Goal: Answer question/provide support: Share knowledge or assist other users

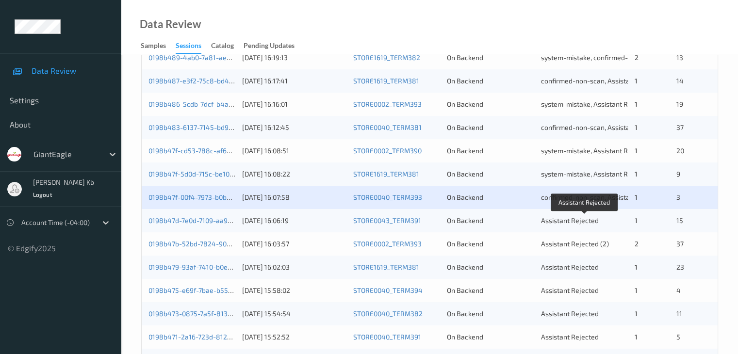
scroll to position [340, 0]
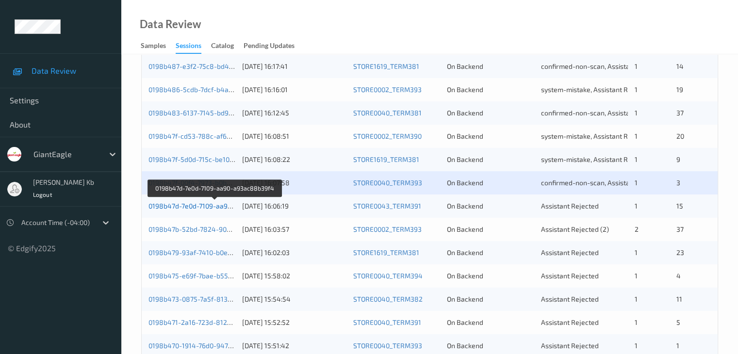
click at [190, 204] on link "0198b47d-7e0d-7109-aa90-a93ac88b39f4" at bounding box center [214, 206] width 132 height 8
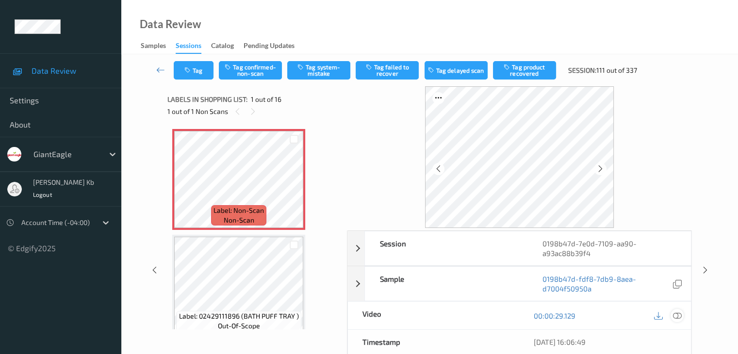
click at [676, 315] on icon at bounding box center [677, 316] width 9 height 9
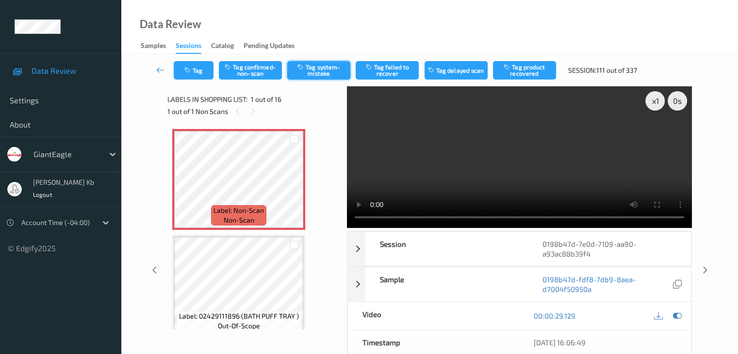
click at [316, 68] on button "Tag system-mistake" at bounding box center [318, 70] width 63 height 18
click at [150, 66] on link at bounding box center [161, 70] width 26 height 18
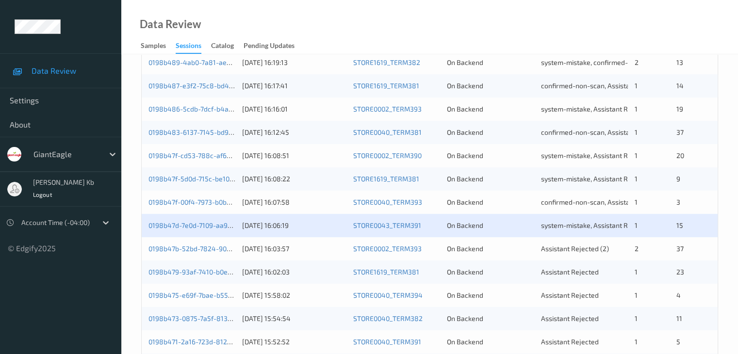
scroll to position [340, 0]
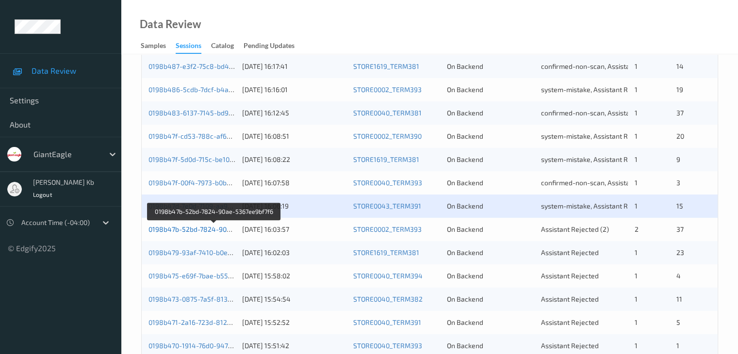
click at [185, 230] on link "0198b47b-52bd-7824-90ae-5367ee9bf7f6" at bounding box center [213, 229] width 131 height 8
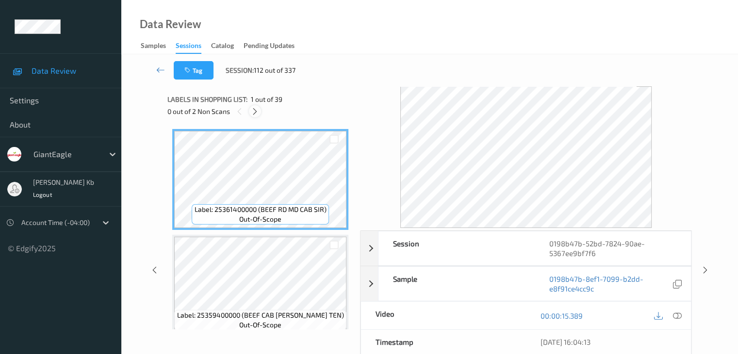
click at [256, 112] on icon at bounding box center [255, 111] width 8 height 9
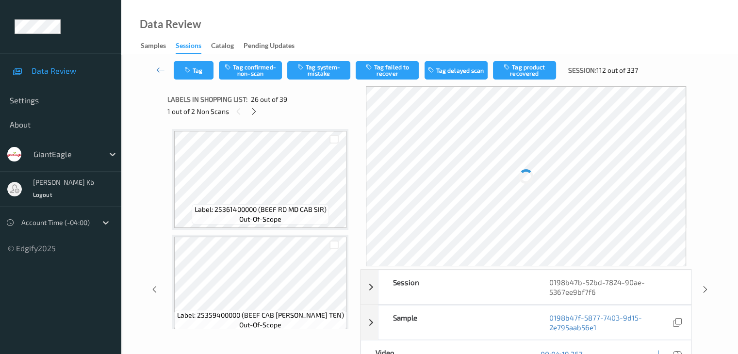
scroll to position [2544, 0]
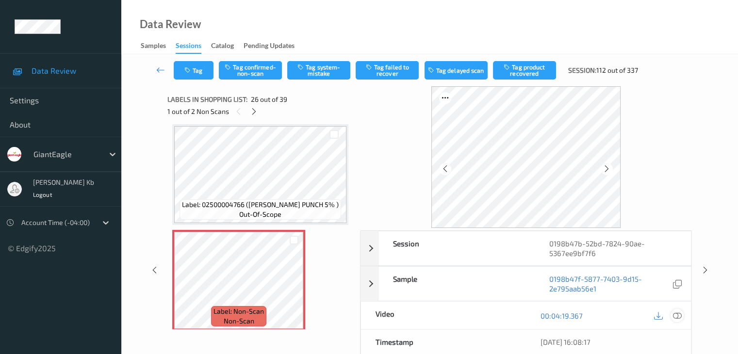
click at [679, 315] on icon at bounding box center [677, 316] width 9 height 9
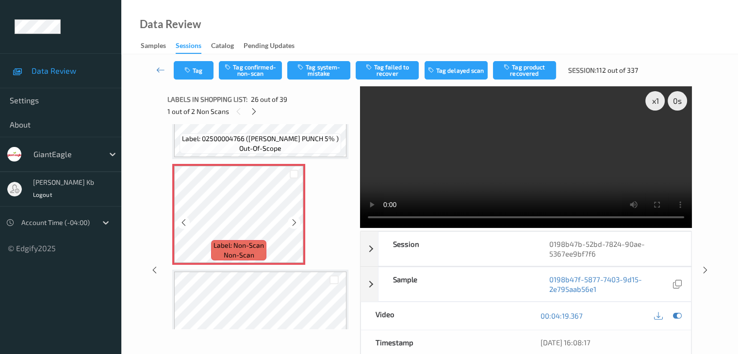
scroll to position [2641, 0]
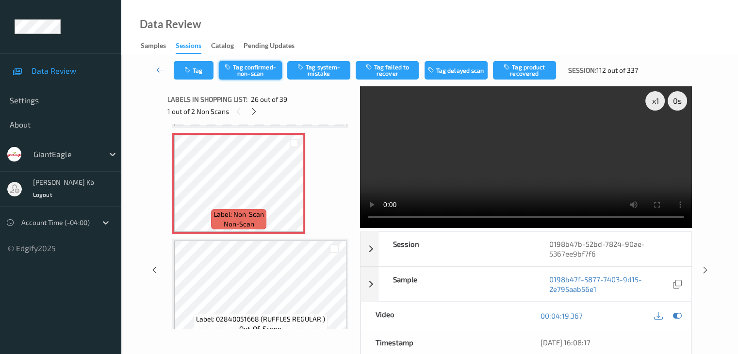
click at [267, 71] on button "Tag confirmed-non-scan" at bounding box center [250, 70] width 63 height 18
click at [524, 74] on button "Tag product recovered" at bounding box center [524, 70] width 63 height 18
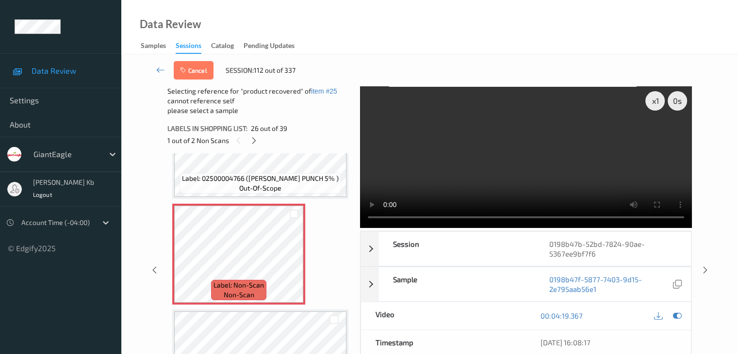
scroll to position [2592, 0]
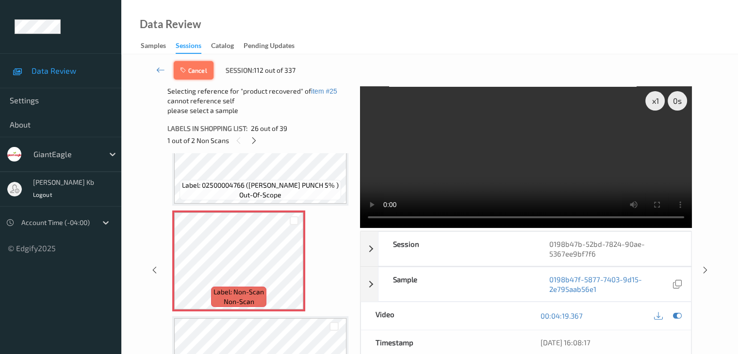
click at [202, 67] on button "Cancel" at bounding box center [194, 70] width 40 height 18
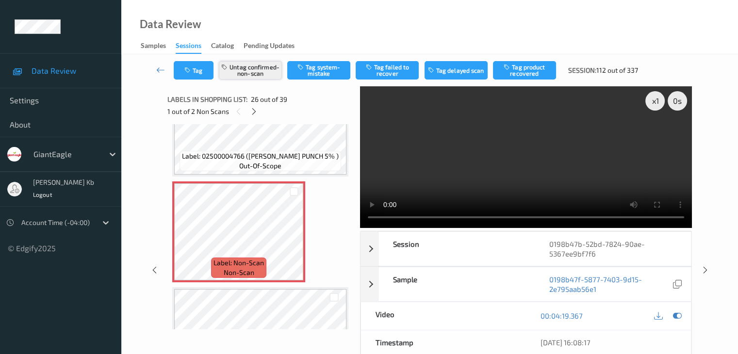
click at [272, 68] on button "Untag confirmed-non-scan" at bounding box center [250, 70] width 63 height 18
click at [320, 70] on button "Tag system-mistake" at bounding box center [318, 70] width 63 height 18
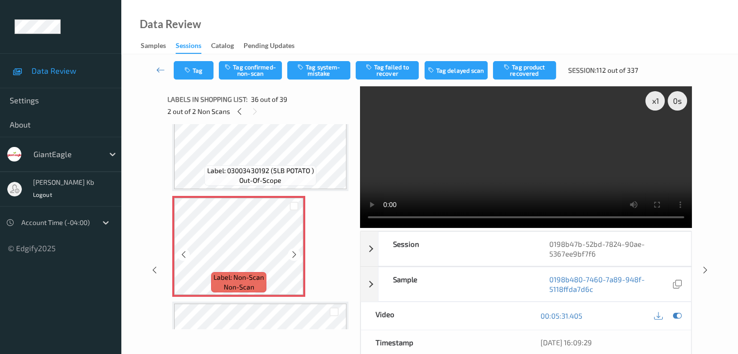
scroll to position [3611, 0]
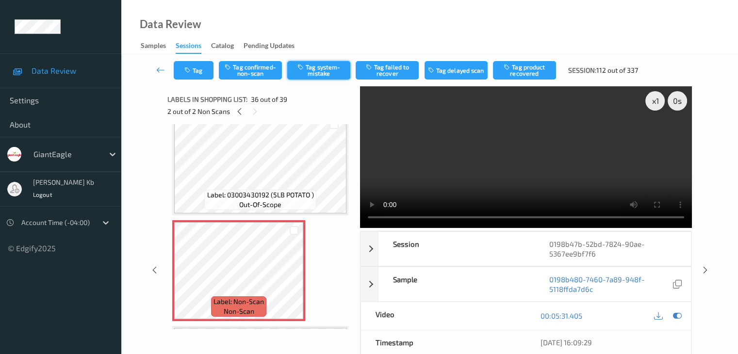
click at [313, 72] on button "Tag system-mistake" at bounding box center [318, 70] width 63 height 18
click at [163, 69] on icon at bounding box center [160, 70] width 9 height 10
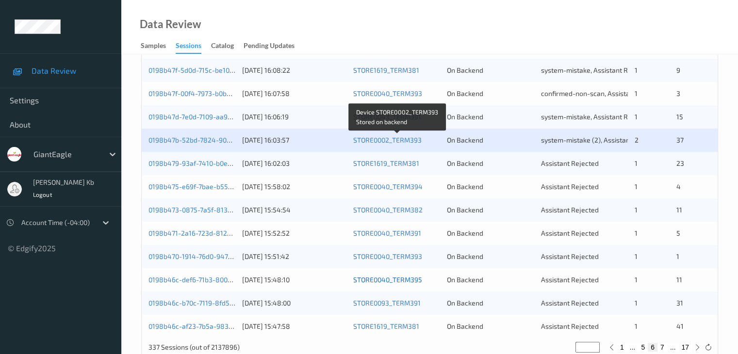
scroll to position [437, 0]
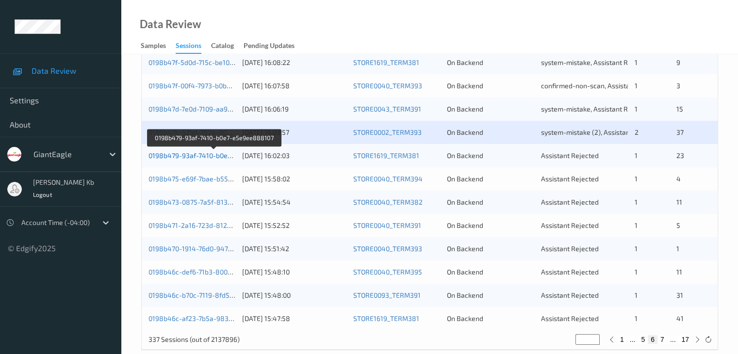
click at [186, 156] on link "0198b479-93af-7410-b0e7-e5e9ee888107" at bounding box center [214, 155] width 132 height 8
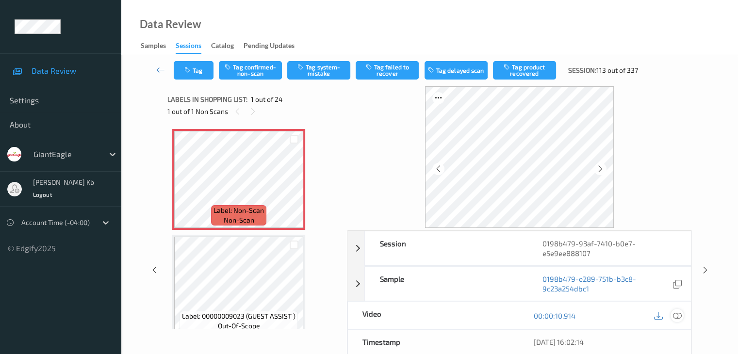
click at [681, 315] on icon at bounding box center [677, 316] width 9 height 9
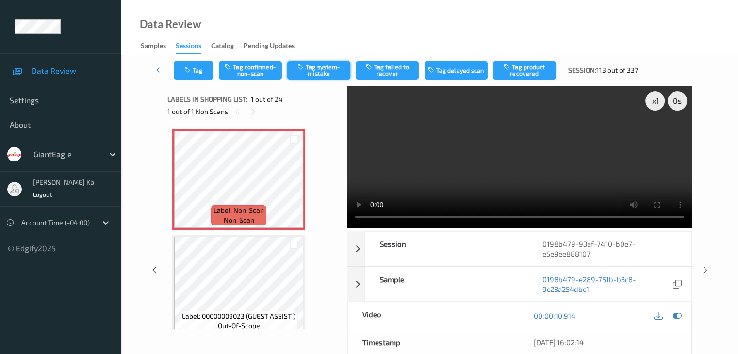
click at [325, 70] on button "Tag system-mistake" at bounding box center [318, 70] width 63 height 18
click at [206, 66] on button "Tag" at bounding box center [194, 70] width 40 height 18
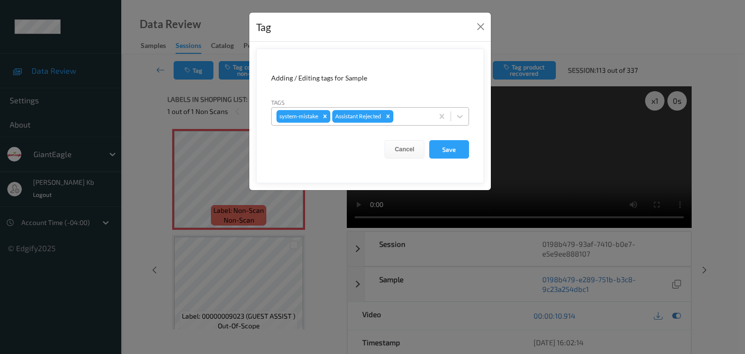
click at [418, 115] on div at bounding box center [411, 117] width 33 height 12
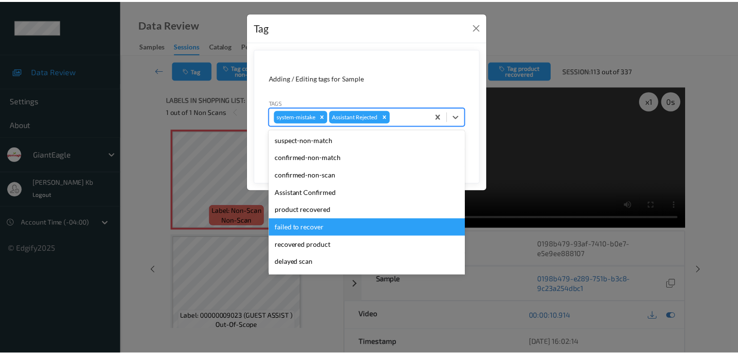
scroll to position [85, 0]
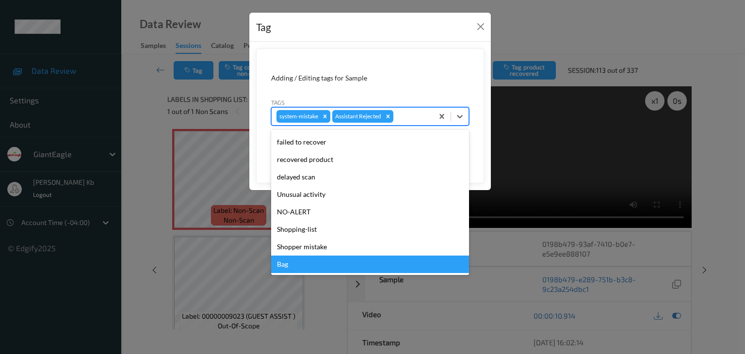
drag, startPoint x: 289, startPoint y: 265, endPoint x: 295, endPoint y: 251, distance: 15.2
click at [289, 265] on div "Bag" at bounding box center [370, 264] width 198 height 17
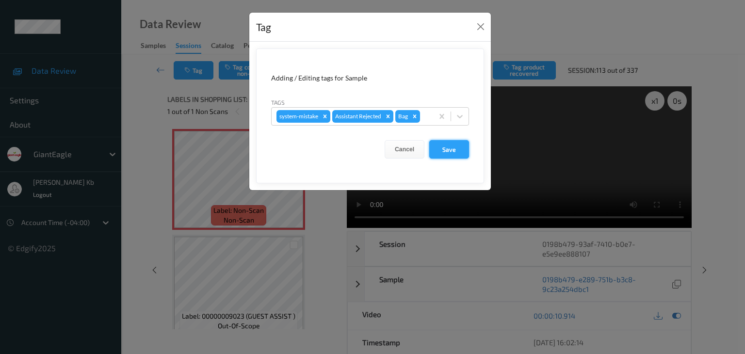
click at [450, 146] on button "Save" at bounding box center [449, 149] width 40 height 18
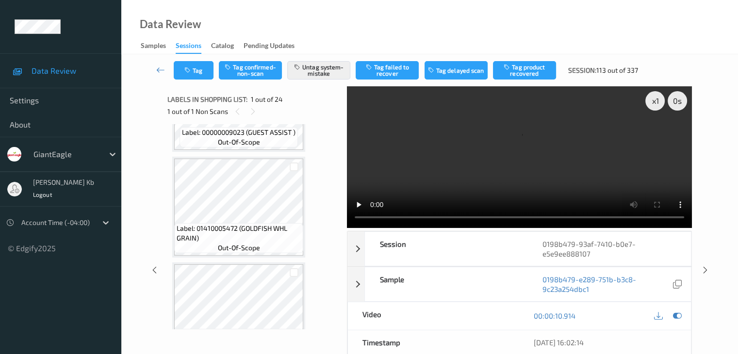
scroll to position [243, 0]
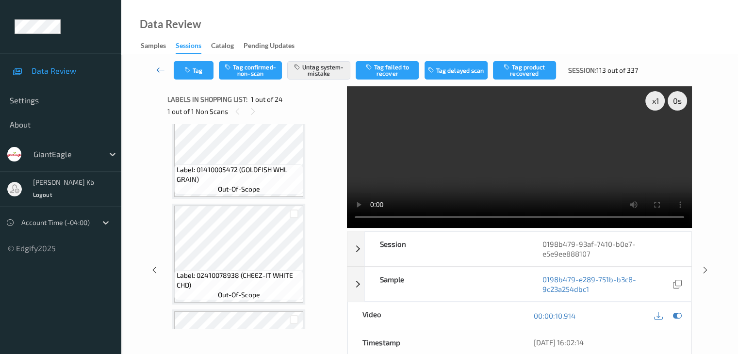
click at [159, 68] on icon at bounding box center [160, 70] width 9 height 10
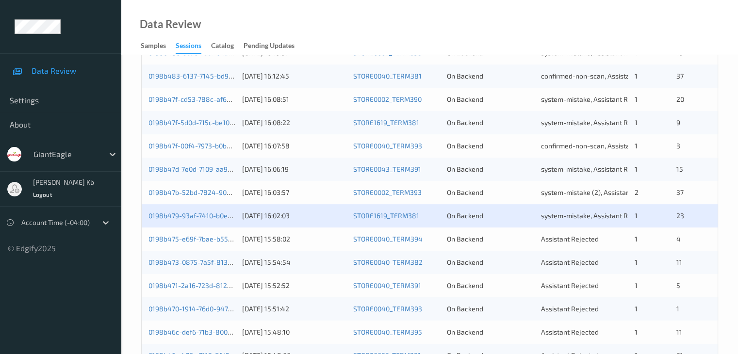
scroll to position [388, 0]
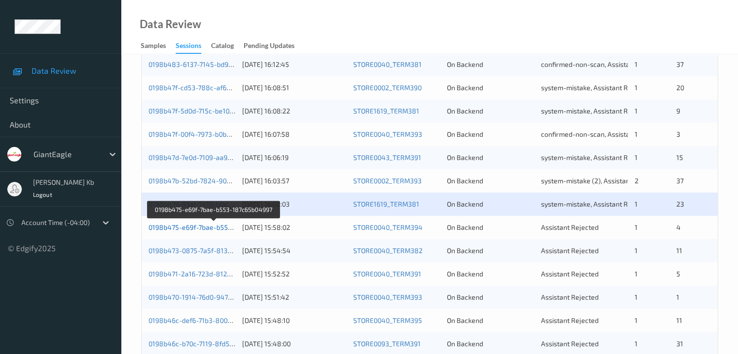
click at [196, 227] on link "0198b475-e69f-7bae-b553-187c65b04997" at bounding box center [213, 227] width 131 height 8
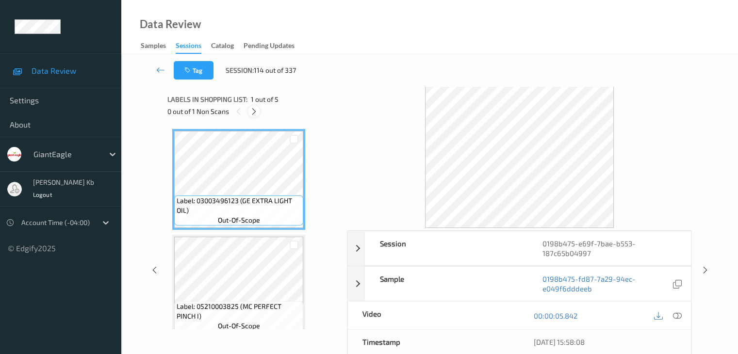
click at [257, 112] on icon at bounding box center [254, 111] width 8 height 9
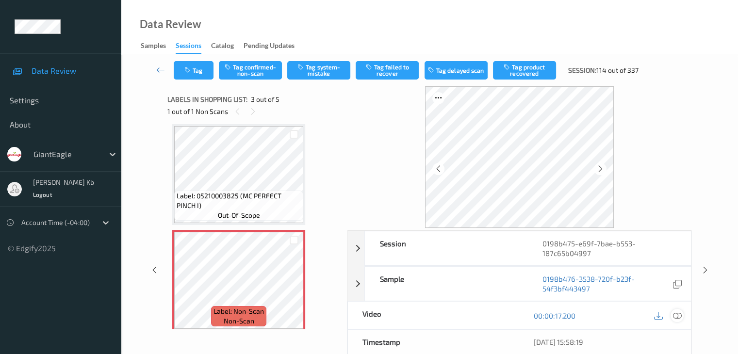
click at [679, 315] on icon at bounding box center [677, 316] width 9 height 9
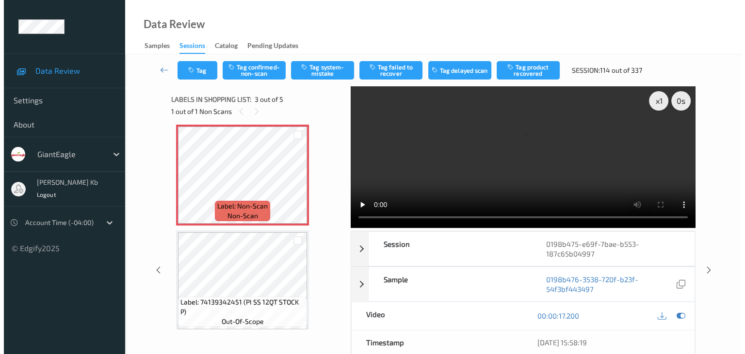
scroll to position [159, 0]
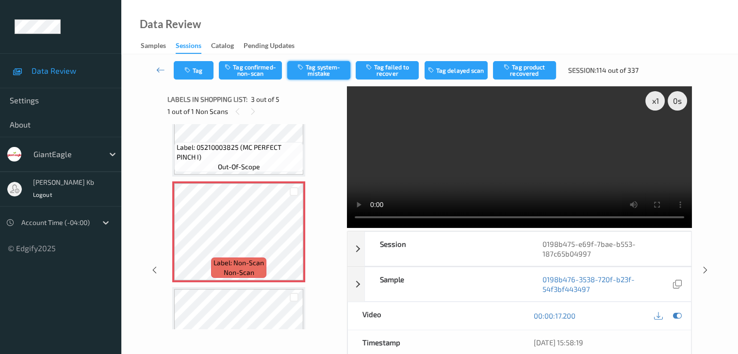
click at [322, 67] on button "Tag system-mistake" at bounding box center [318, 70] width 63 height 18
click at [201, 73] on button "Tag" at bounding box center [194, 70] width 40 height 18
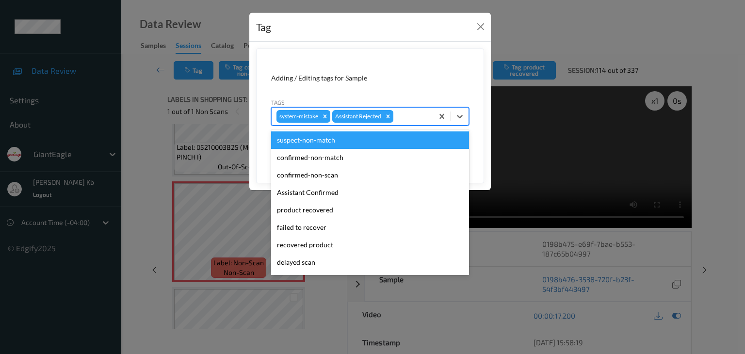
click at [416, 113] on div at bounding box center [411, 117] width 33 height 12
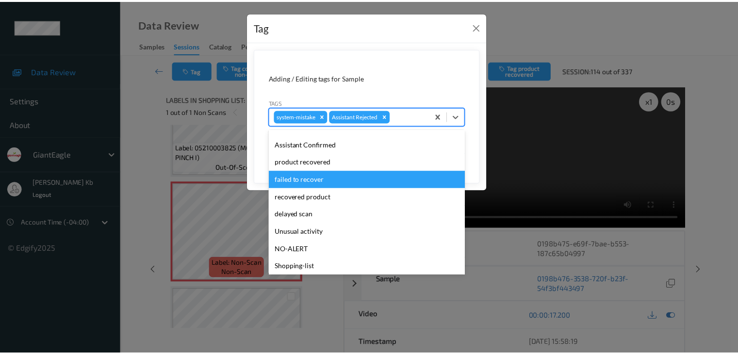
scroll to position [85, 0]
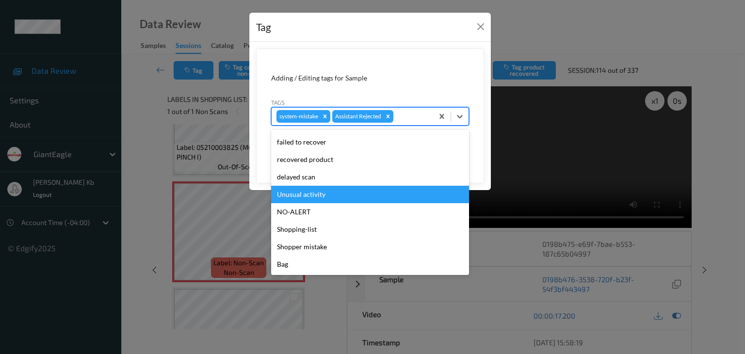
click at [318, 187] on div "Unusual activity" at bounding box center [370, 194] width 198 height 17
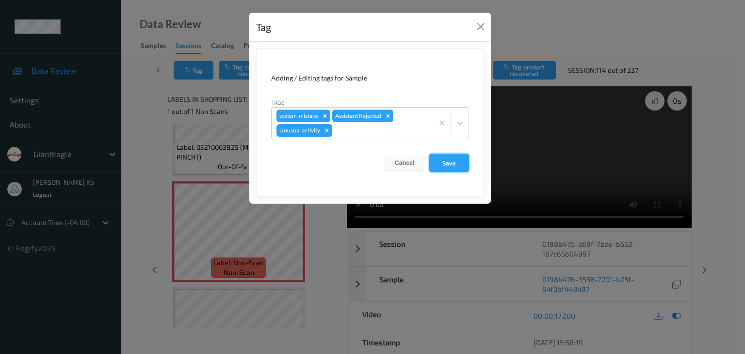
click at [453, 166] on button "Save" at bounding box center [449, 163] width 40 height 18
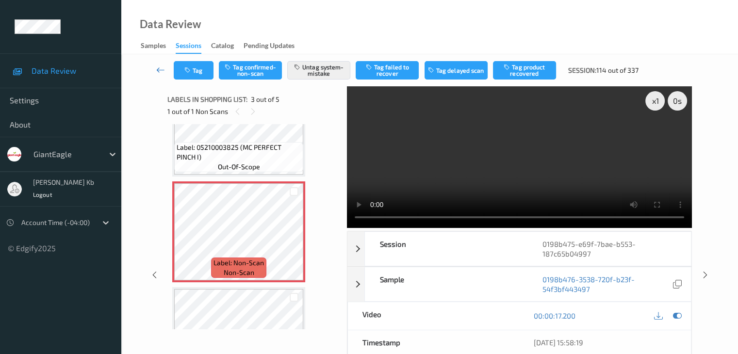
click at [161, 74] on icon at bounding box center [160, 70] width 9 height 10
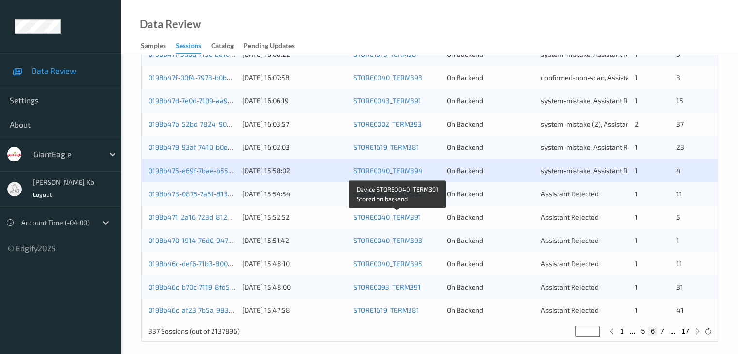
scroll to position [452, 0]
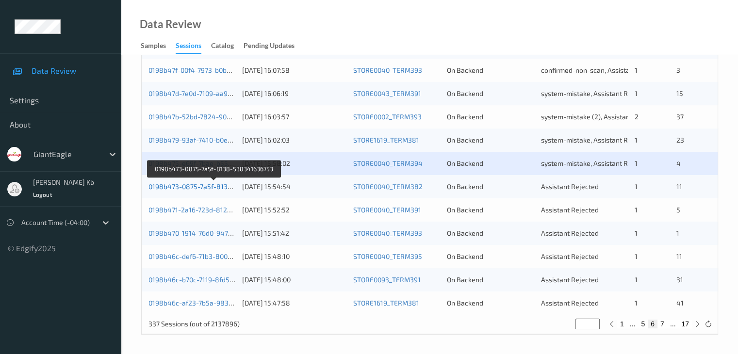
click at [187, 187] on link "0198b473-0875-7a5f-8138-538341636753" at bounding box center [214, 186] width 132 height 8
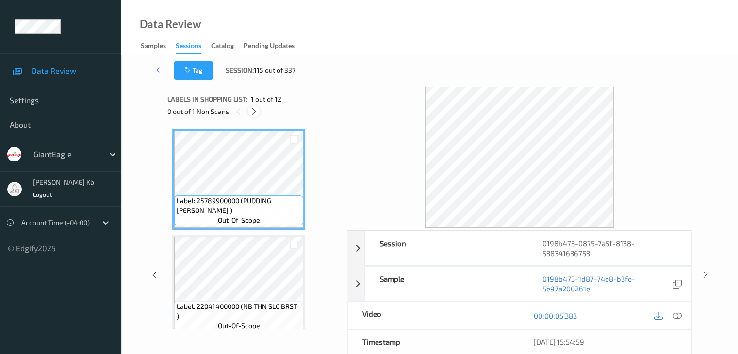
click at [256, 111] on icon at bounding box center [254, 111] width 8 height 9
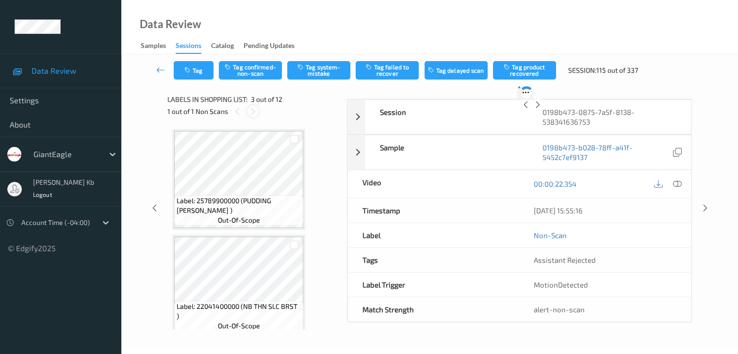
scroll to position [111, 0]
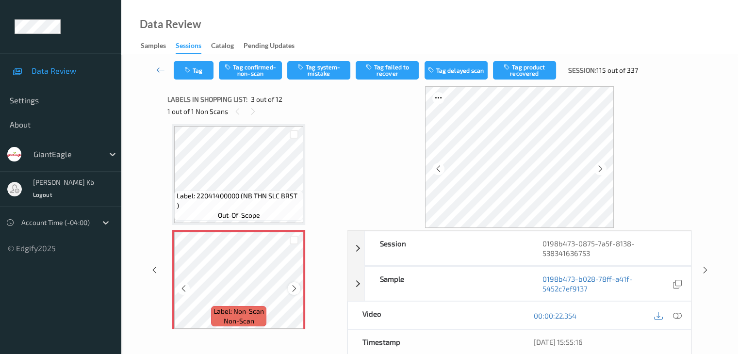
click at [296, 290] on icon at bounding box center [294, 288] width 8 height 9
click at [181, 286] on icon at bounding box center [184, 288] width 8 height 9
click at [679, 315] on icon at bounding box center [677, 316] width 9 height 9
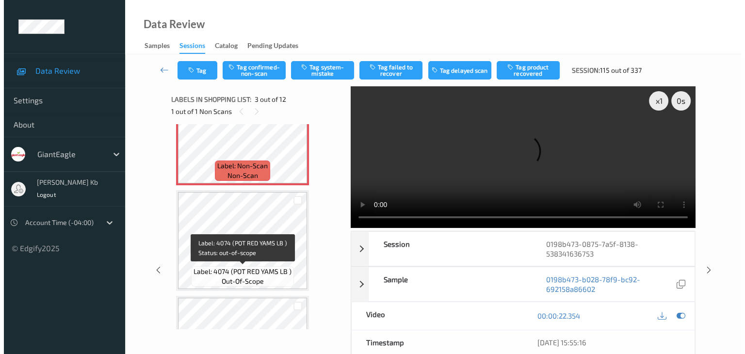
scroll to position [208, 0]
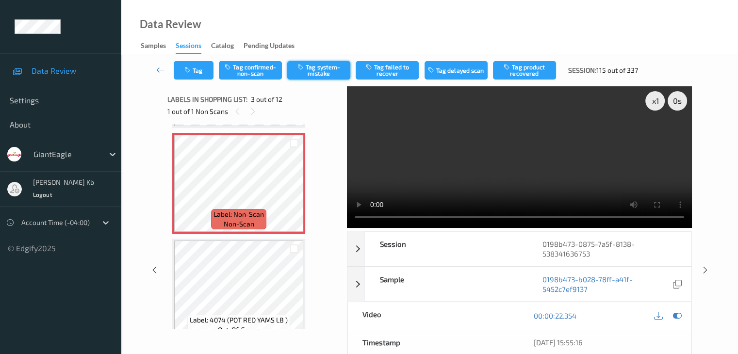
click at [328, 66] on button "Tag system-mistake" at bounding box center [318, 70] width 63 height 18
click at [200, 64] on button "Tag" at bounding box center [194, 70] width 40 height 18
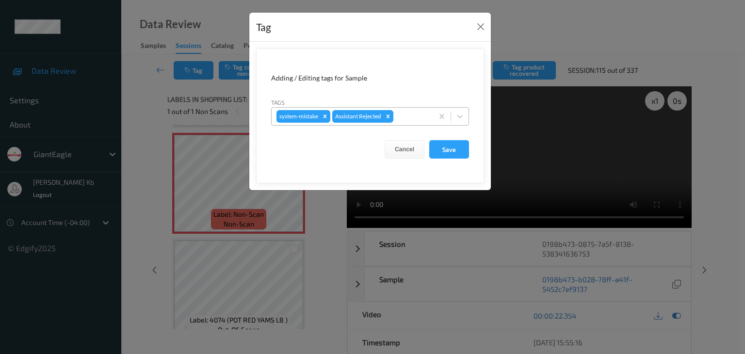
click at [406, 115] on div at bounding box center [411, 117] width 33 height 12
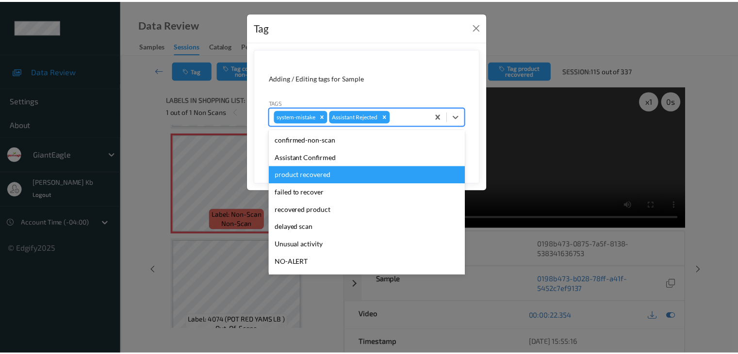
scroll to position [49, 0]
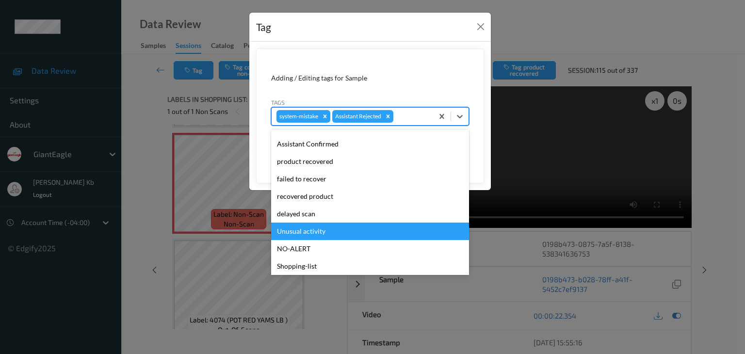
click at [325, 231] on div "Unusual activity" at bounding box center [370, 231] width 198 height 17
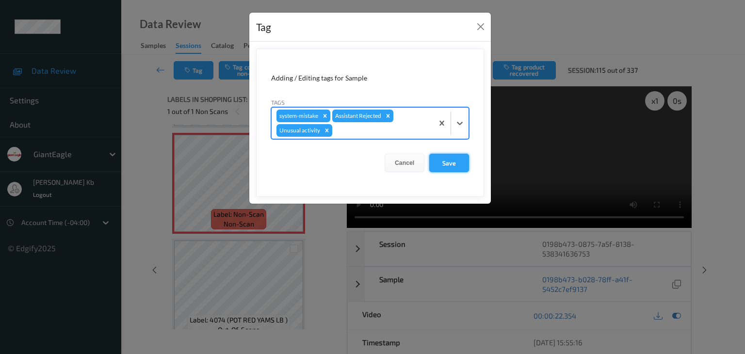
click at [453, 162] on button "Save" at bounding box center [449, 163] width 40 height 18
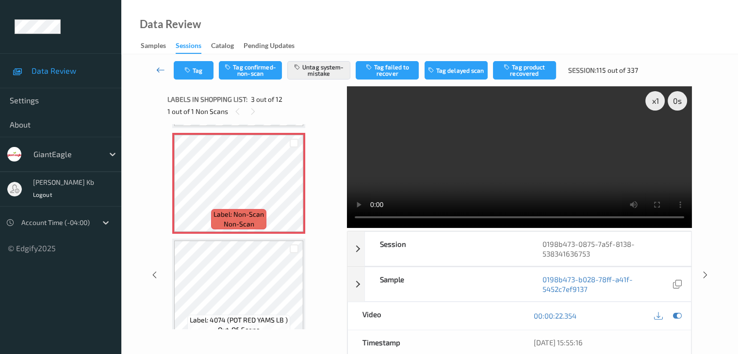
click at [162, 70] on icon at bounding box center [160, 70] width 9 height 10
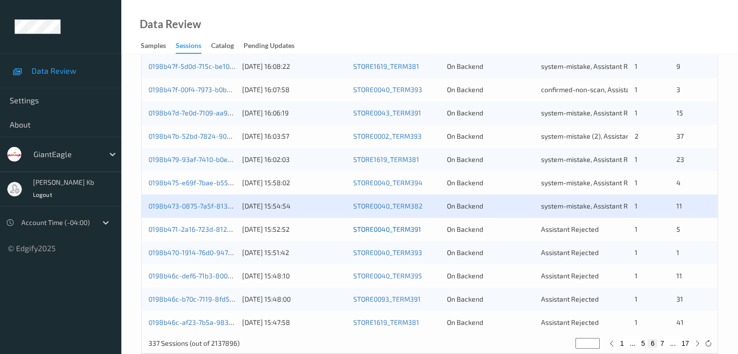
scroll to position [437, 0]
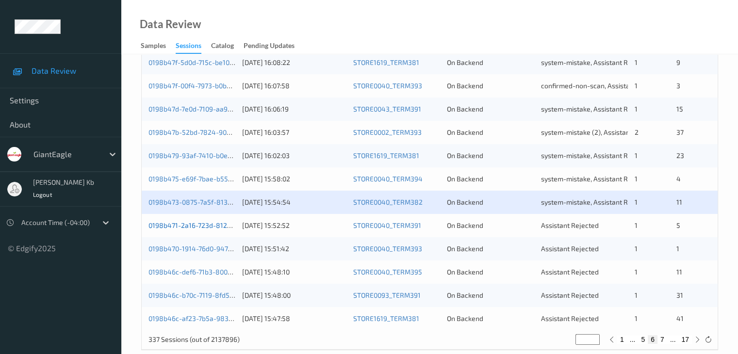
click at [198, 227] on link "0198b471-2a16-723d-8122-0de951b110ed" at bounding box center [212, 225] width 129 height 8
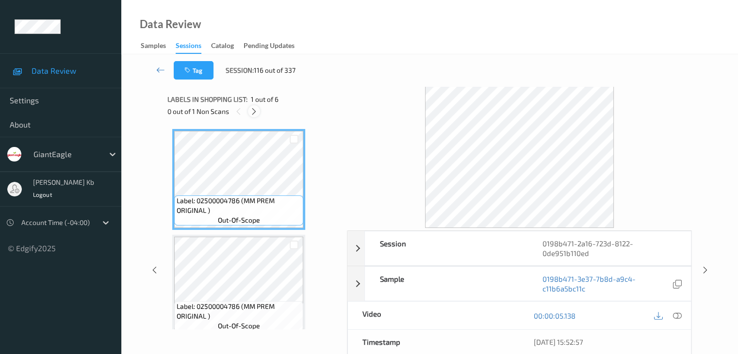
click at [254, 113] on icon at bounding box center [254, 111] width 8 height 9
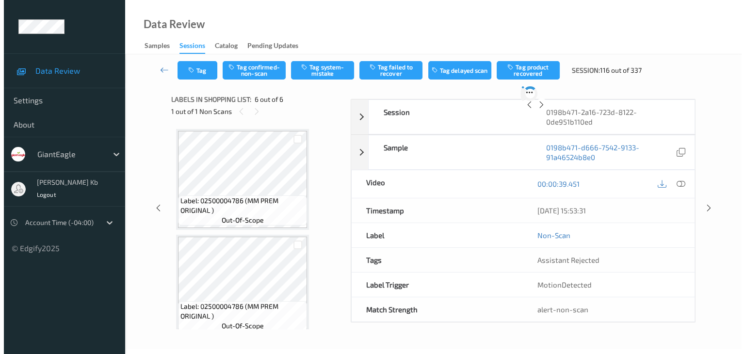
scroll to position [428, 0]
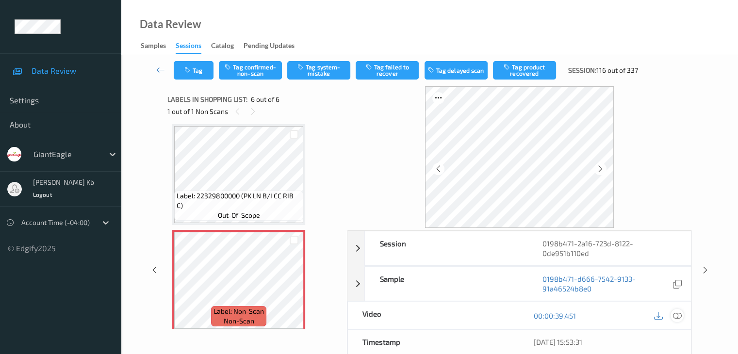
click at [679, 315] on icon at bounding box center [677, 316] width 9 height 9
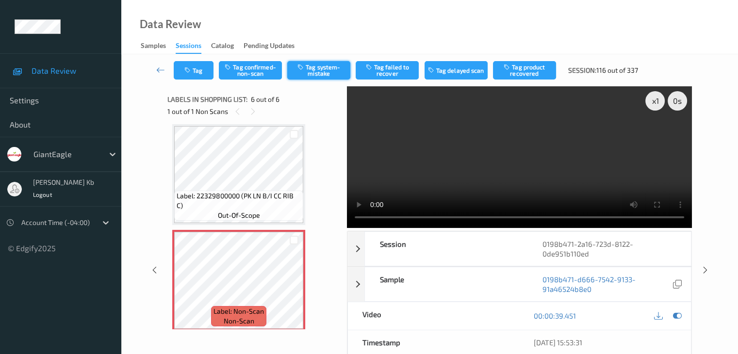
click at [316, 69] on button "Tag system-mistake" at bounding box center [318, 70] width 63 height 18
click at [201, 69] on button "Tag" at bounding box center [194, 70] width 40 height 18
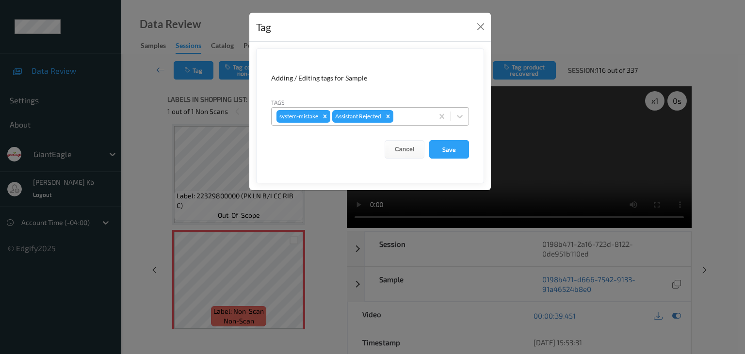
click at [408, 117] on div at bounding box center [411, 117] width 33 height 12
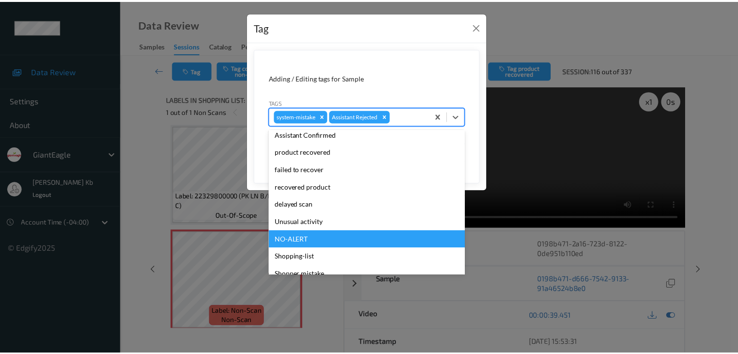
scroll to position [85, 0]
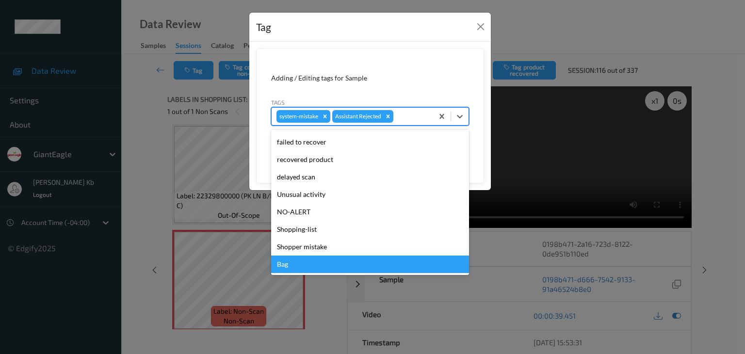
click at [304, 264] on div "Bag" at bounding box center [370, 264] width 198 height 17
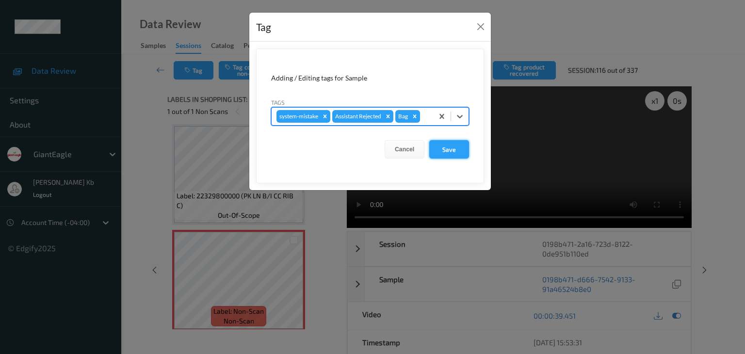
click at [451, 147] on button "Save" at bounding box center [449, 149] width 40 height 18
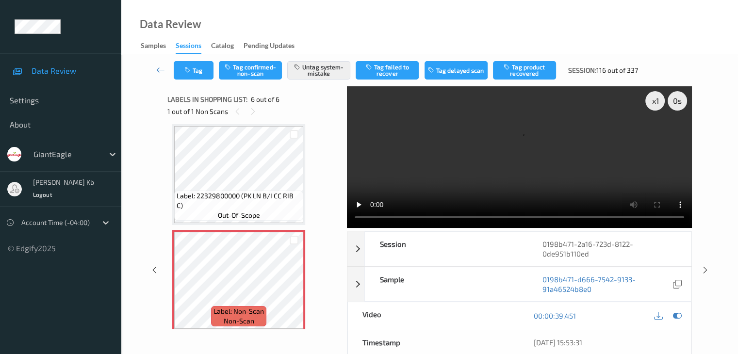
scroll to position [379, 0]
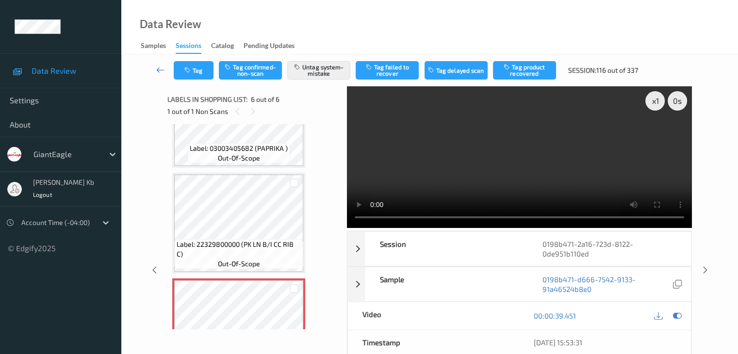
click at [157, 66] on icon at bounding box center [160, 70] width 9 height 10
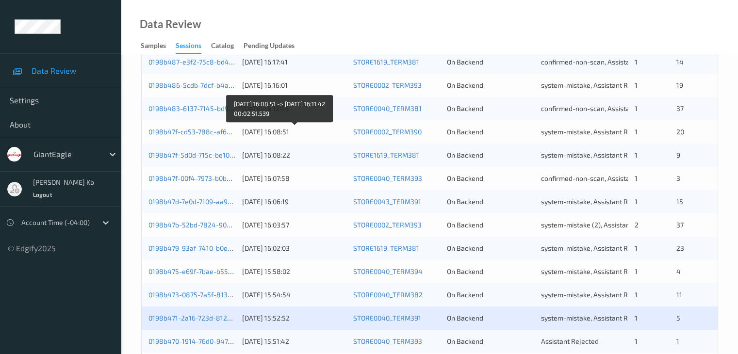
scroll to position [452, 0]
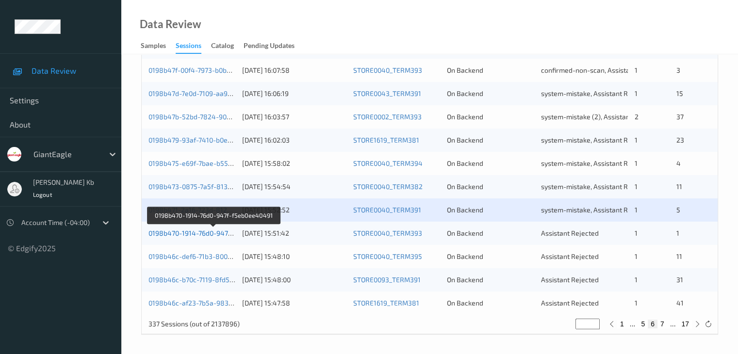
click at [201, 231] on link "0198b470-1914-76d0-947f-f5eb0ee40491" at bounding box center [213, 233] width 130 height 8
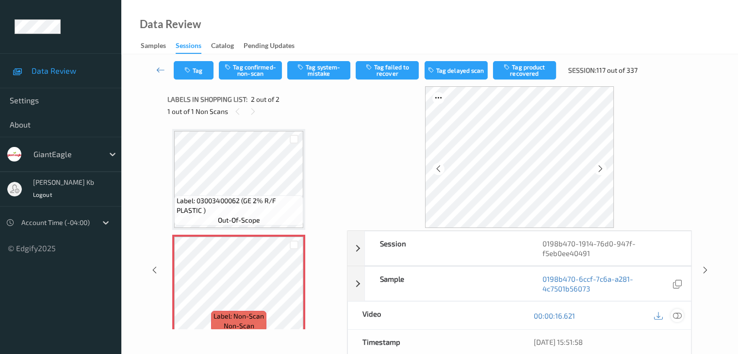
click at [677, 316] on icon at bounding box center [677, 316] width 9 height 9
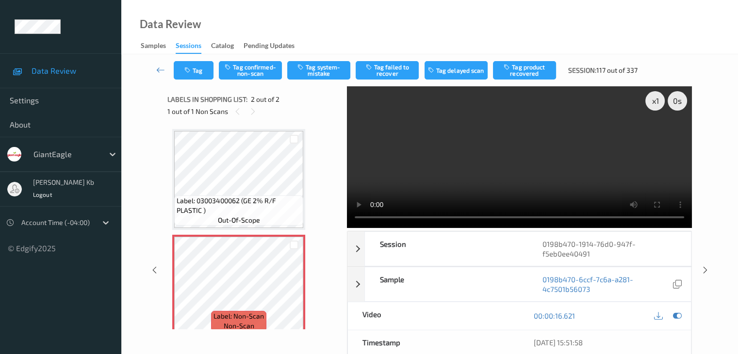
click at [360, 134] on video at bounding box center [519, 157] width 345 height 142
click at [329, 68] on button "Tag system-mistake" at bounding box center [318, 70] width 63 height 18
click at [161, 67] on icon at bounding box center [160, 70] width 9 height 10
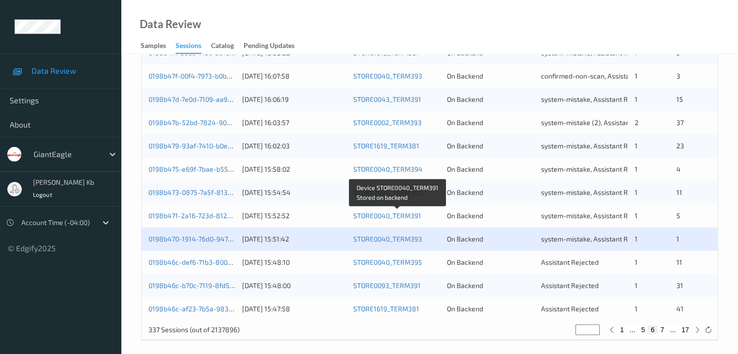
scroll to position [452, 0]
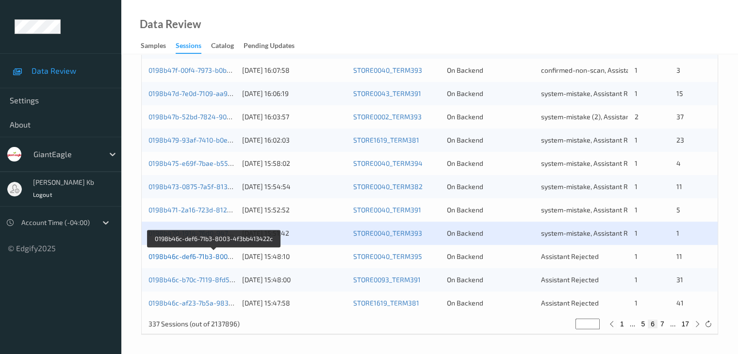
click at [196, 256] on link "0198b46c-def6-71b3-8003-4f3bb413422c" at bounding box center [213, 256] width 131 height 8
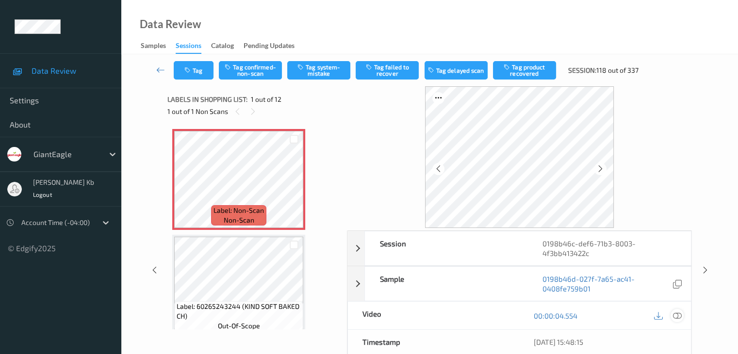
click at [674, 317] on icon at bounding box center [677, 316] width 9 height 9
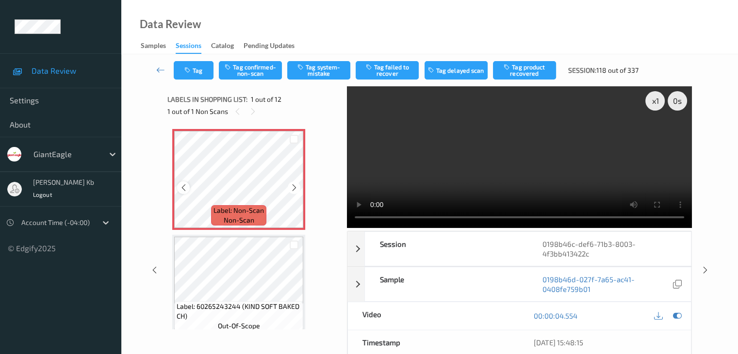
click at [183, 189] on icon at bounding box center [184, 187] width 8 height 9
click at [314, 70] on button "Tag system-mistake" at bounding box center [318, 70] width 63 height 18
click at [203, 68] on button "Tag" at bounding box center [194, 70] width 40 height 18
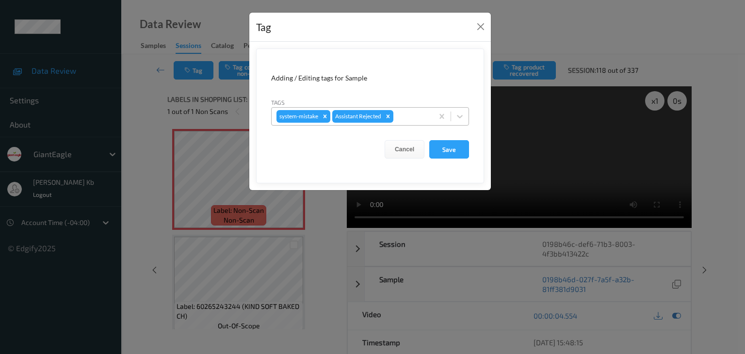
click at [404, 113] on div at bounding box center [411, 117] width 33 height 12
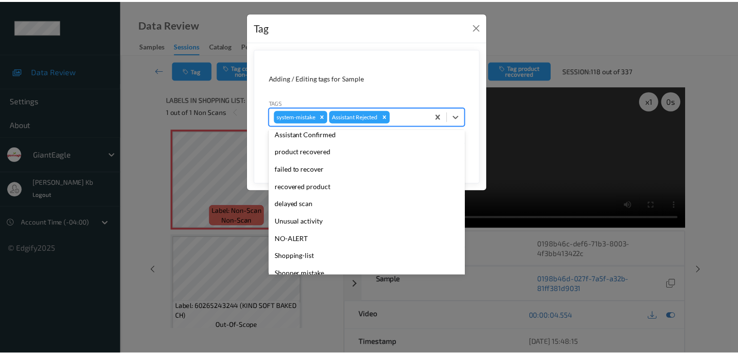
scroll to position [85, 0]
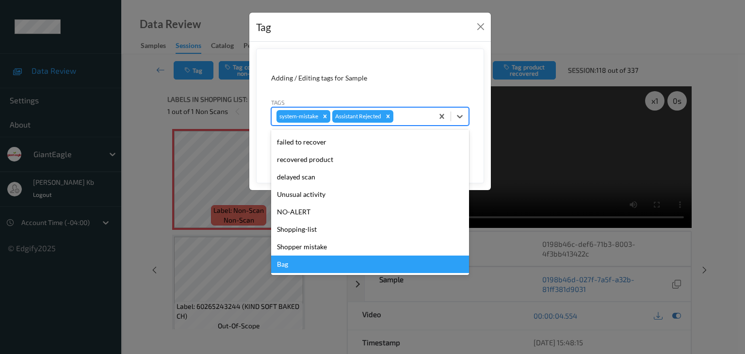
click at [302, 266] on div "Bag" at bounding box center [370, 264] width 198 height 17
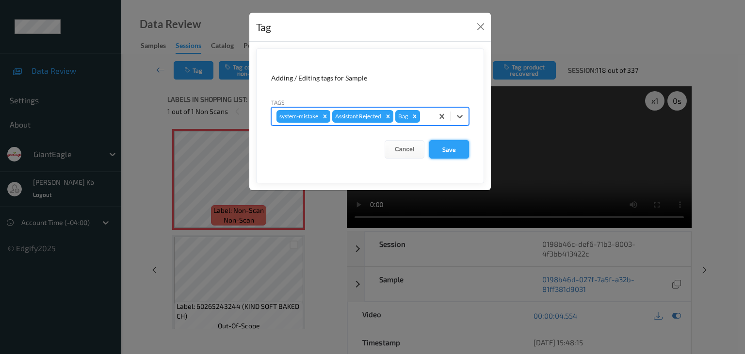
click at [452, 148] on button "Save" at bounding box center [449, 149] width 40 height 18
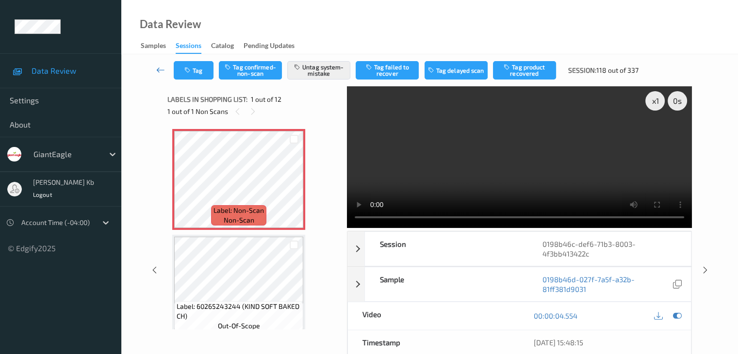
click at [162, 72] on icon at bounding box center [160, 70] width 9 height 10
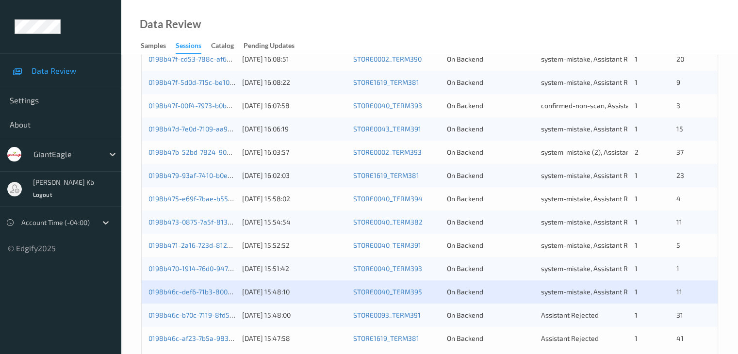
scroll to position [452, 0]
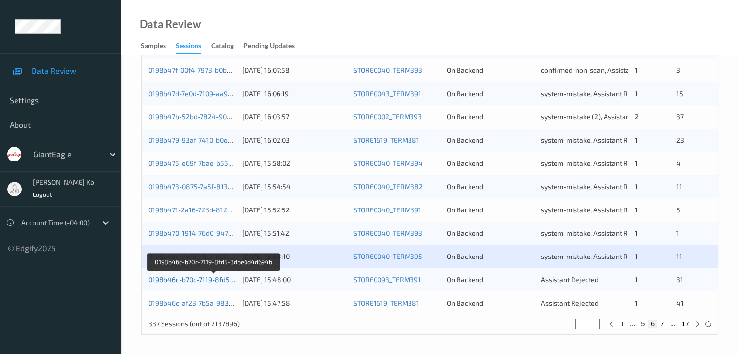
click at [194, 280] on link "0198b46c-b70c-7119-8fd5-3dbe6d4d694b" at bounding box center [213, 280] width 131 height 8
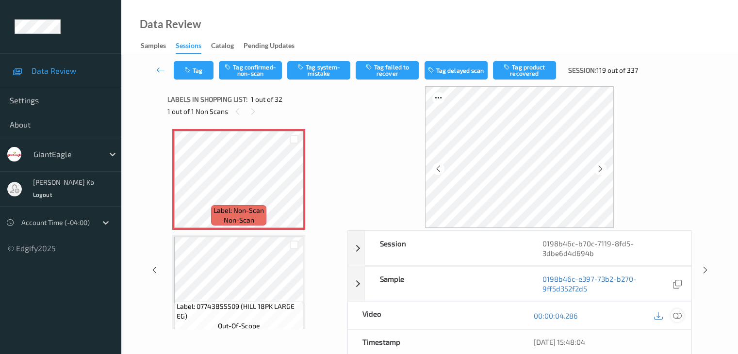
click at [676, 316] on icon at bounding box center [677, 316] width 9 height 9
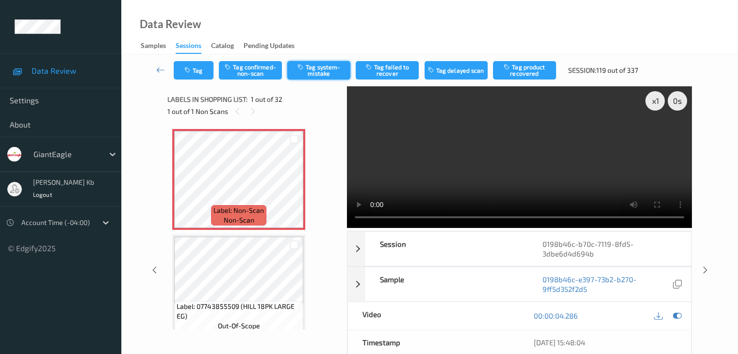
click at [329, 67] on button "Tag system-mistake" at bounding box center [318, 70] width 63 height 18
click at [202, 73] on button "Tag" at bounding box center [194, 70] width 40 height 18
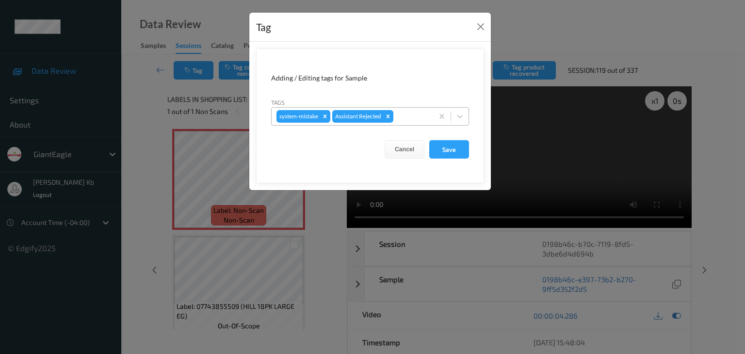
click at [410, 115] on div at bounding box center [411, 117] width 33 height 12
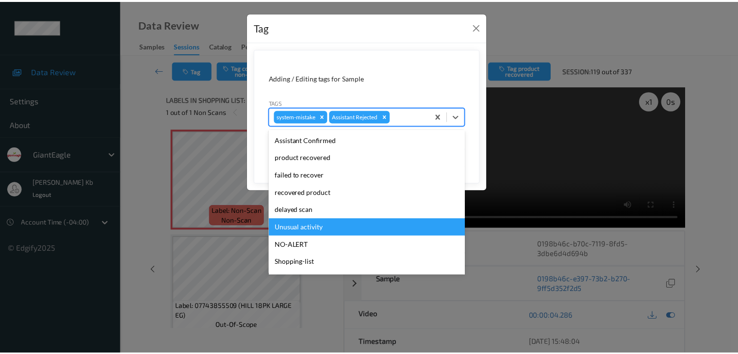
scroll to position [85, 0]
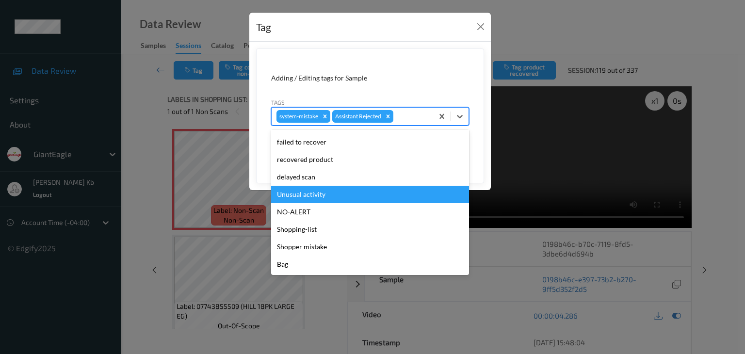
click at [314, 192] on div "Unusual activity" at bounding box center [370, 194] width 198 height 17
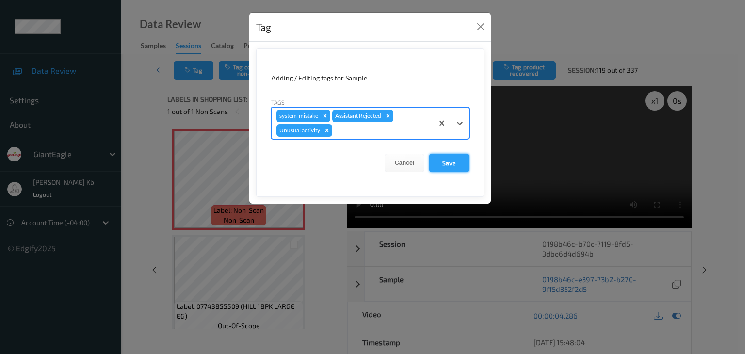
click at [444, 161] on button "Save" at bounding box center [449, 163] width 40 height 18
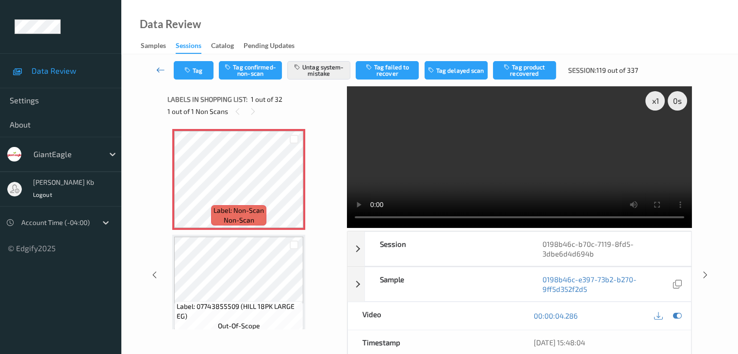
click at [159, 72] on icon at bounding box center [160, 70] width 9 height 10
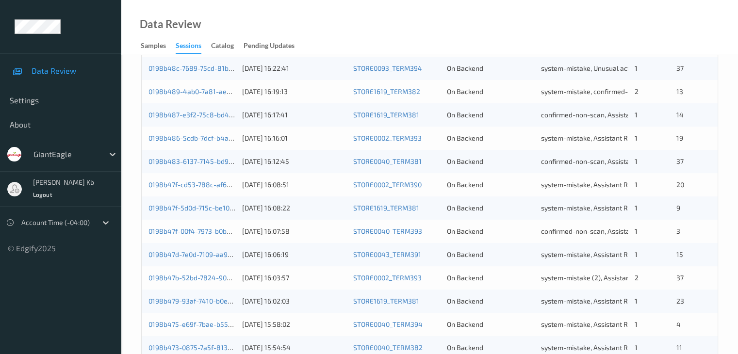
scroll to position [452, 0]
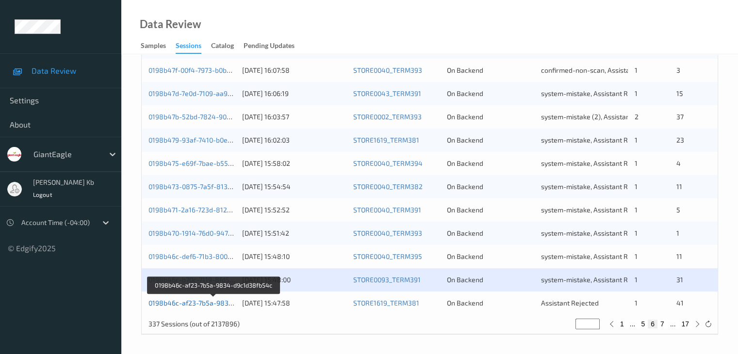
click at [184, 304] on link "0198b46c-af23-7b5a-9834-d9c1d38fb54c" at bounding box center [213, 303] width 131 height 8
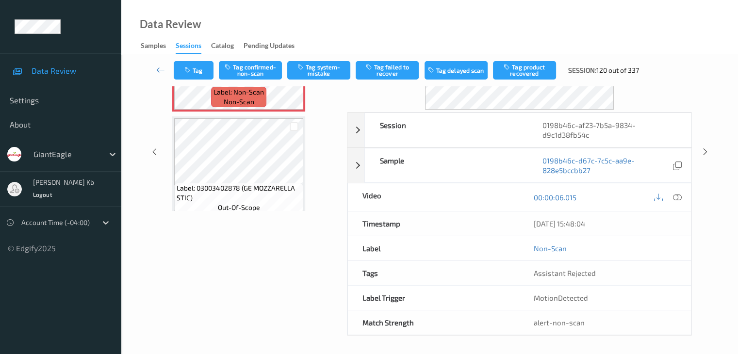
scroll to position [21, 0]
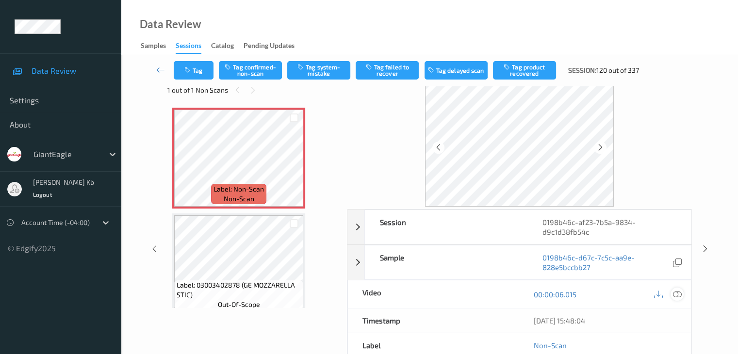
click at [678, 292] on icon at bounding box center [677, 294] width 9 height 9
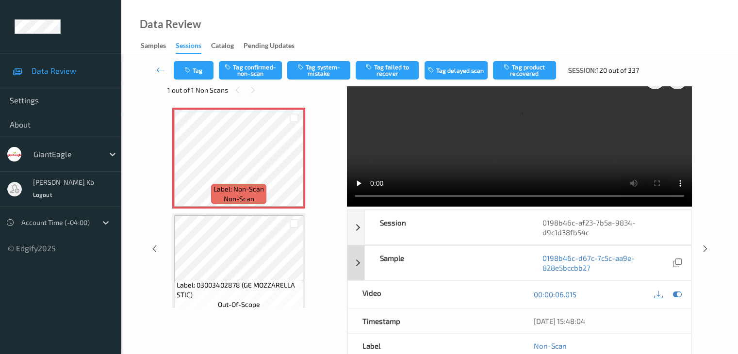
scroll to position [0, 0]
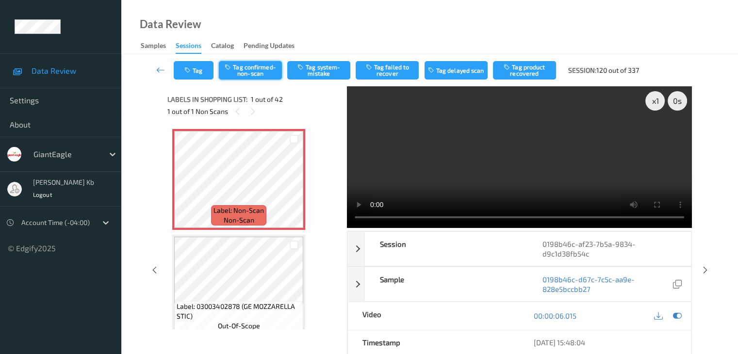
click at [262, 70] on button "Tag confirmed-non-scan" at bounding box center [250, 70] width 63 height 18
click at [522, 70] on button "Tag product recovered" at bounding box center [524, 70] width 63 height 18
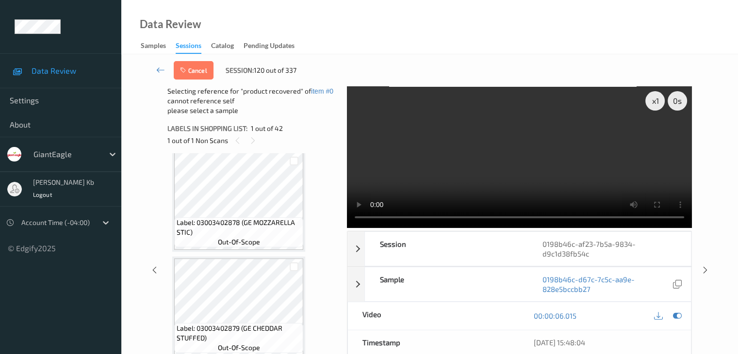
scroll to position [97, 0]
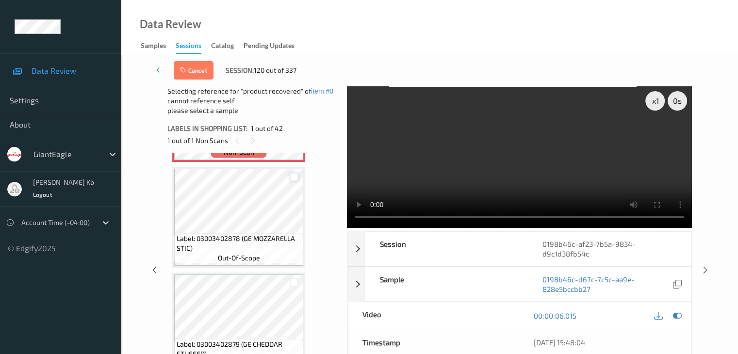
click at [296, 177] on div at bounding box center [294, 177] width 9 height 9
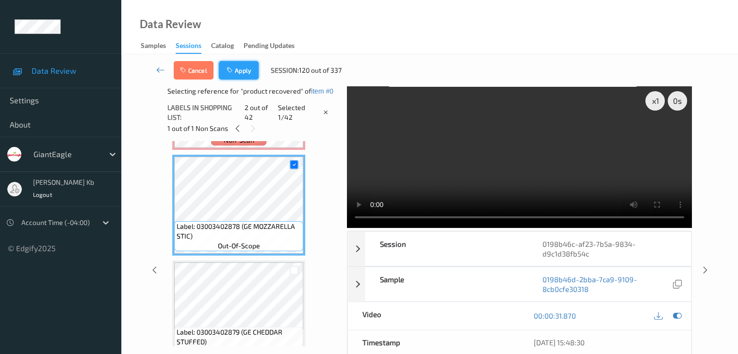
click at [245, 70] on button "Apply" at bounding box center [239, 70] width 40 height 18
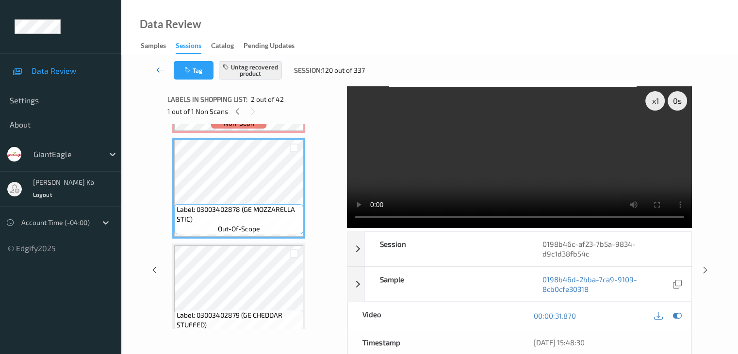
click at [159, 70] on icon at bounding box center [160, 70] width 9 height 10
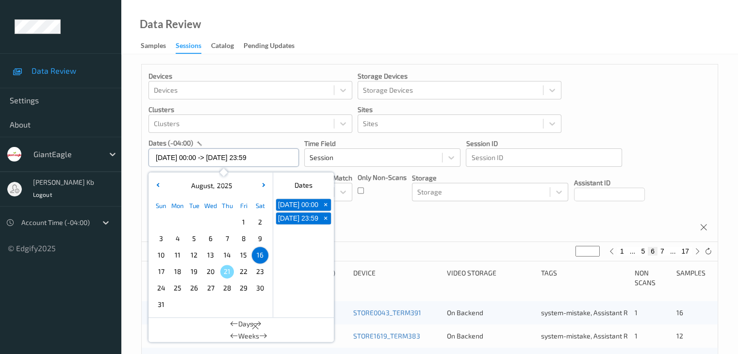
click at [283, 160] on input "[DATE] 00:00 -> [DATE] 23:59" at bounding box center [223, 157] width 150 height 18
click at [327, 209] on span "+" at bounding box center [326, 205] width 10 height 10
type input "[DATE] 00:00"
type input "*"
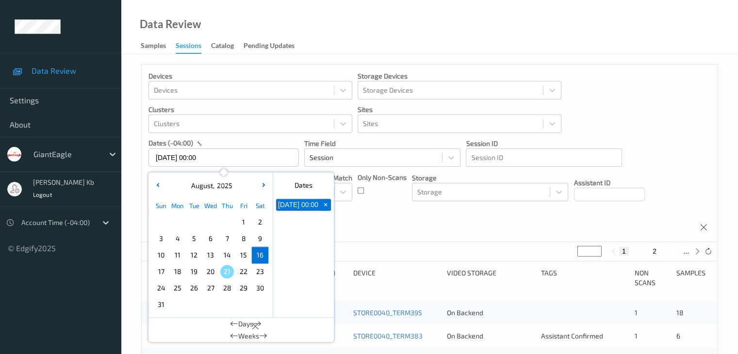
click at [326, 208] on span "+" at bounding box center [326, 205] width 10 height 10
click at [160, 272] on span "17" at bounding box center [161, 272] width 14 height 14
click at [161, 272] on span "17" at bounding box center [161, 272] width 14 height 14
type input "[DATE] 00:00 -> [DATE] 23:59"
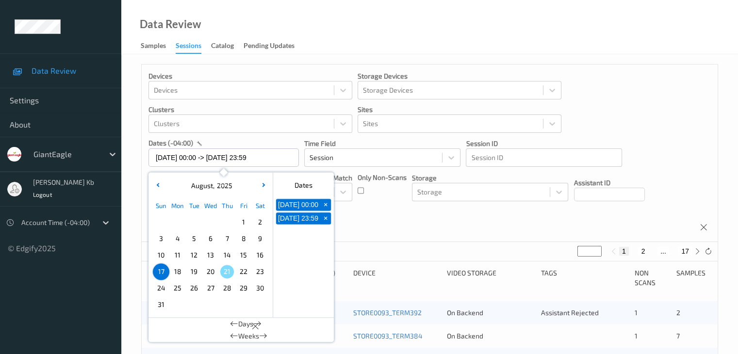
click at [377, 220] on div "Devices Devices Storage Devices Storage Devices Clusters Clusters Sites Sites d…" at bounding box center [430, 154] width 576 height 178
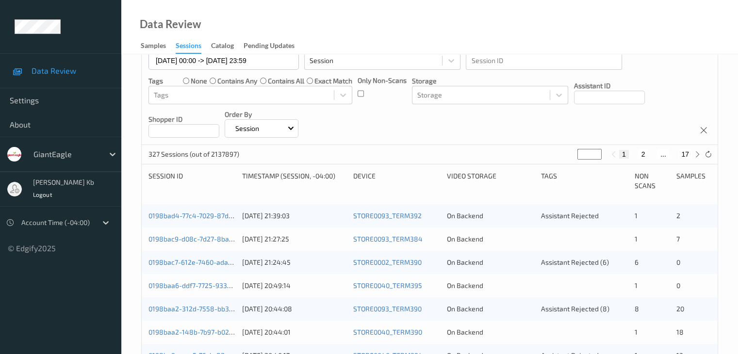
scroll to position [146, 0]
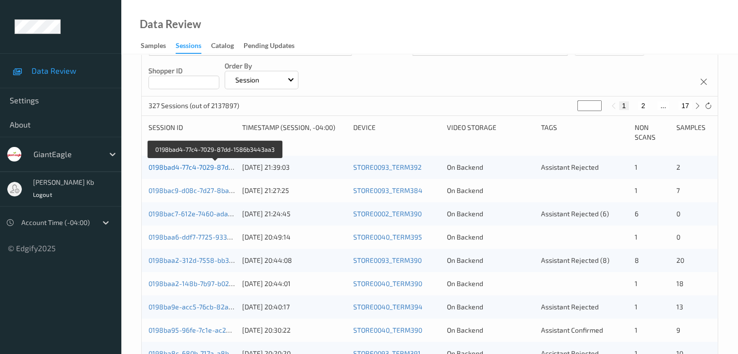
click at [203, 167] on link "0198bad4-77c4-7029-87dd-1586b3443aa3" at bounding box center [215, 167] width 134 height 8
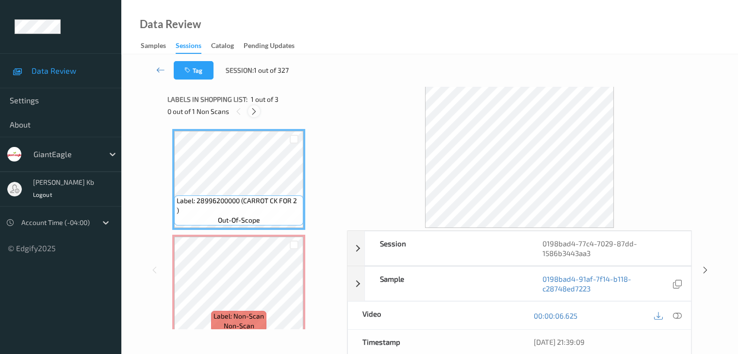
click at [253, 109] on icon at bounding box center [254, 111] width 8 height 9
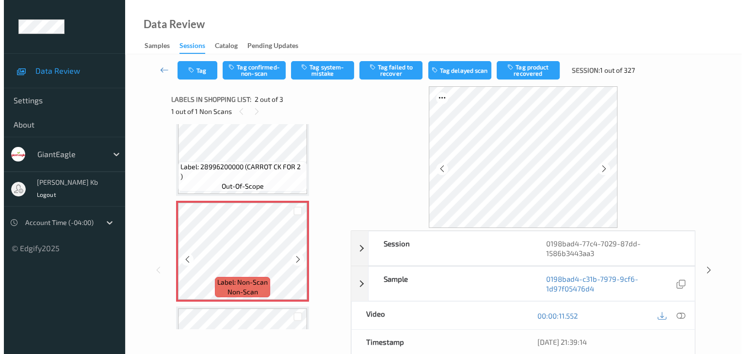
scroll to position [49, 0]
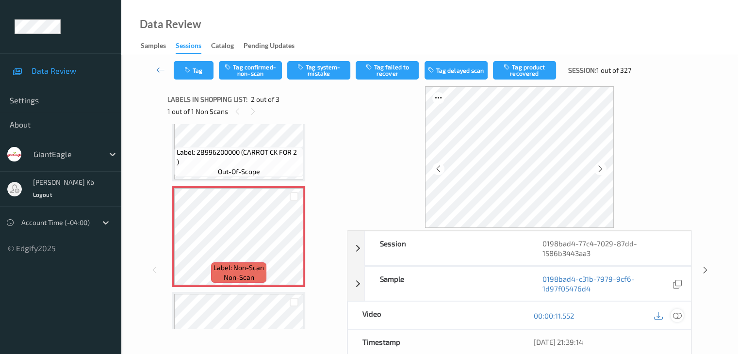
click at [677, 315] on icon at bounding box center [677, 316] width 9 height 9
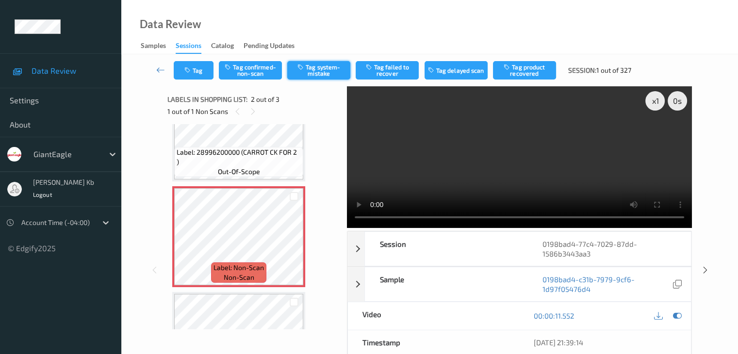
click at [324, 68] on button "Tag system-mistake" at bounding box center [318, 70] width 63 height 18
click at [197, 69] on button "Tag" at bounding box center [194, 70] width 40 height 18
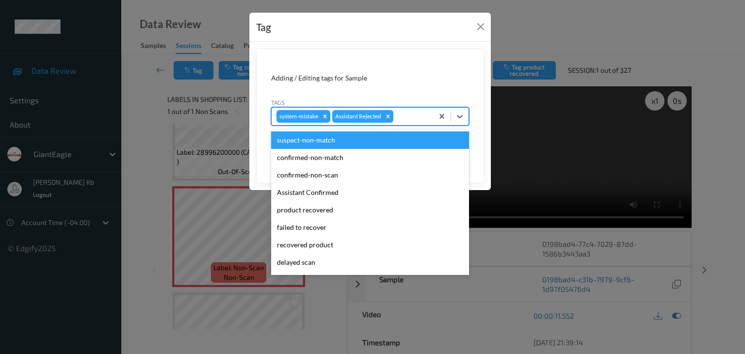
click at [414, 115] on div at bounding box center [411, 117] width 33 height 12
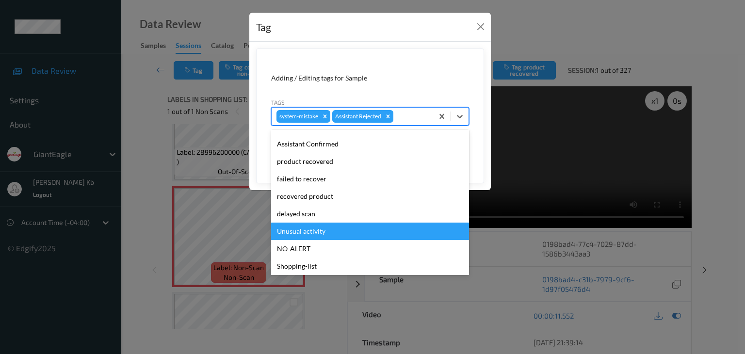
click at [309, 231] on div "Unusual activity" at bounding box center [370, 231] width 198 height 17
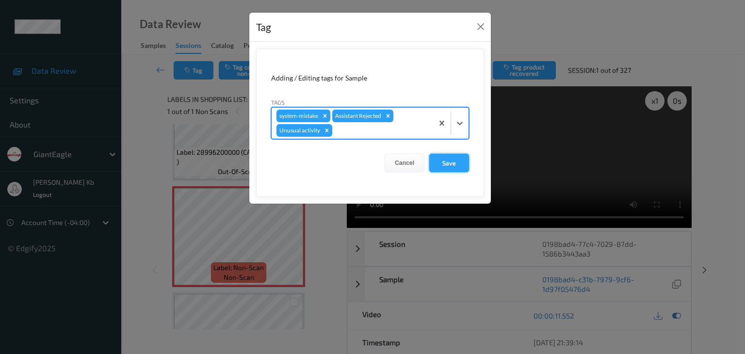
click at [443, 161] on button "Save" at bounding box center [449, 163] width 40 height 18
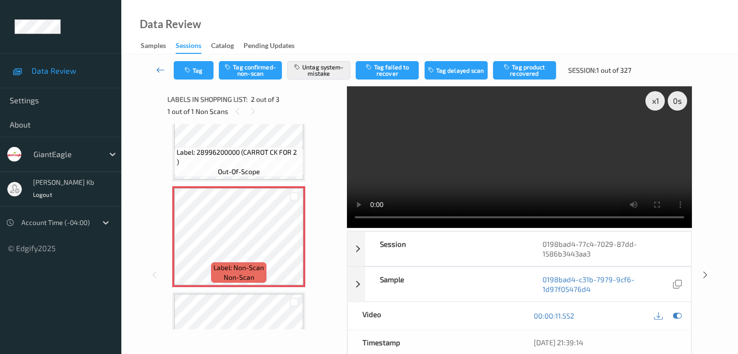
click at [158, 68] on icon at bounding box center [160, 70] width 9 height 10
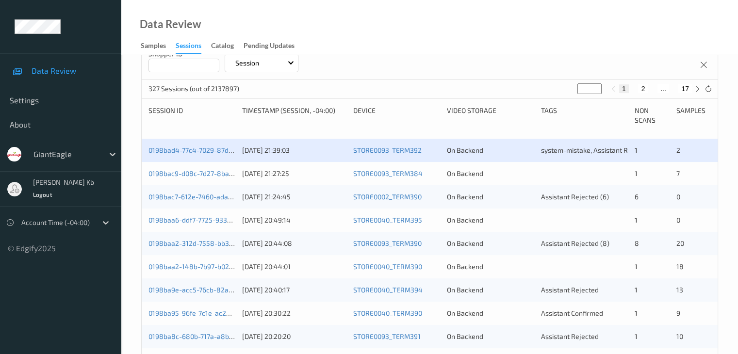
scroll to position [146, 0]
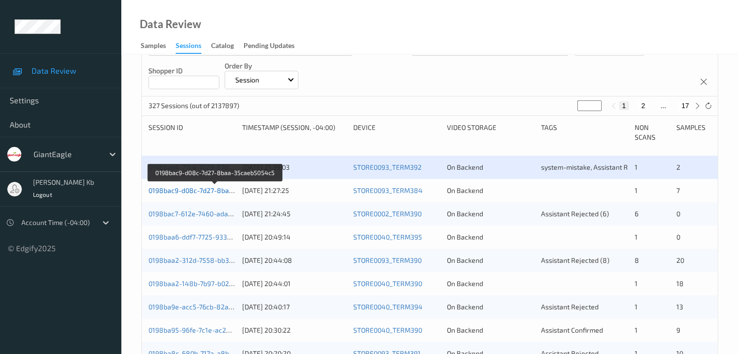
click at [208, 190] on link "0198bac9-d08c-7d27-8baa-35caeb5054c5" at bounding box center [214, 190] width 133 height 8
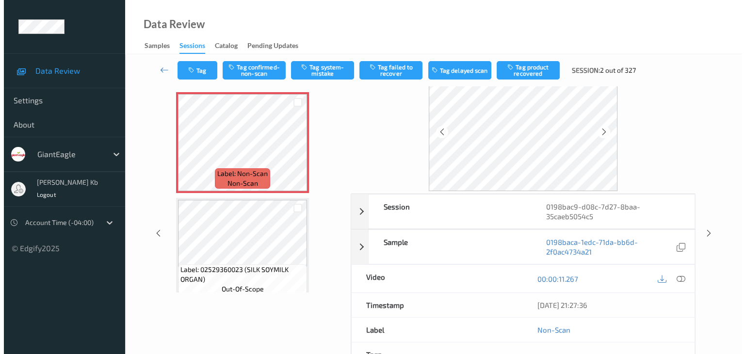
scroll to position [21, 0]
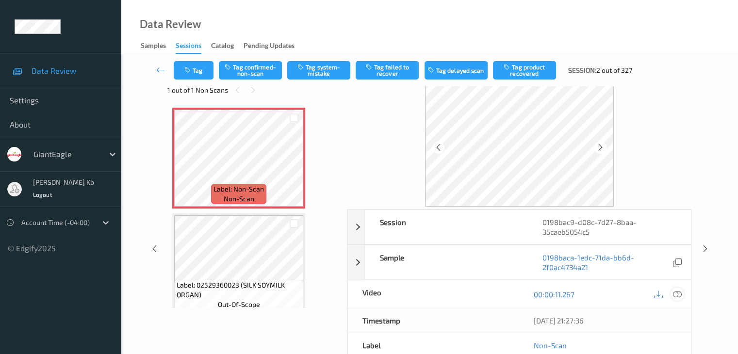
click at [677, 294] on icon at bounding box center [677, 294] width 9 height 9
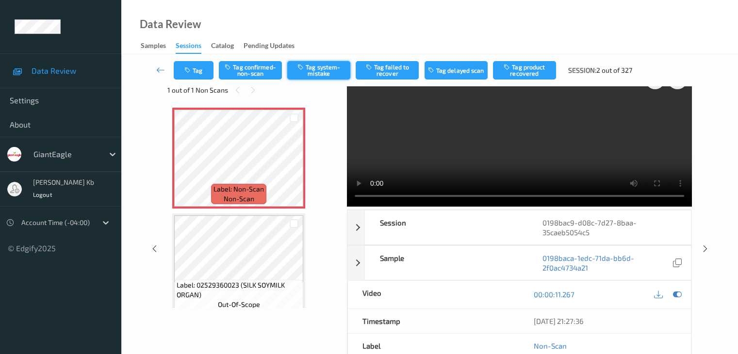
click at [318, 70] on button "Tag system-mistake" at bounding box center [318, 70] width 63 height 18
click at [197, 68] on button "Tag" at bounding box center [194, 70] width 40 height 18
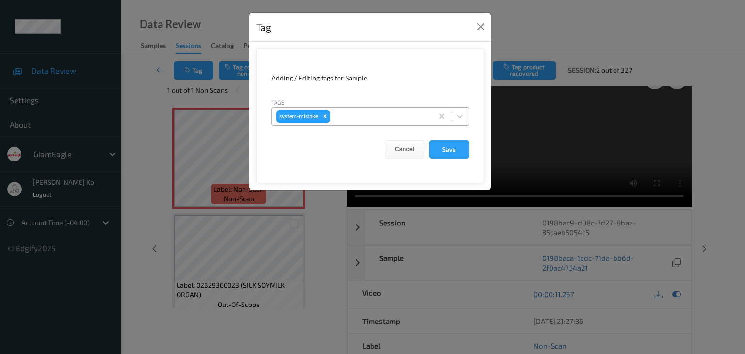
click at [376, 115] on div at bounding box center [380, 117] width 96 height 12
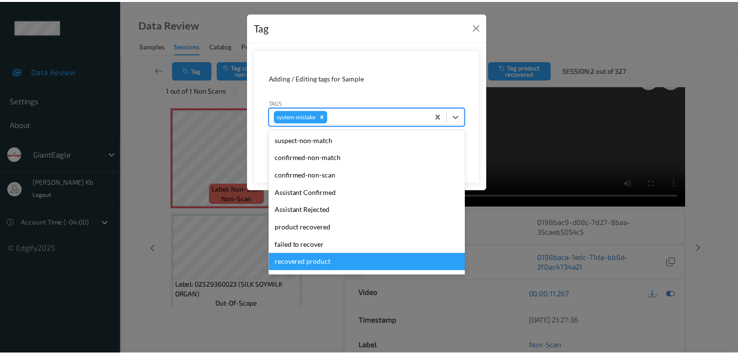
scroll to position [103, 0]
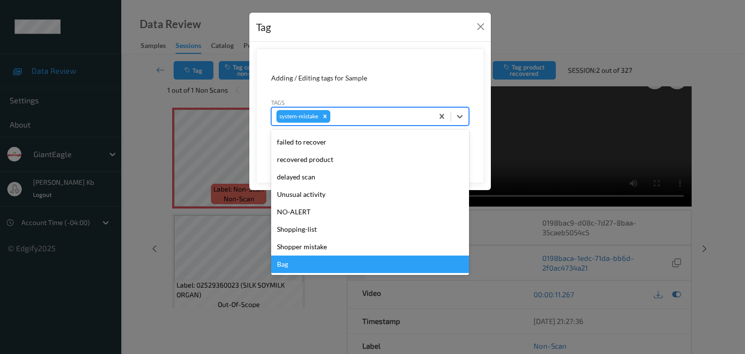
click at [296, 263] on div "Bag" at bounding box center [370, 264] width 198 height 17
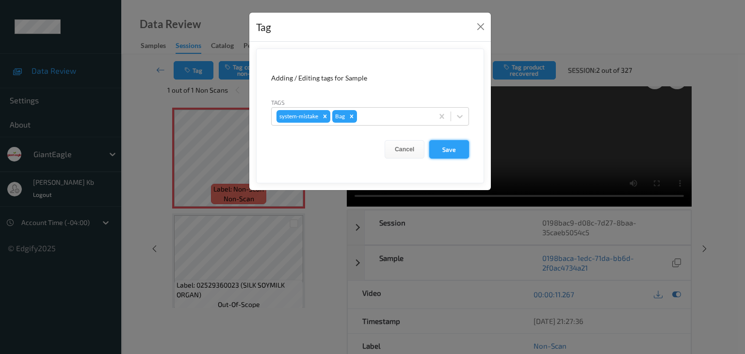
click at [456, 150] on button "Save" at bounding box center [449, 149] width 40 height 18
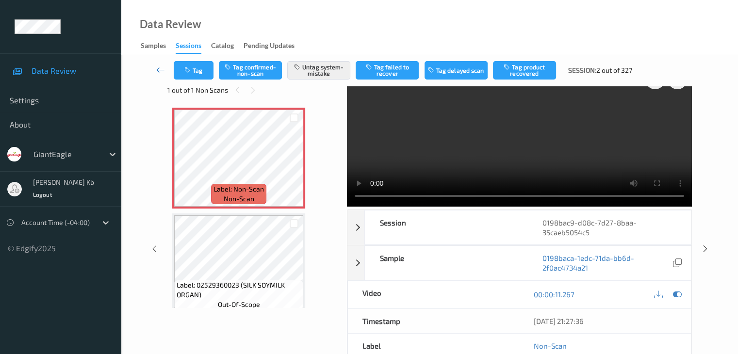
click at [162, 70] on icon at bounding box center [160, 70] width 9 height 10
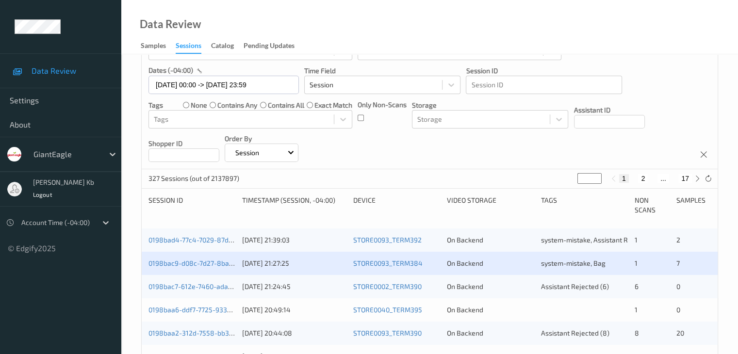
scroll to position [97, 0]
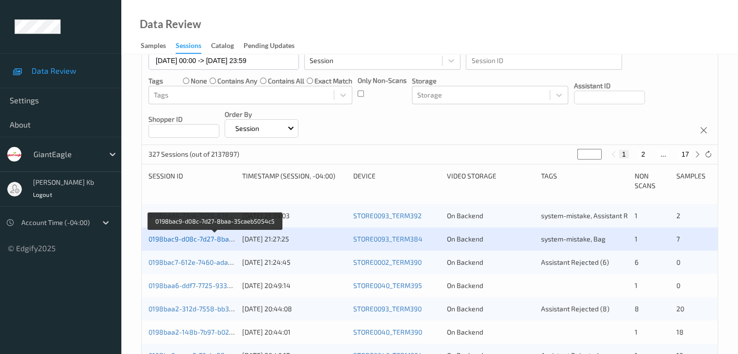
click at [220, 240] on link "0198bac9-d08c-7d27-8baa-35caeb5054c5" at bounding box center [214, 239] width 133 height 8
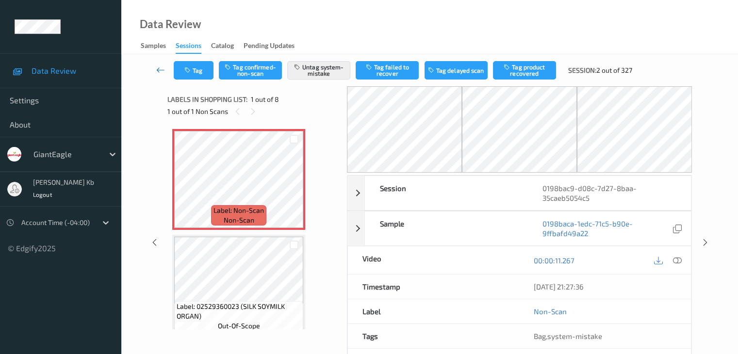
click at [159, 70] on icon at bounding box center [160, 70] width 9 height 10
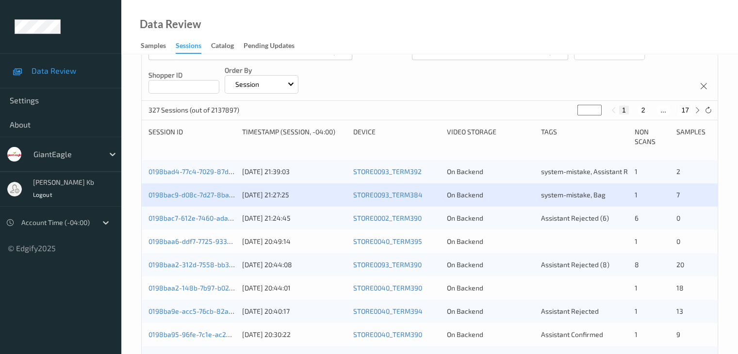
scroll to position [146, 0]
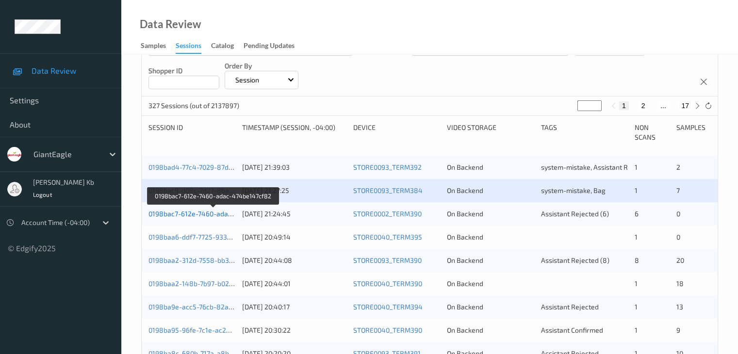
click at [210, 214] on link "0198bac7-612e-7460-adac-474be147cf82" at bounding box center [213, 214] width 131 height 8
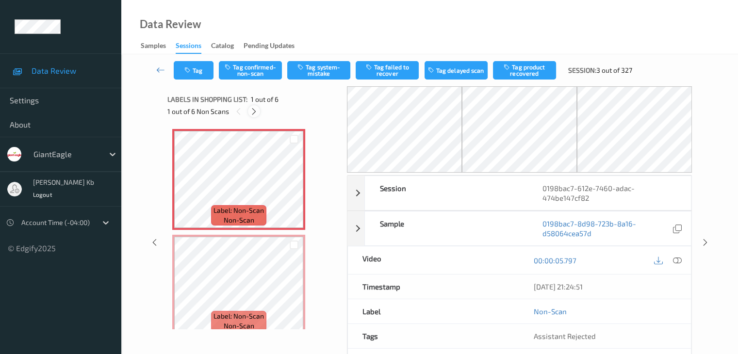
click at [254, 111] on icon at bounding box center [254, 111] width 8 height 9
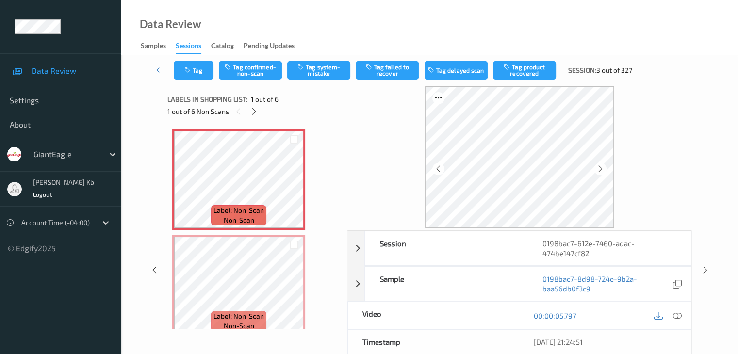
click at [678, 313] on icon at bounding box center [677, 316] width 9 height 9
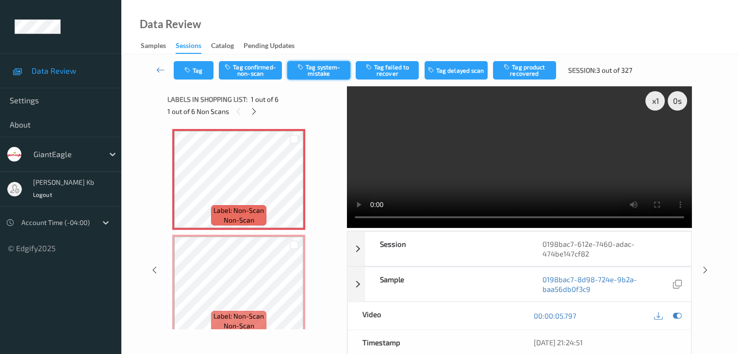
click at [324, 70] on button "Tag system-mistake" at bounding box center [318, 70] width 63 height 18
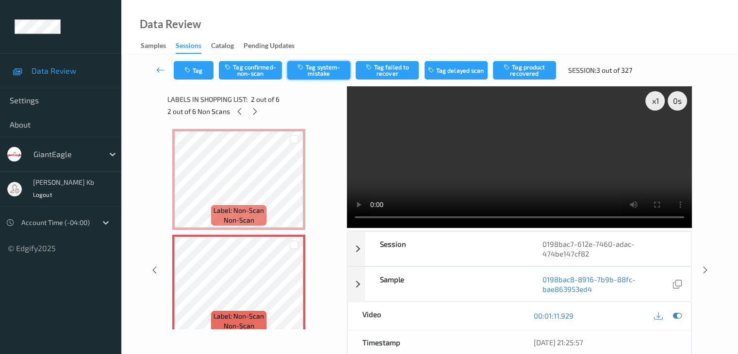
click at [327, 69] on button "Tag system-mistake" at bounding box center [318, 70] width 63 height 18
click at [197, 70] on button "Tag" at bounding box center [194, 70] width 40 height 18
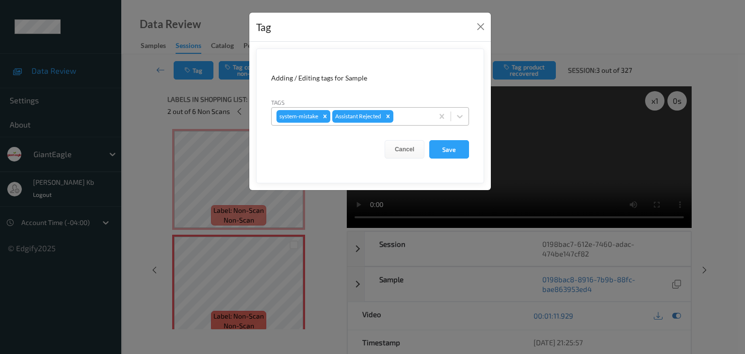
click at [421, 116] on div at bounding box center [411, 117] width 33 height 12
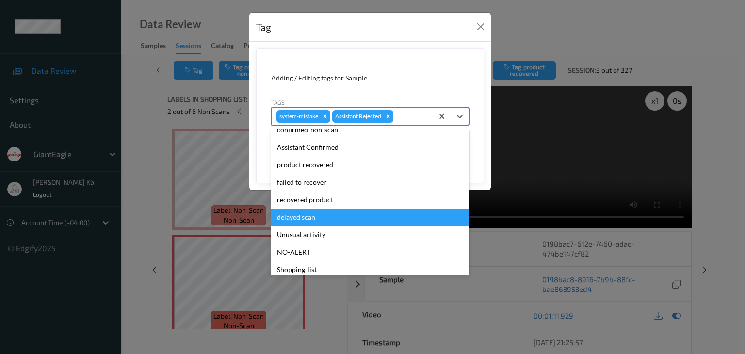
scroll to position [85, 0]
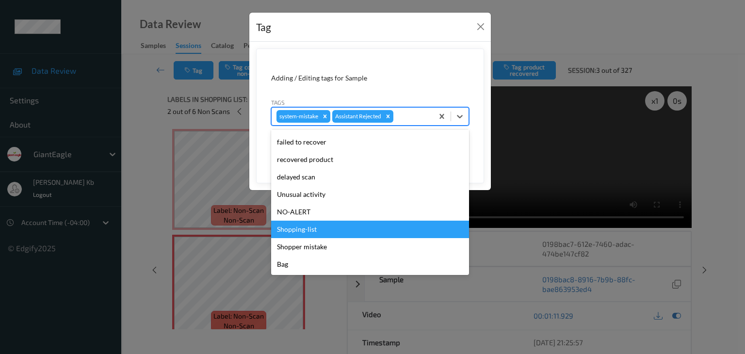
click at [318, 229] on div "Shopping-list" at bounding box center [370, 229] width 198 height 17
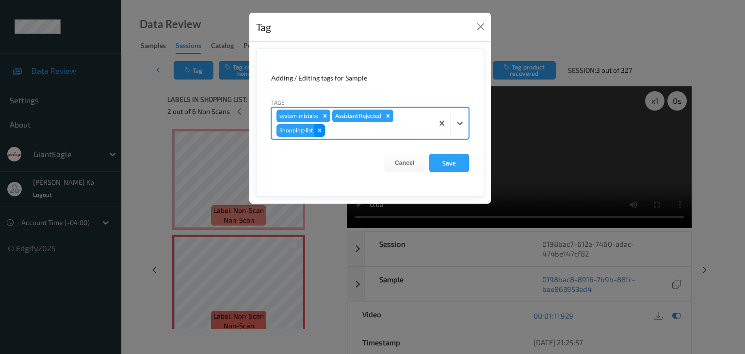
click at [319, 130] on icon "Remove Shopping-list" at bounding box center [319, 130] width 3 height 3
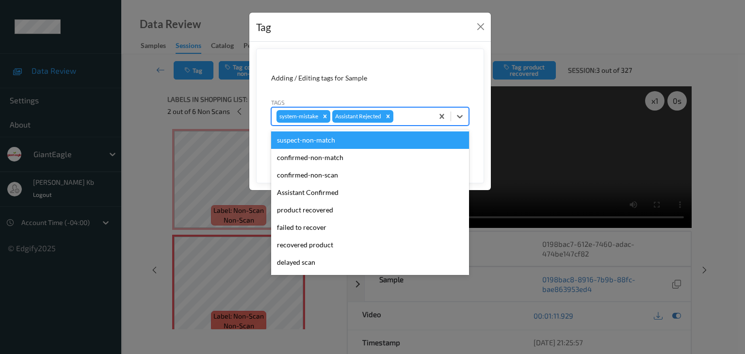
click at [408, 117] on div at bounding box center [411, 117] width 33 height 12
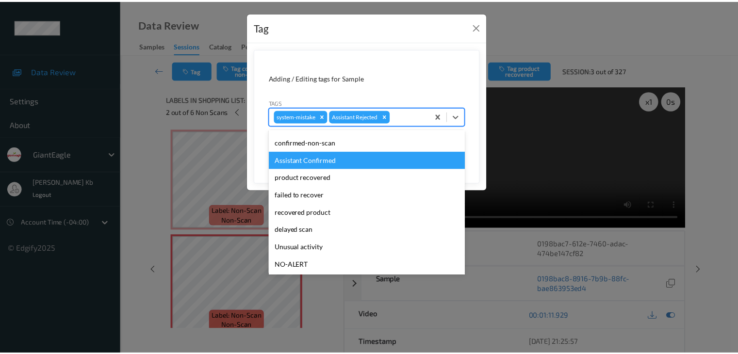
scroll to position [49, 0]
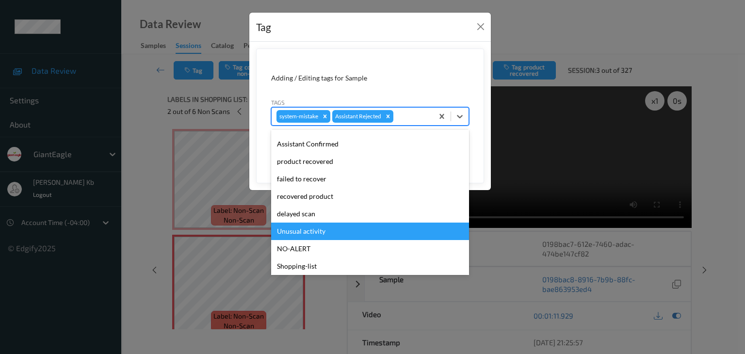
click at [303, 231] on div "Unusual activity" at bounding box center [370, 231] width 198 height 17
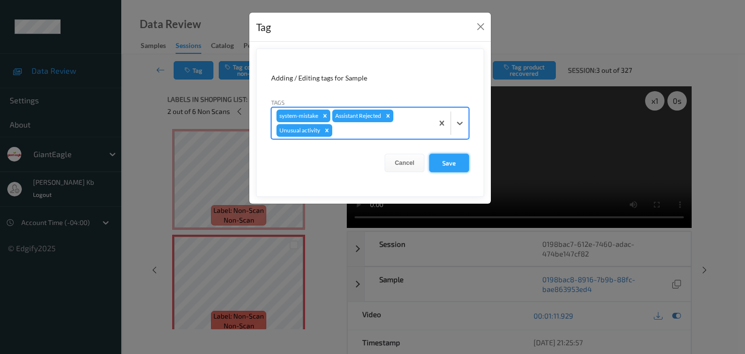
click at [447, 164] on button "Save" at bounding box center [449, 163] width 40 height 18
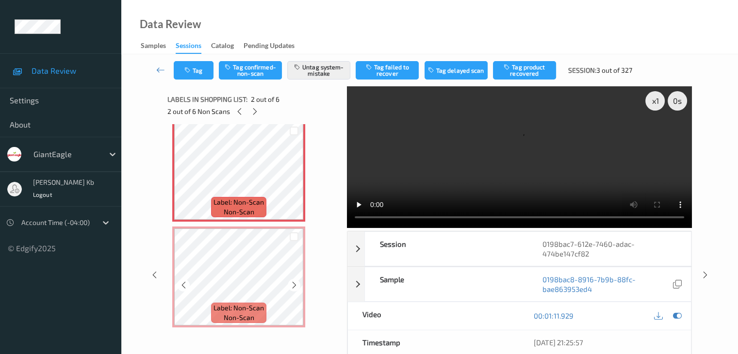
scroll to position [146, 0]
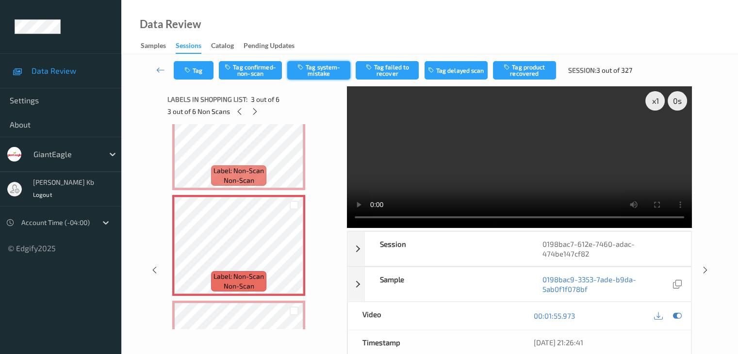
click at [322, 72] on button "Tag system-mistake" at bounding box center [318, 70] width 63 height 18
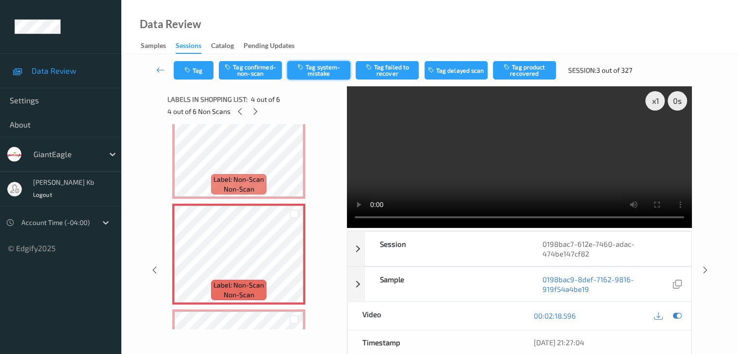
click at [329, 65] on button "Tag system-mistake" at bounding box center [318, 70] width 63 height 18
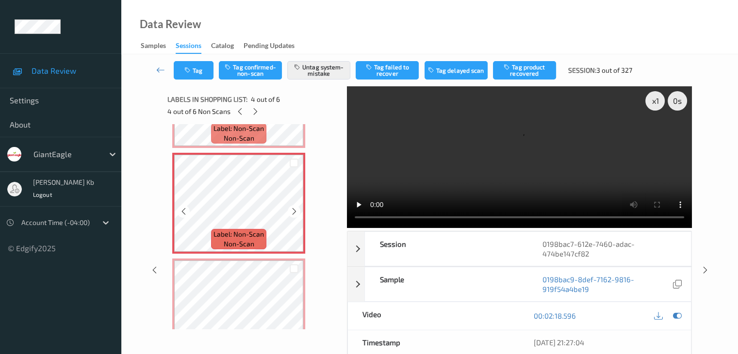
scroll to position [388, 0]
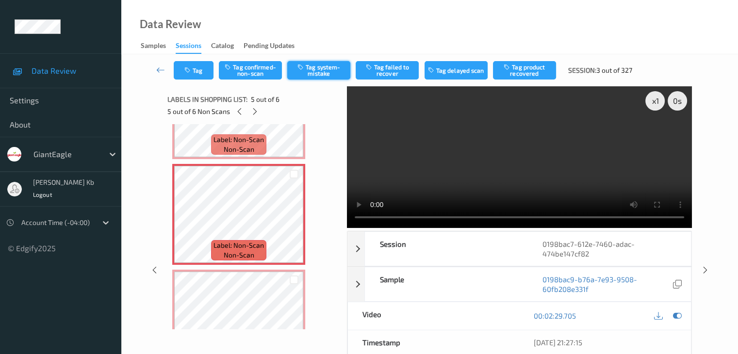
click at [320, 69] on button "Tag system-mistake" at bounding box center [318, 70] width 63 height 18
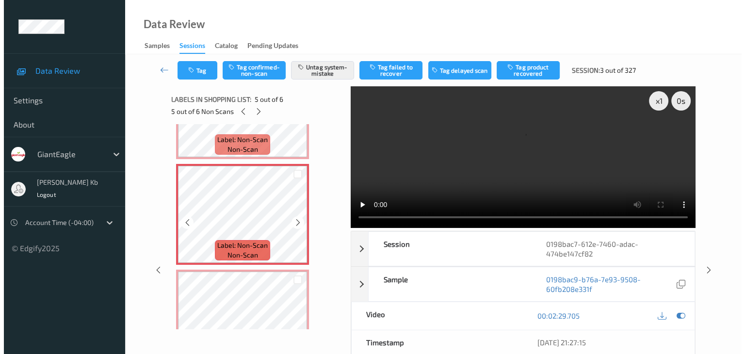
scroll to position [434, 0]
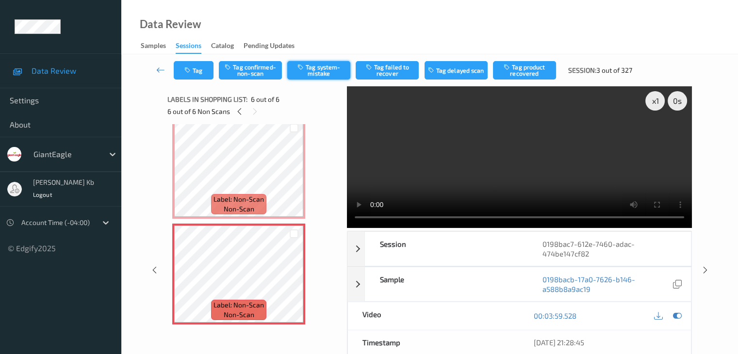
click at [316, 72] on button "Tag system-mistake" at bounding box center [318, 70] width 63 height 18
click at [201, 74] on button "Tag" at bounding box center [194, 70] width 40 height 18
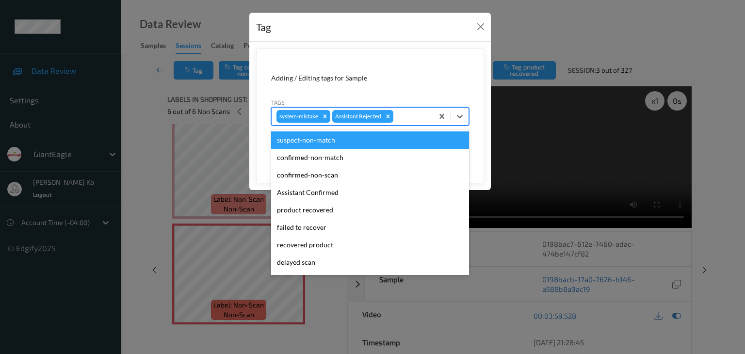
click at [415, 117] on div at bounding box center [411, 117] width 33 height 12
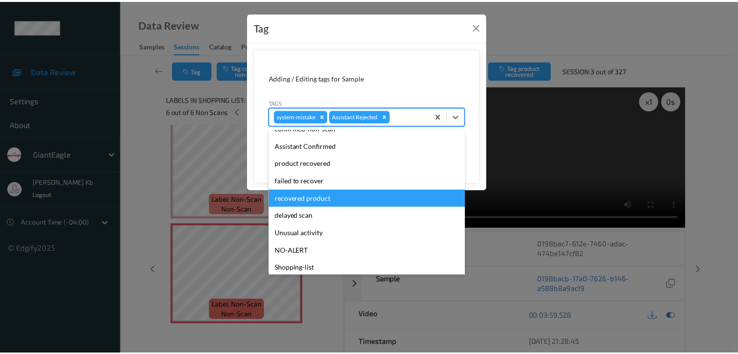
scroll to position [85, 0]
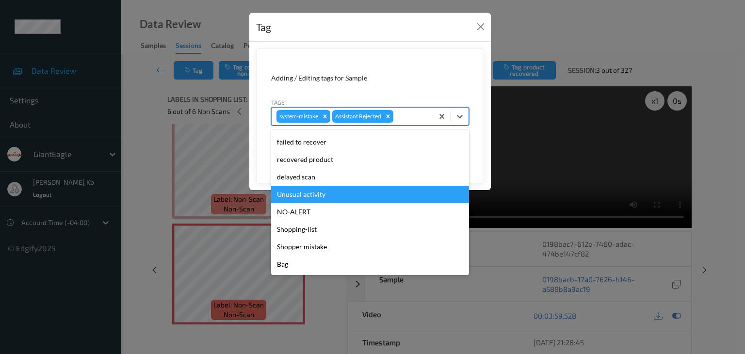
click at [311, 193] on div "Unusual activity" at bounding box center [370, 194] width 198 height 17
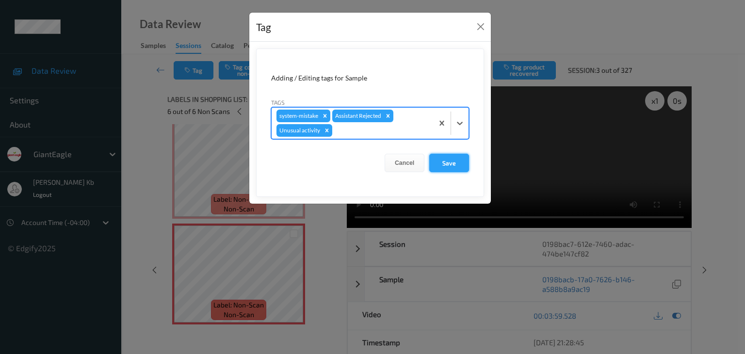
click at [448, 166] on button "Save" at bounding box center [449, 163] width 40 height 18
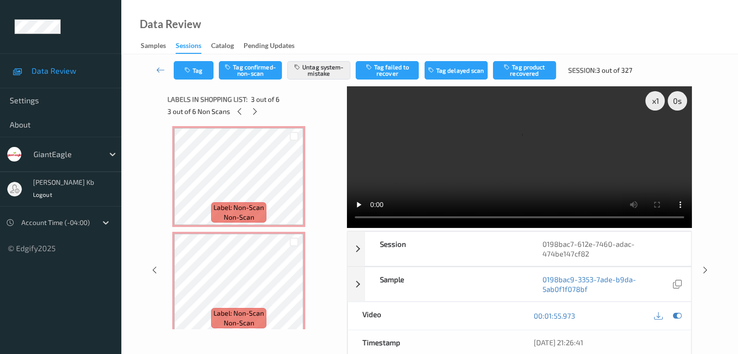
scroll to position [0, 0]
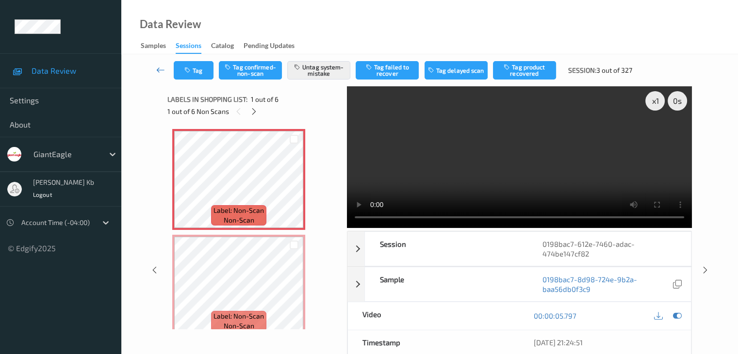
click at [162, 70] on icon at bounding box center [160, 70] width 9 height 10
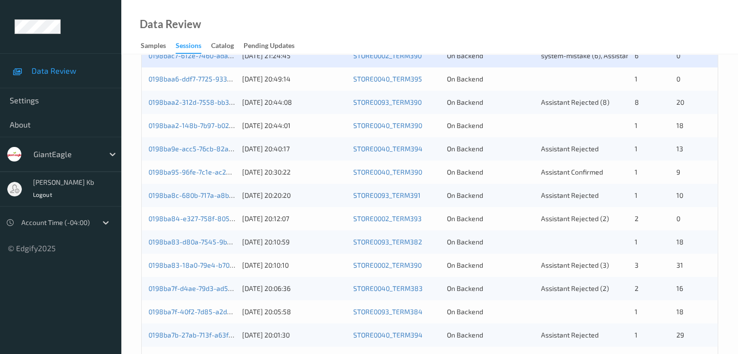
scroll to position [258, 0]
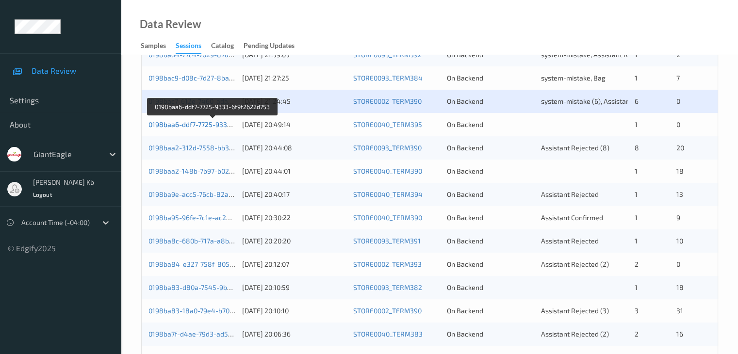
click at [205, 125] on link "0198baa6-ddf7-7725-9333-6f9f2622d753" at bounding box center [212, 124] width 129 height 8
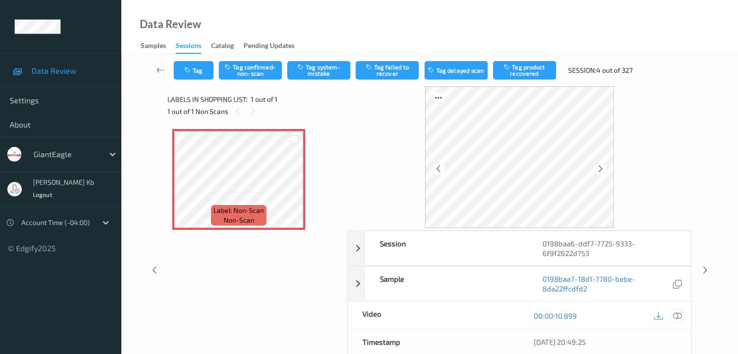
click at [679, 317] on icon at bounding box center [677, 316] width 9 height 9
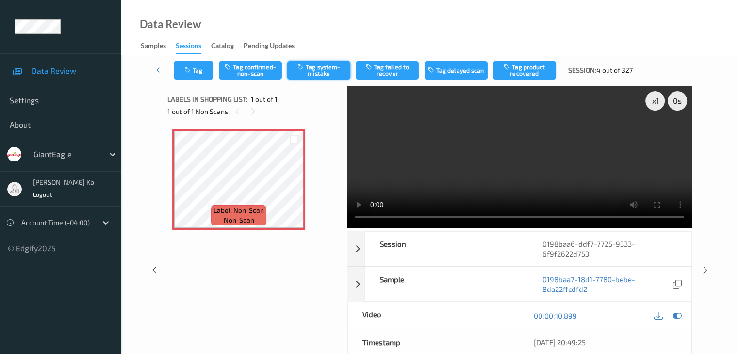
click at [318, 72] on button "Tag system-mistake" at bounding box center [318, 70] width 63 height 18
click at [204, 66] on button "Tag" at bounding box center [194, 70] width 40 height 18
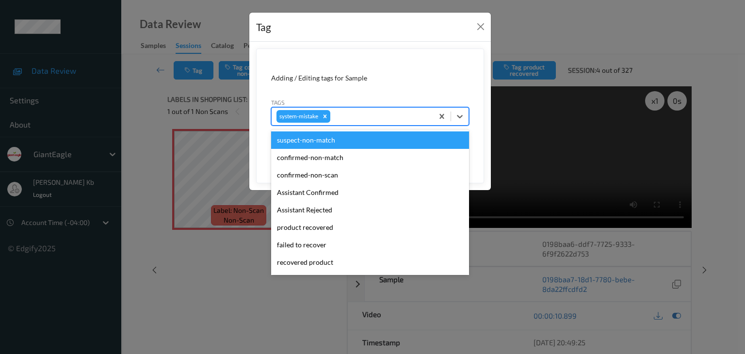
click at [349, 115] on div at bounding box center [380, 117] width 96 height 12
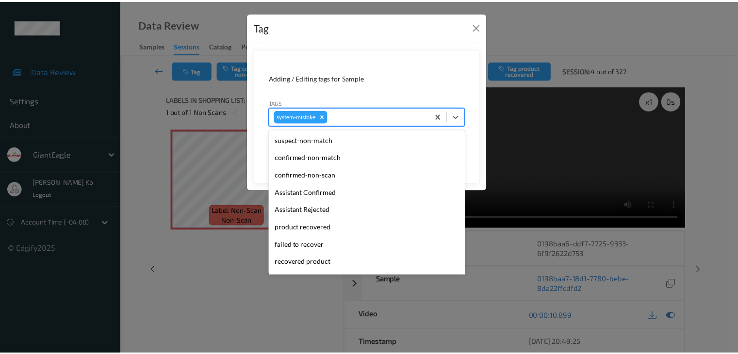
scroll to position [103, 0]
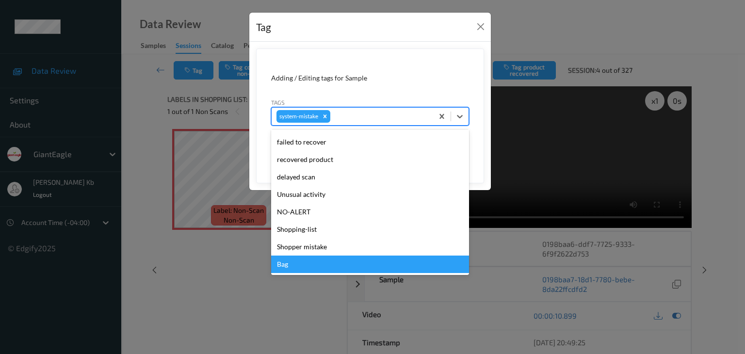
click at [301, 269] on div "Bag" at bounding box center [370, 264] width 198 height 17
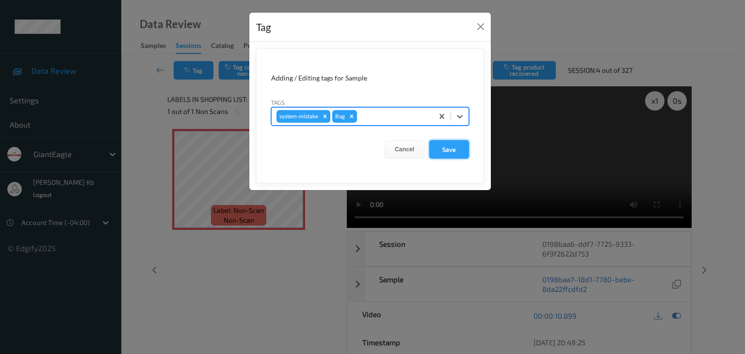
click at [452, 145] on button "Save" at bounding box center [449, 149] width 40 height 18
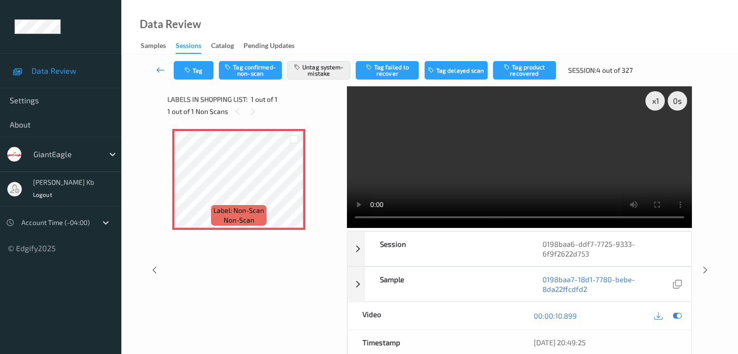
click at [164, 71] on icon at bounding box center [160, 70] width 9 height 10
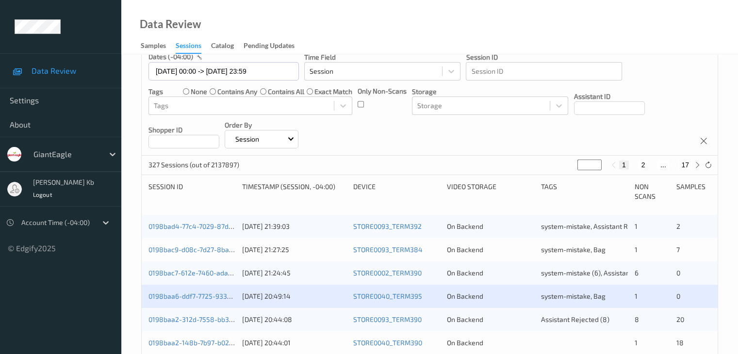
scroll to position [194, 0]
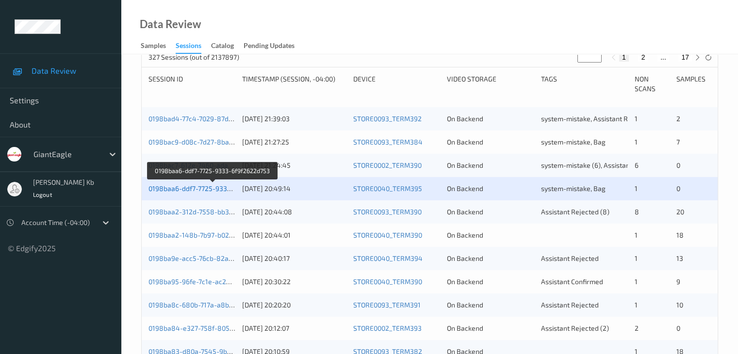
click at [191, 188] on link "0198baa6-ddf7-7725-9333-6f9f2622d753" at bounding box center [212, 188] width 129 height 8
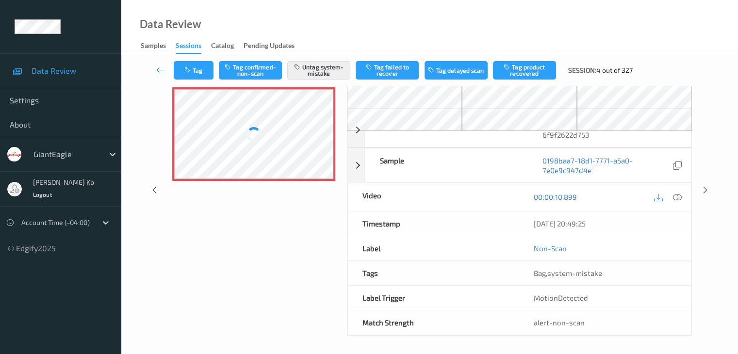
scroll to position [64, 0]
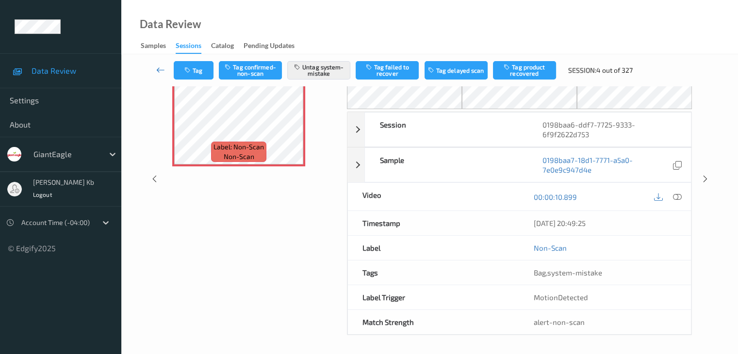
click at [156, 70] on icon at bounding box center [160, 70] width 9 height 10
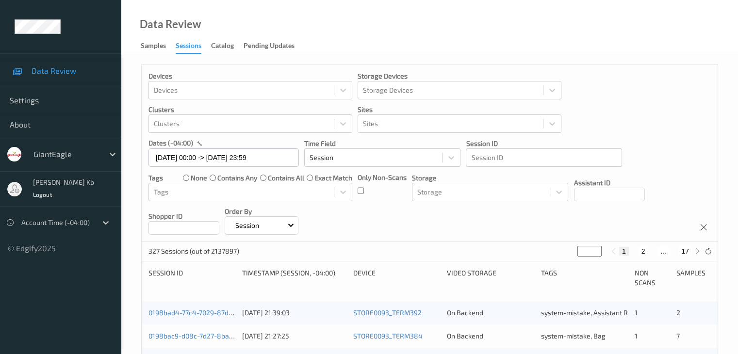
scroll to position [146, 0]
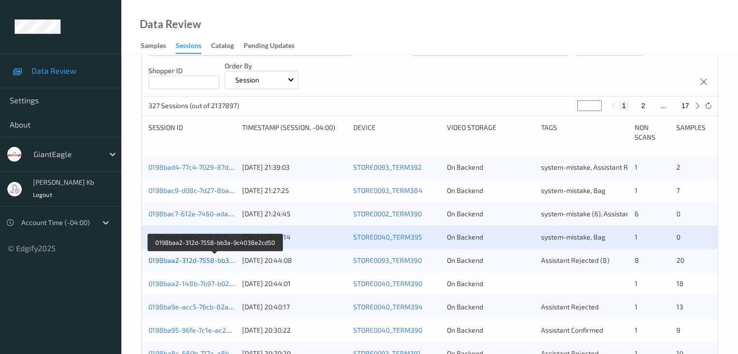
click at [199, 260] on link "0198baa2-312d-7558-bb3a-9c4038e2cd50" at bounding box center [215, 260] width 134 height 8
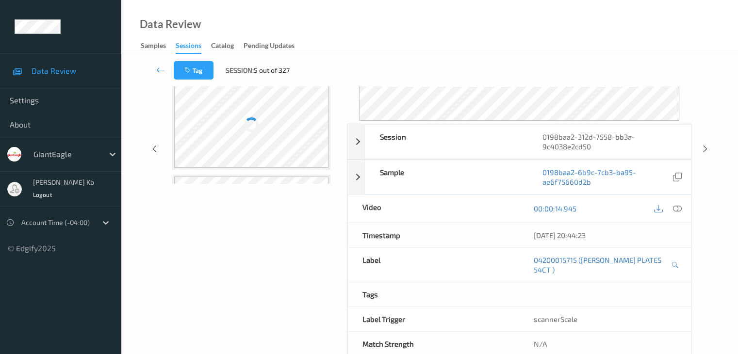
scroll to position [118, 0]
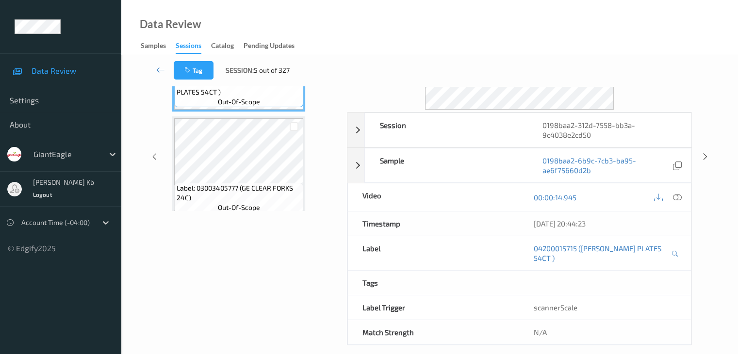
drag, startPoint x: 287, startPoint y: 0, endPoint x: 459, endPoint y: 18, distance: 172.7
click at [459, 18] on div "Data Review Samples Sessions Catalog Pending Updates" at bounding box center [429, 27] width 617 height 54
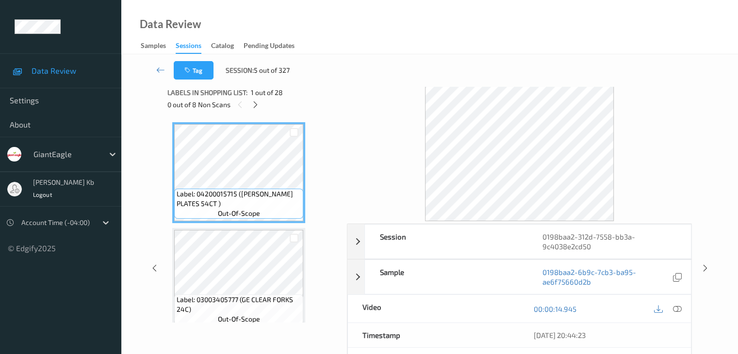
scroll to position [0, 0]
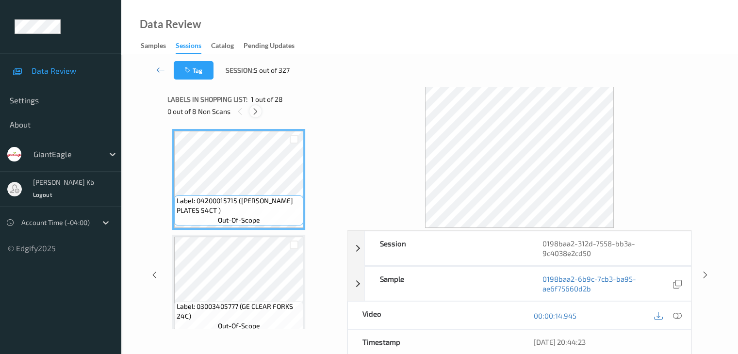
click at [254, 113] on icon at bounding box center [255, 111] width 8 height 9
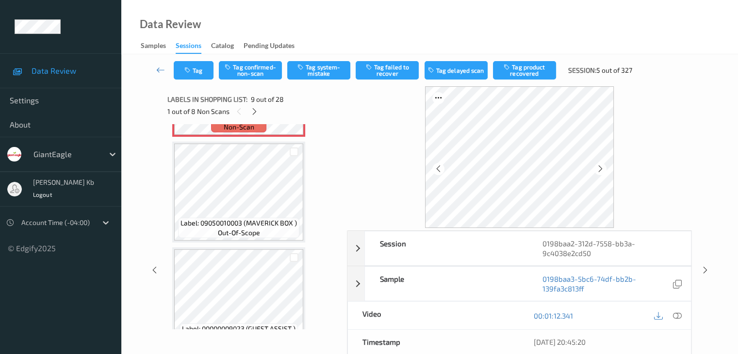
scroll to position [745, 0]
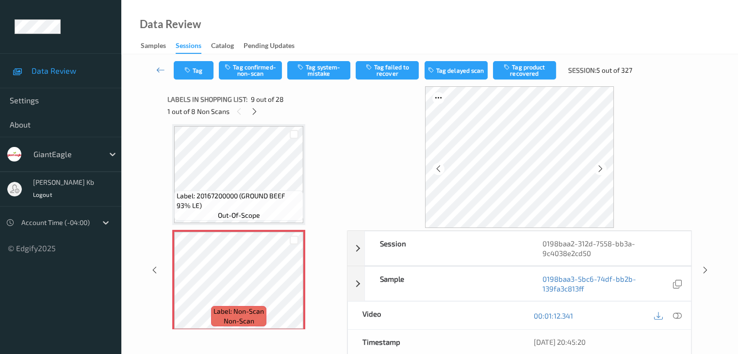
drag, startPoint x: 272, startPoint y: 6, endPoint x: 439, endPoint y: 14, distance: 167.1
click at [439, 14] on div "Data Review Samples Sessions Catalog Pending Updates" at bounding box center [429, 27] width 617 height 54
click at [679, 313] on icon at bounding box center [677, 316] width 9 height 9
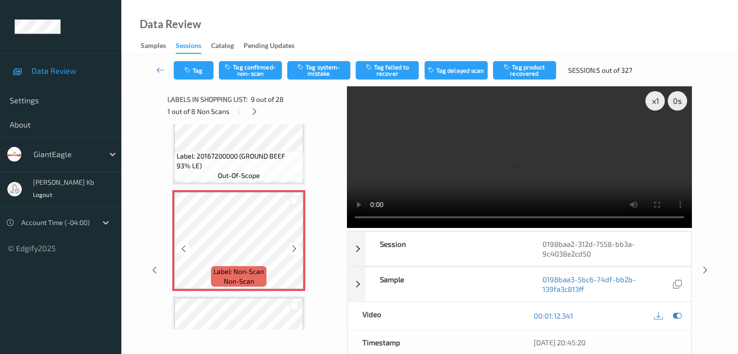
scroll to position [842, 0]
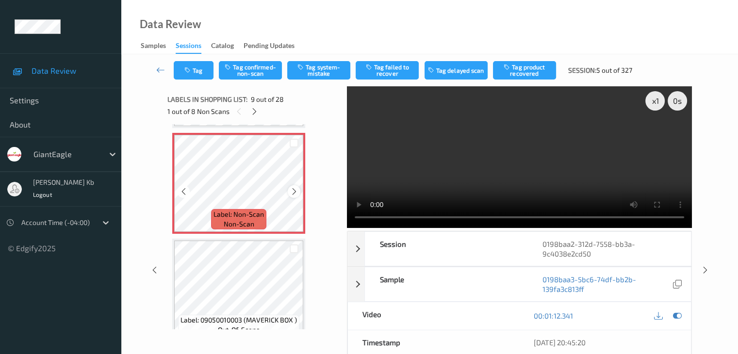
click at [296, 191] on icon at bounding box center [294, 191] width 8 height 9
click at [295, 191] on icon at bounding box center [294, 191] width 8 height 9
click at [293, 191] on icon at bounding box center [294, 191] width 8 height 9
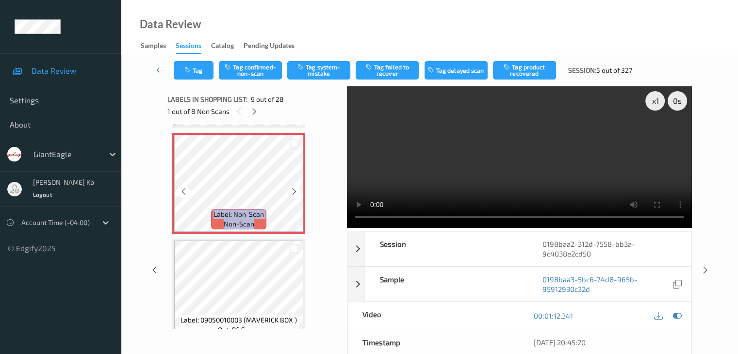
click at [293, 191] on icon at bounding box center [294, 191] width 8 height 9
click at [296, 189] on icon at bounding box center [294, 191] width 8 height 9
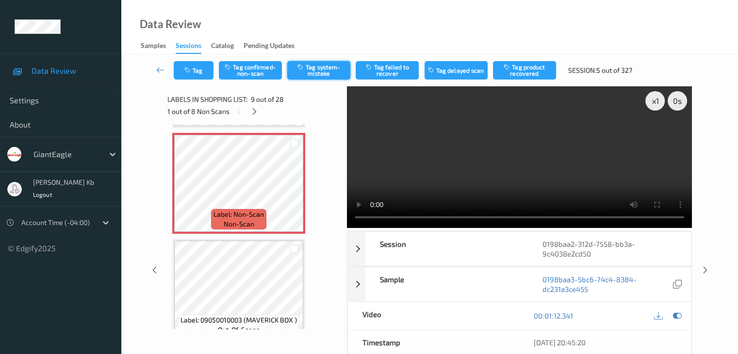
click at [322, 70] on button "Tag system-mistake" at bounding box center [318, 70] width 63 height 18
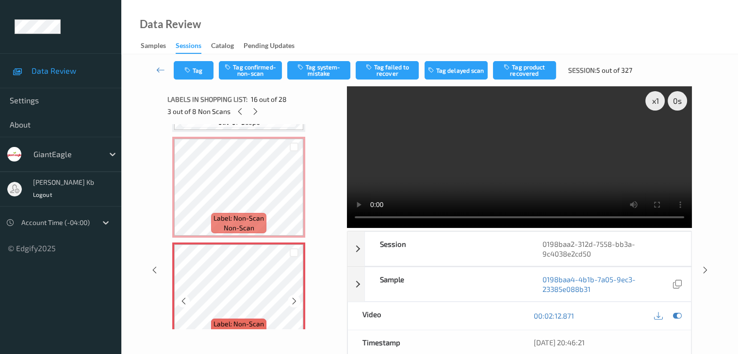
scroll to position [1425, 0]
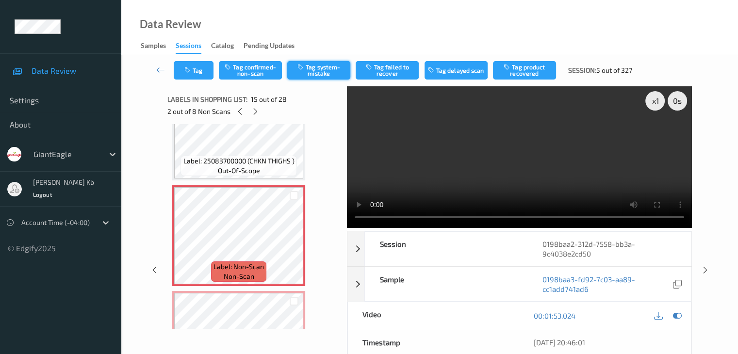
click at [331, 70] on button "Tag system-mistake" at bounding box center [318, 70] width 63 height 18
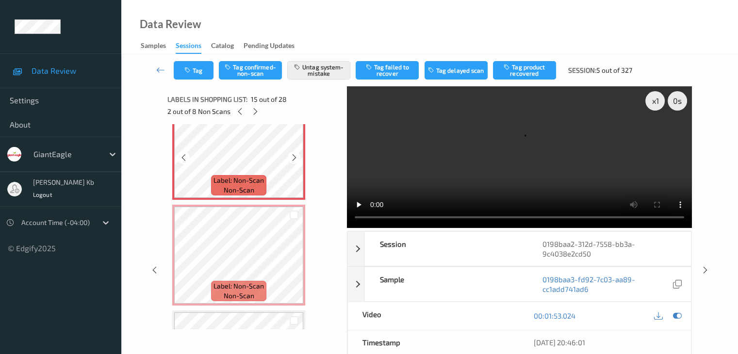
scroll to position [1522, 0]
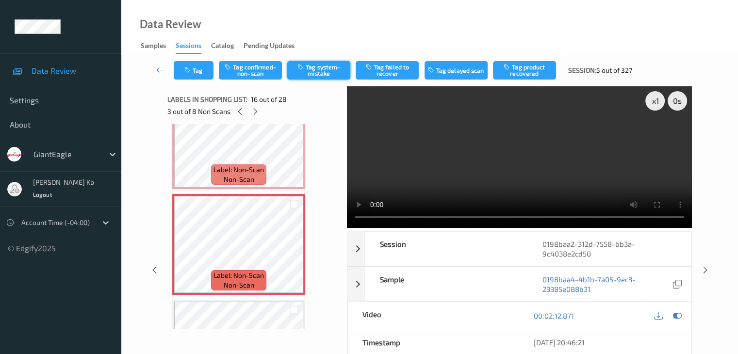
click at [325, 69] on button "Tag system-mistake" at bounding box center [318, 70] width 63 height 18
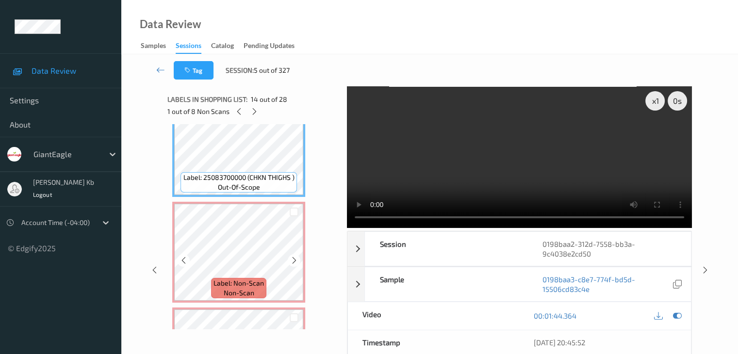
scroll to position [1425, 0]
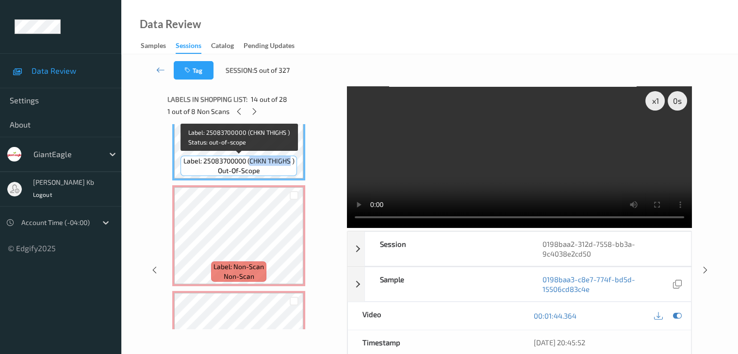
drag, startPoint x: 250, startPoint y: 160, endPoint x: 289, endPoint y: 162, distance: 38.9
click at [289, 162] on span "Label: 25083700000 (CHKN THIGHS )" at bounding box center [238, 161] width 111 height 10
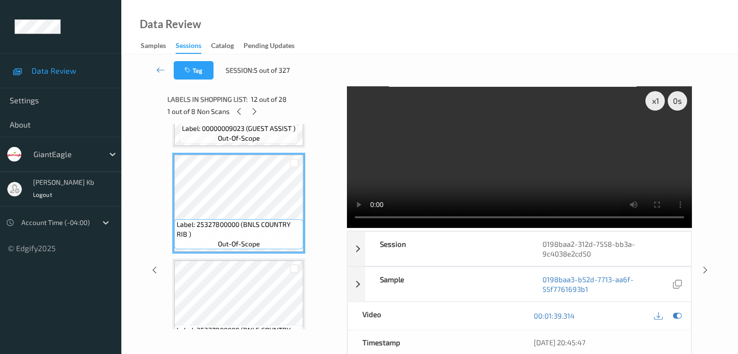
scroll to position [1182, 0]
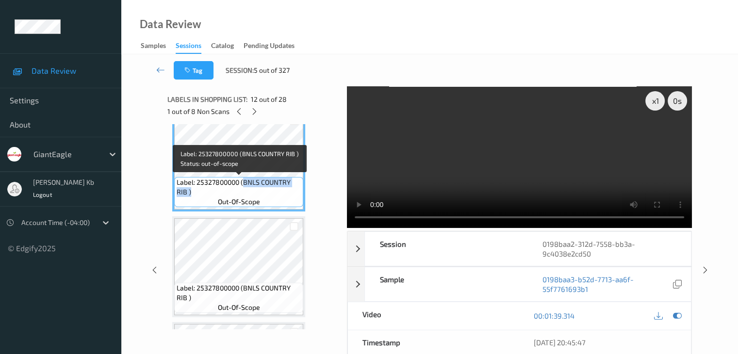
drag, startPoint x: 244, startPoint y: 181, endPoint x: 274, endPoint y: 189, distance: 31.8
click at [274, 189] on span "Label: 25327800000 (BNLS COUNTRY RIB )" at bounding box center [239, 187] width 124 height 19
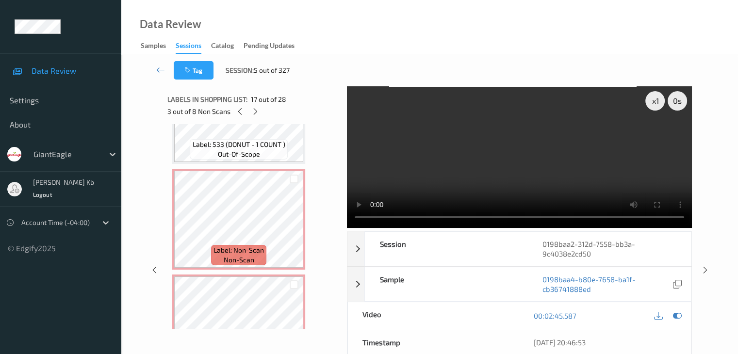
scroll to position [2395, 0]
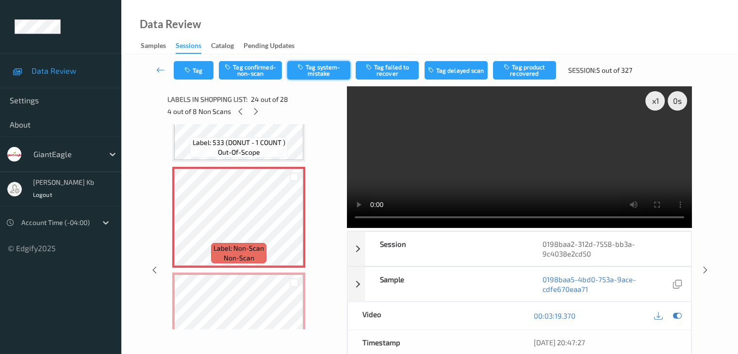
click at [326, 66] on button "Tag system-mistake" at bounding box center [318, 70] width 63 height 18
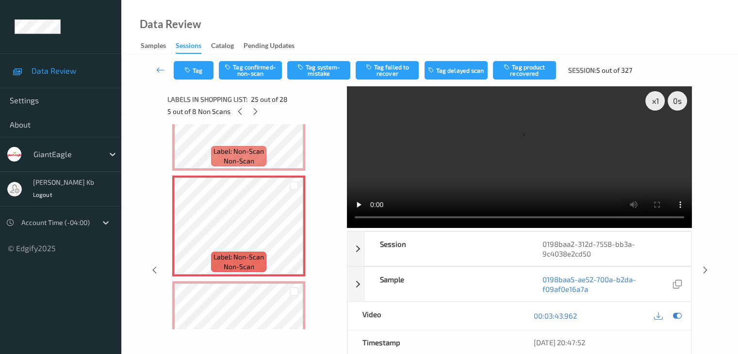
scroll to position [2541, 0]
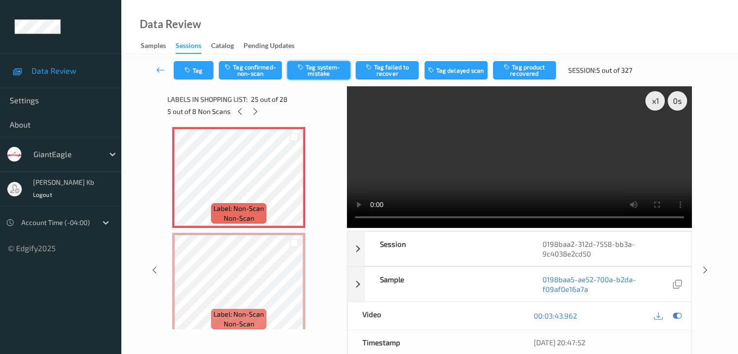
click at [314, 72] on button "Tag system-mistake" at bounding box center [318, 70] width 63 height 18
click at [205, 71] on button "Tag" at bounding box center [194, 70] width 40 height 18
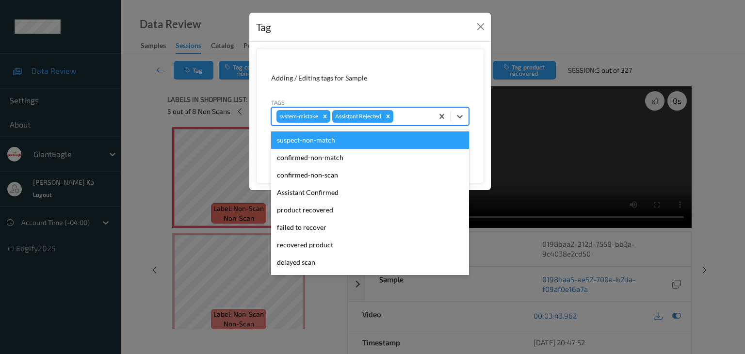
click at [409, 115] on div at bounding box center [411, 117] width 33 height 12
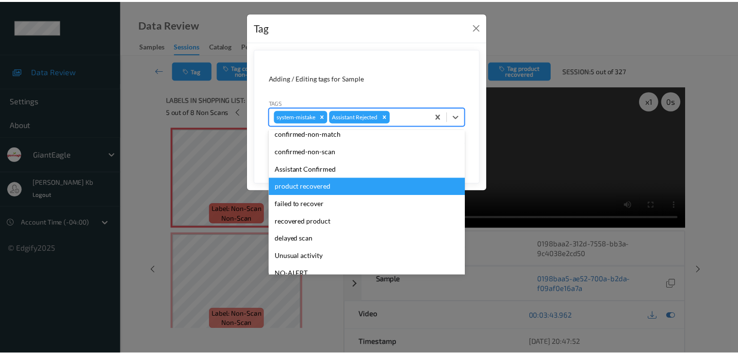
scroll to position [85, 0]
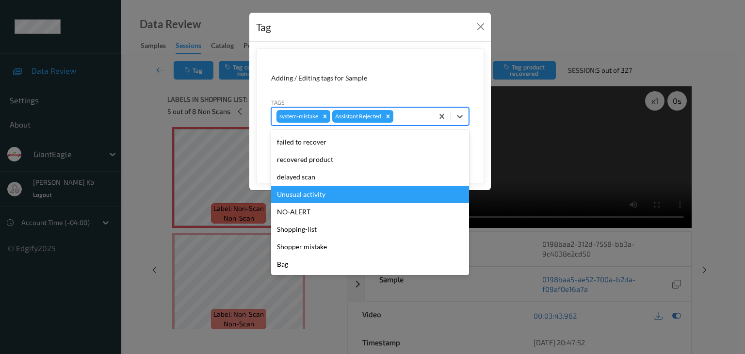
drag, startPoint x: 312, startPoint y: 197, endPoint x: 329, endPoint y: 196, distance: 17.0
click at [312, 197] on div "Unusual activity" at bounding box center [370, 194] width 198 height 17
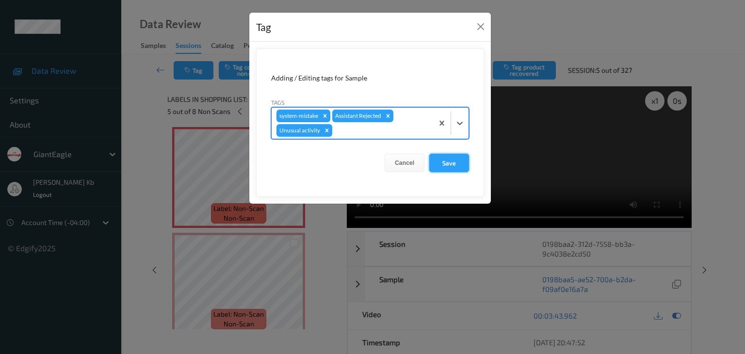
click at [450, 162] on button "Save" at bounding box center [449, 163] width 40 height 18
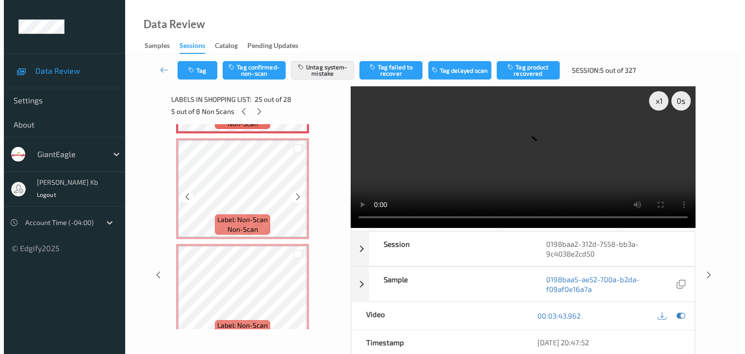
scroll to position [2638, 0]
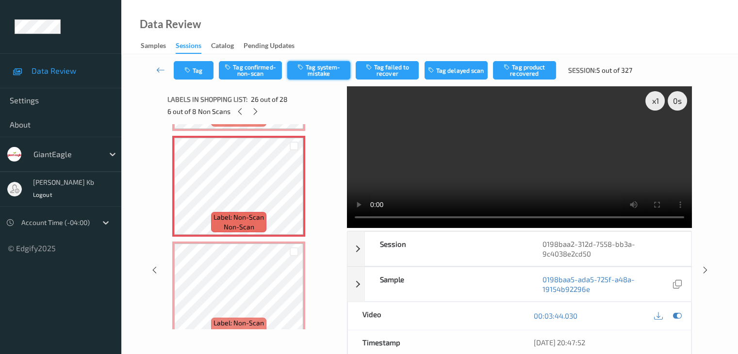
click at [316, 72] on button "Tag system-mistake" at bounding box center [318, 70] width 63 height 18
click at [203, 67] on button "Tag" at bounding box center [194, 70] width 40 height 18
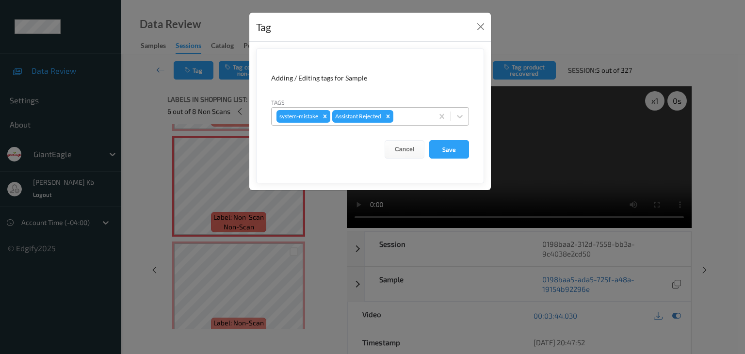
click at [407, 113] on div at bounding box center [411, 117] width 33 height 12
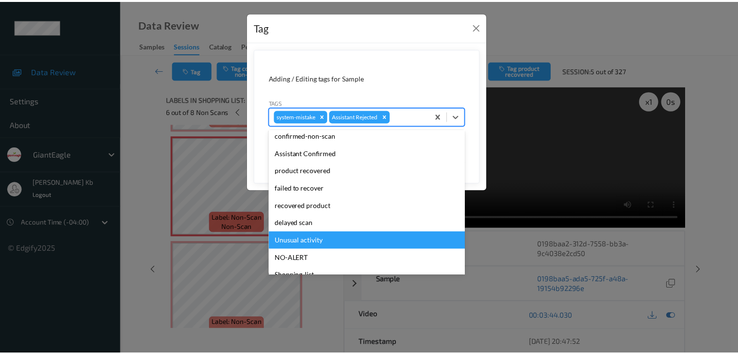
scroll to position [85, 0]
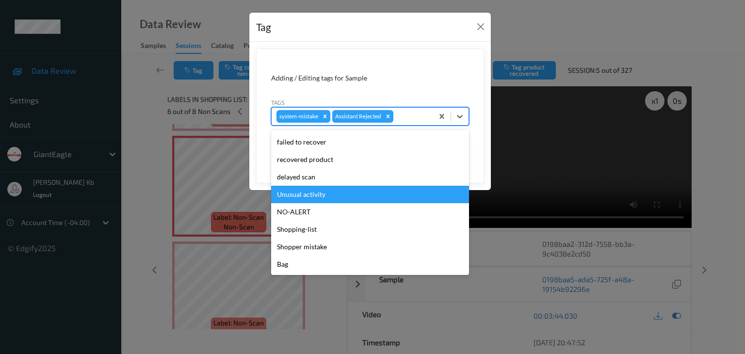
click at [309, 195] on div "Unusual activity" at bounding box center [370, 194] width 198 height 17
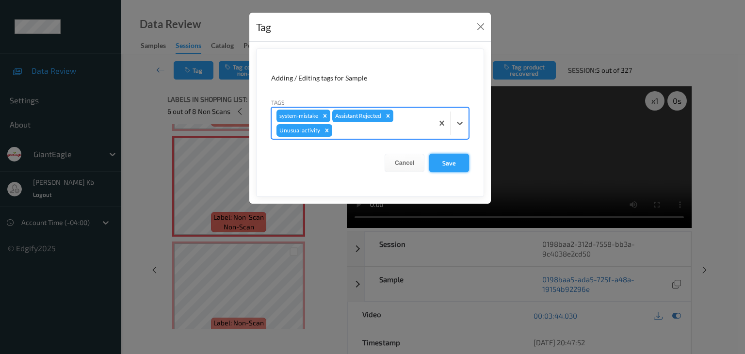
click at [448, 161] on button "Save" at bounding box center [449, 163] width 40 height 18
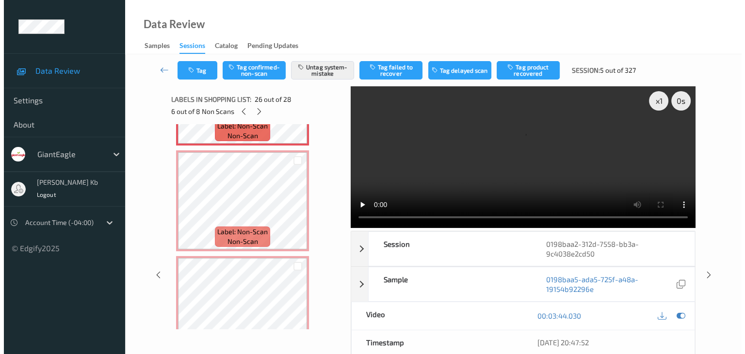
scroll to position [2735, 0]
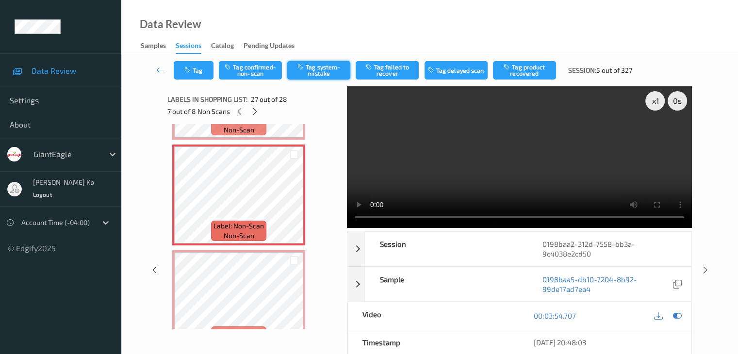
click at [326, 70] on button "Tag system-mistake" at bounding box center [318, 70] width 63 height 18
click at [201, 68] on button "Tag" at bounding box center [194, 70] width 40 height 18
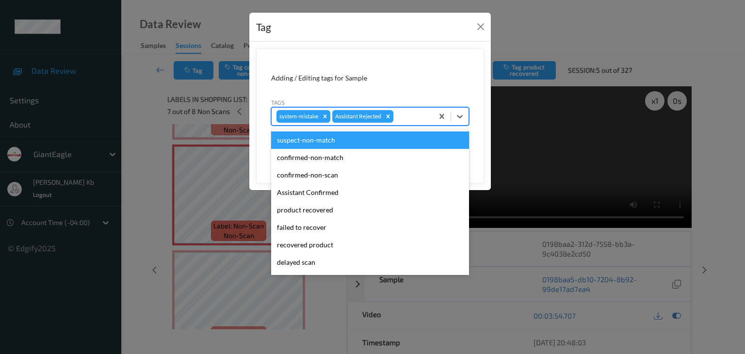
click at [410, 116] on div at bounding box center [411, 117] width 33 height 12
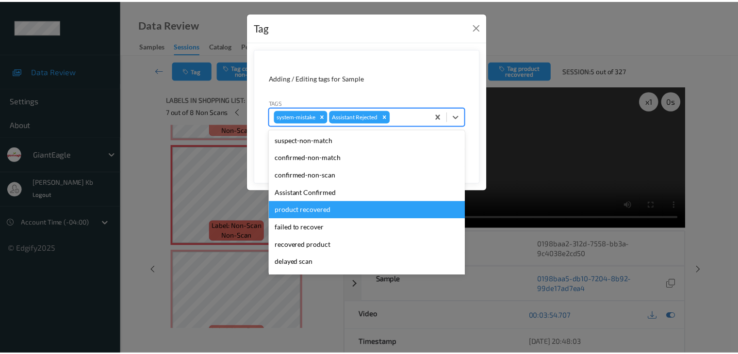
scroll to position [85, 0]
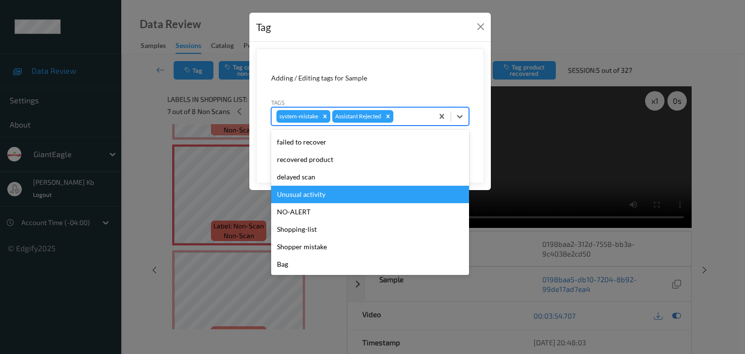
click at [322, 195] on div "Unusual activity" at bounding box center [370, 194] width 198 height 17
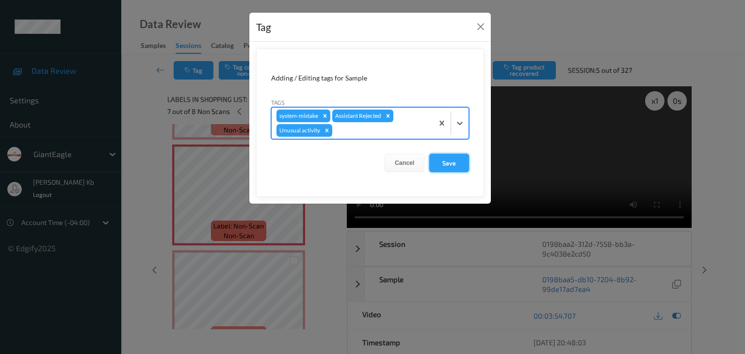
click at [455, 162] on button "Save" at bounding box center [449, 163] width 40 height 18
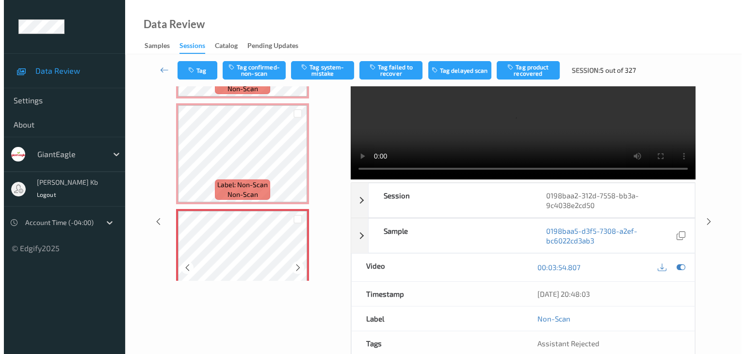
scroll to position [2713, 0]
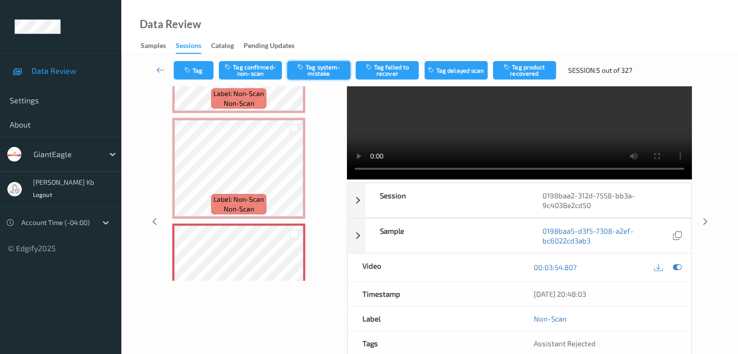
click at [314, 72] on button "Tag system-mistake" at bounding box center [318, 70] width 63 height 18
click at [205, 68] on button "Tag" at bounding box center [194, 70] width 40 height 18
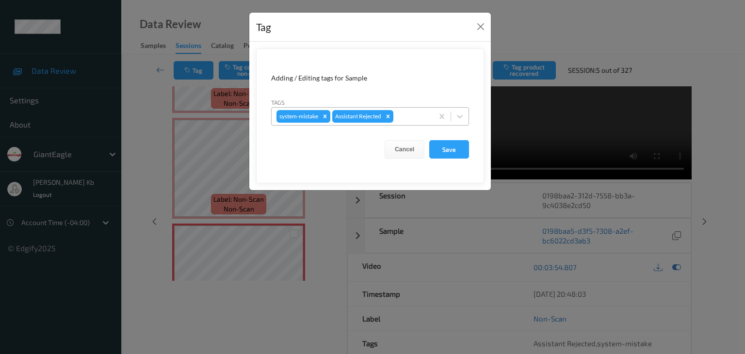
click at [410, 115] on div at bounding box center [411, 117] width 33 height 12
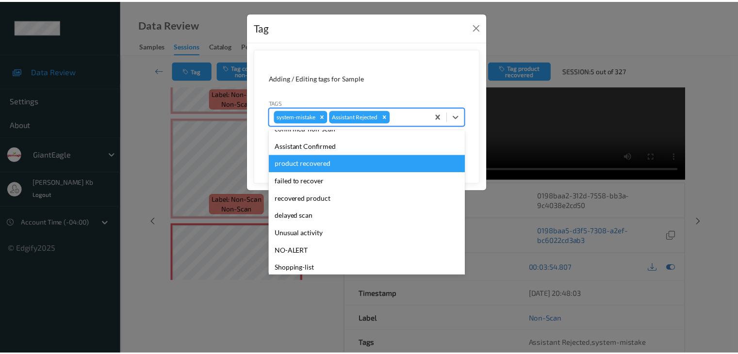
scroll to position [85, 0]
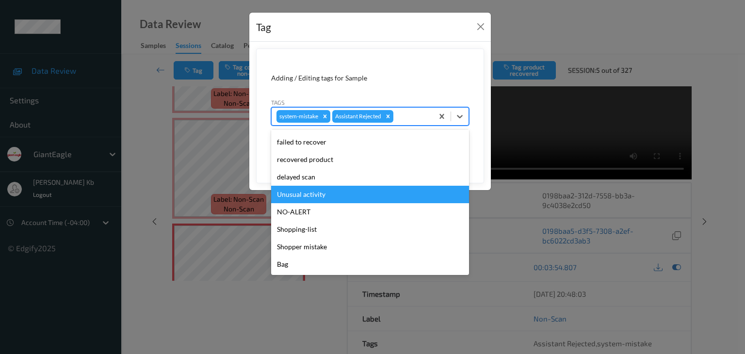
click at [312, 195] on div "Unusual activity" at bounding box center [370, 194] width 198 height 17
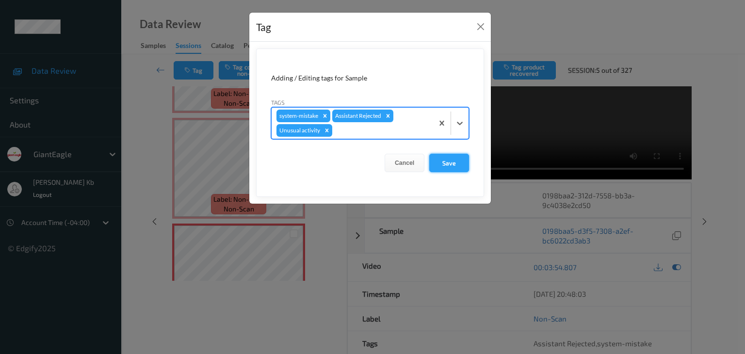
click at [443, 161] on button "Save" at bounding box center [449, 163] width 40 height 18
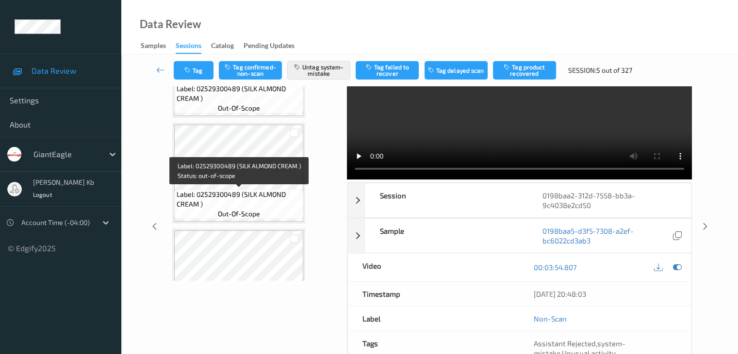
scroll to position [1985, 0]
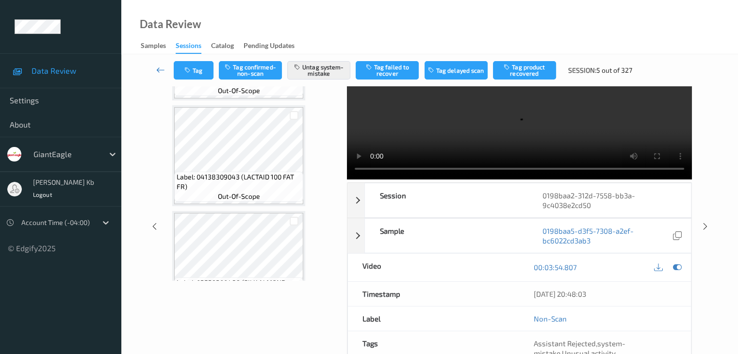
click at [161, 68] on icon at bounding box center [160, 70] width 9 height 10
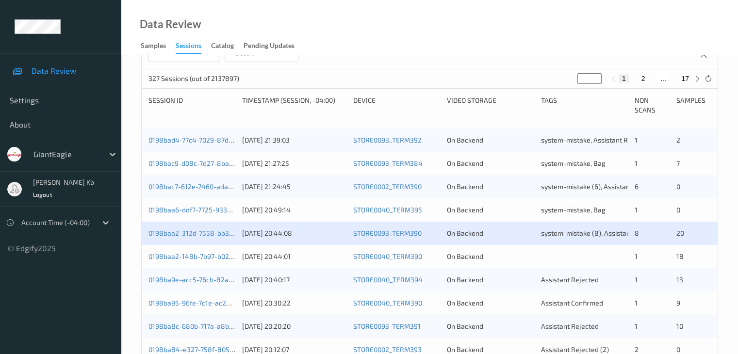
scroll to position [194, 0]
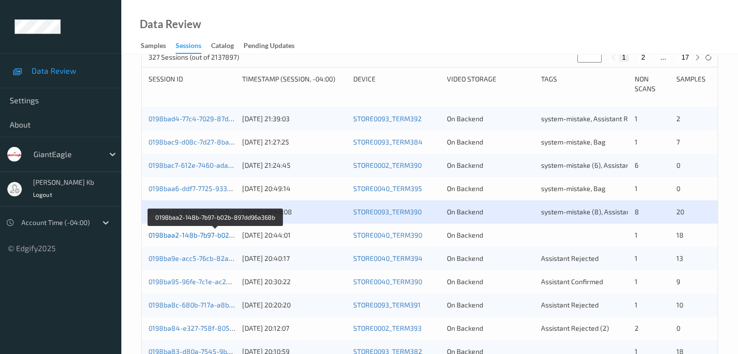
click at [209, 235] on link "0198baa2-148b-7b97-b02b-897dd96a368b" at bounding box center [215, 235] width 134 height 8
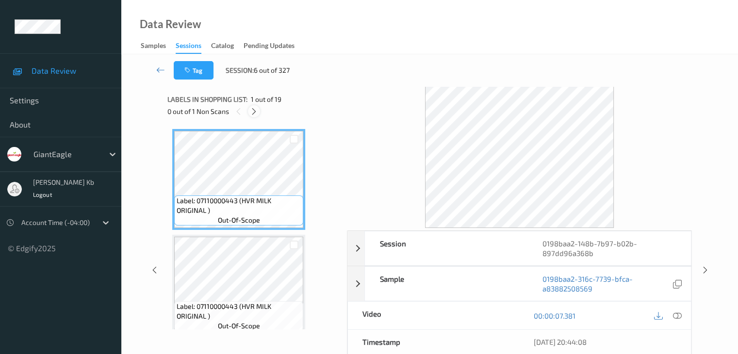
click at [256, 111] on icon at bounding box center [254, 111] width 8 height 9
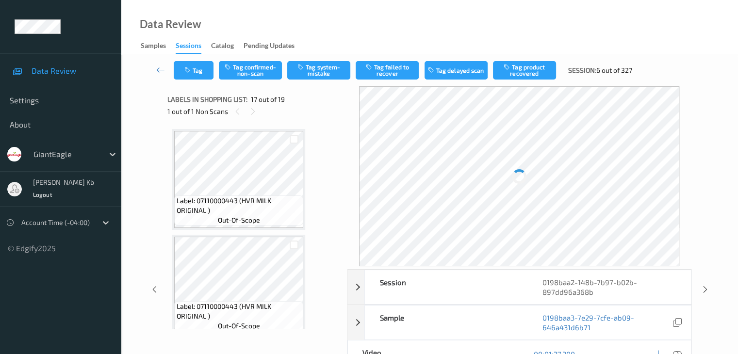
scroll to position [1592, 0]
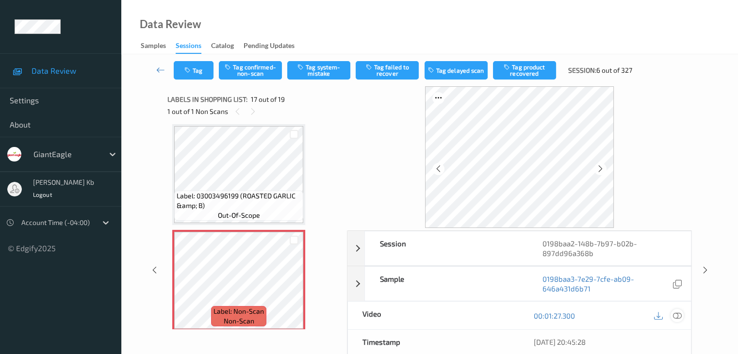
click at [676, 315] on icon at bounding box center [677, 316] width 9 height 9
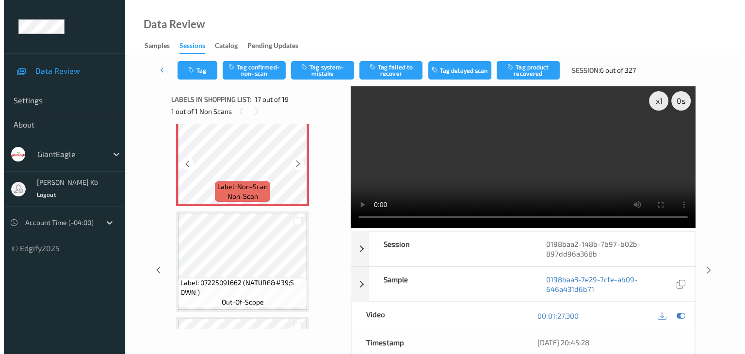
scroll to position [1737, 0]
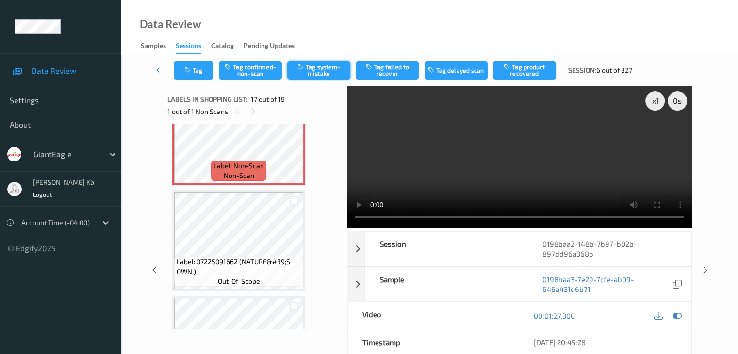
click at [314, 70] on button "Tag system-mistake" at bounding box center [318, 70] width 63 height 18
click at [206, 66] on button "Tag" at bounding box center [194, 70] width 40 height 18
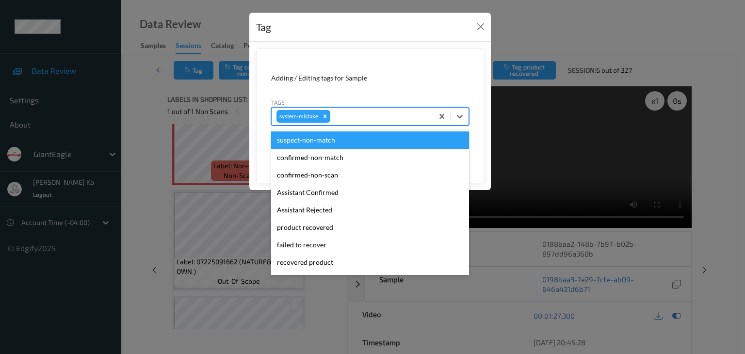
click at [354, 114] on div at bounding box center [380, 117] width 96 height 12
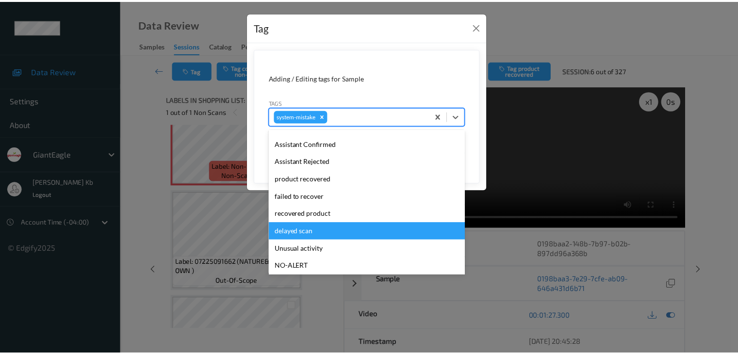
scroll to position [97, 0]
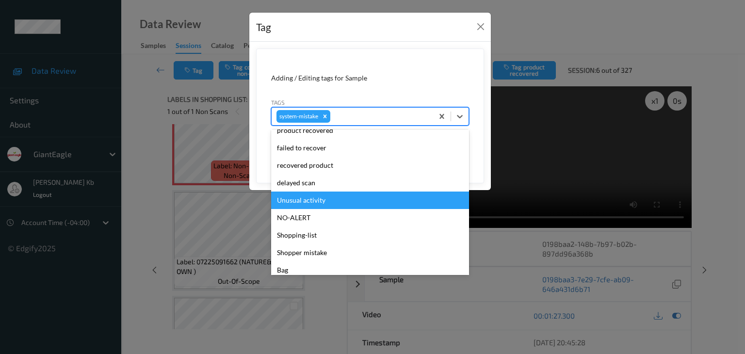
click at [315, 200] on div "Unusual activity" at bounding box center [370, 200] width 198 height 17
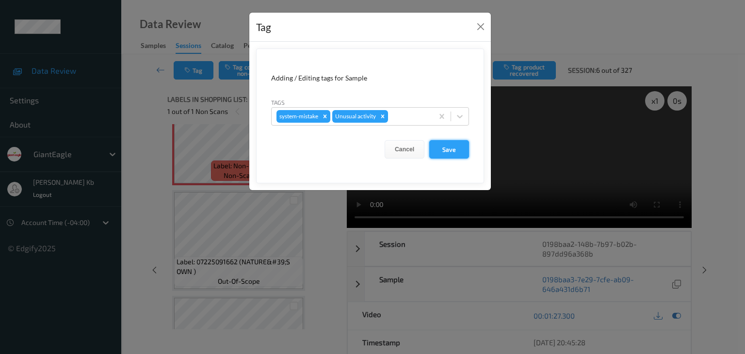
click at [452, 148] on button "Save" at bounding box center [449, 149] width 40 height 18
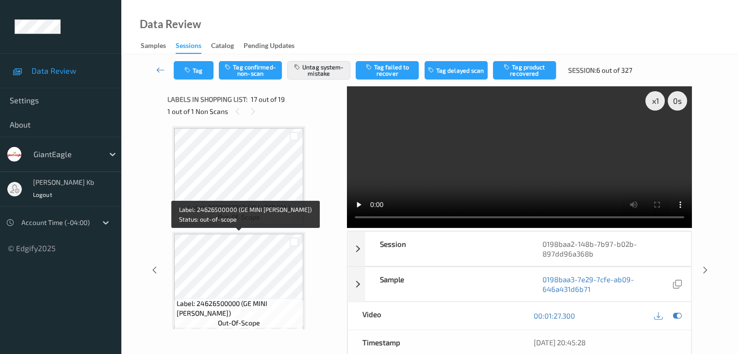
scroll to position [936, 0]
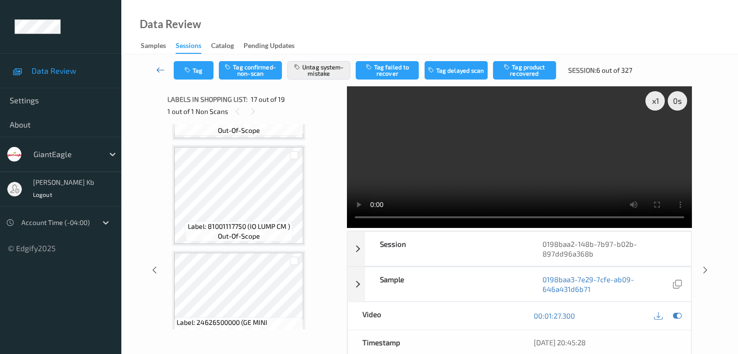
click at [159, 72] on icon at bounding box center [160, 70] width 9 height 10
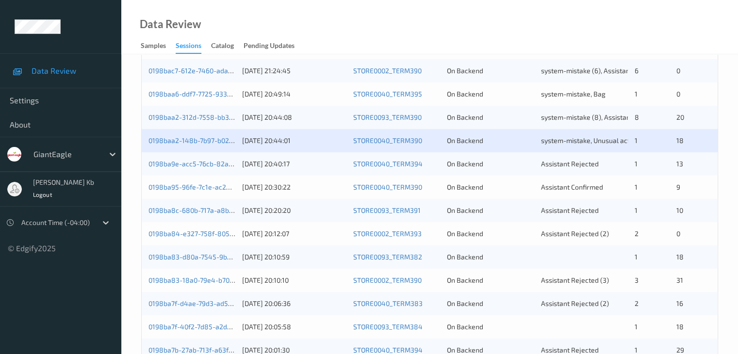
scroll to position [291, 0]
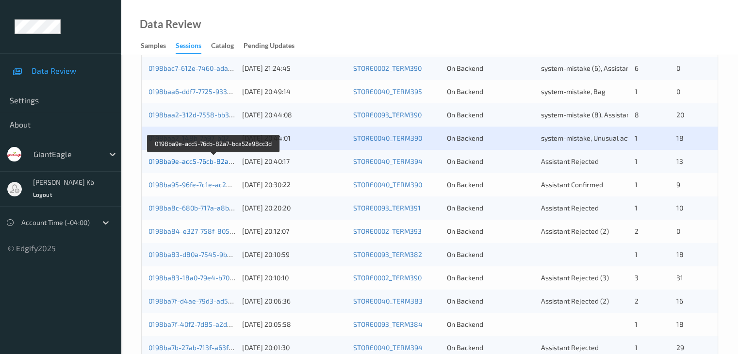
click at [192, 162] on link "0198ba9e-acc5-76cb-82a7-bca52e98cc3d" at bounding box center [214, 161] width 132 height 8
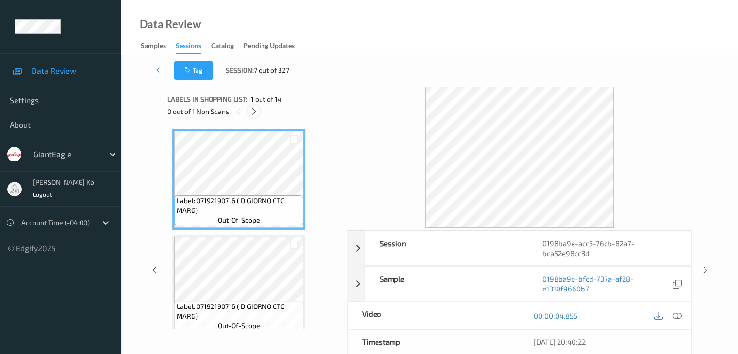
click at [256, 111] on icon at bounding box center [254, 111] width 8 height 9
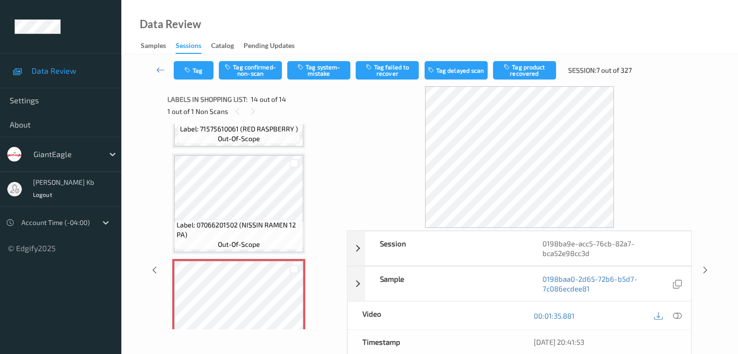
scroll to position [1281, 0]
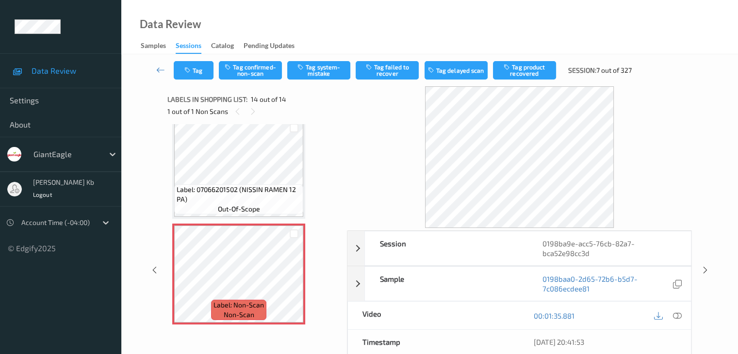
click at [676, 315] on icon at bounding box center [677, 316] width 9 height 9
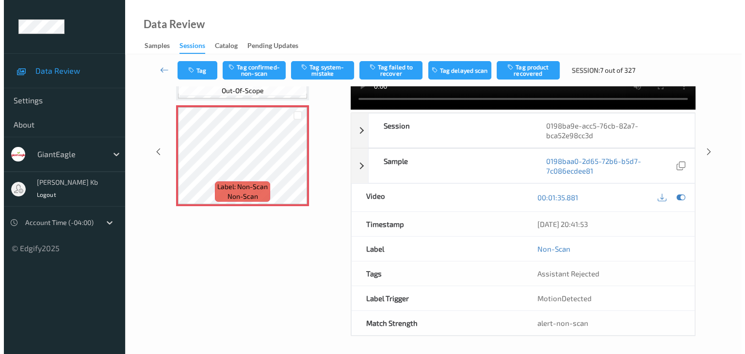
scroll to position [0, 0]
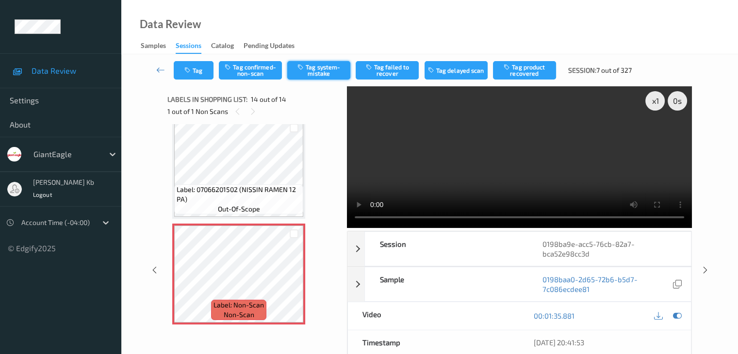
click at [321, 70] on button "Tag system-mistake" at bounding box center [318, 70] width 63 height 18
click at [205, 70] on button "Tag" at bounding box center [194, 70] width 40 height 18
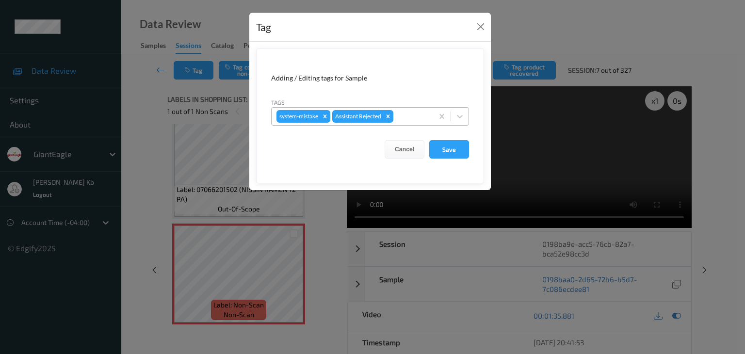
click at [409, 117] on div at bounding box center [411, 117] width 33 height 12
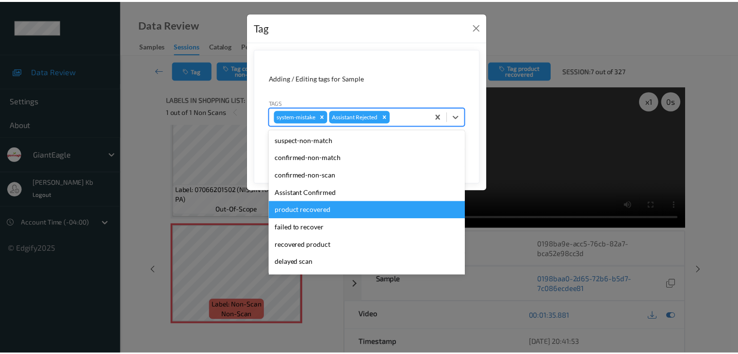
scroll to position [85, 0]
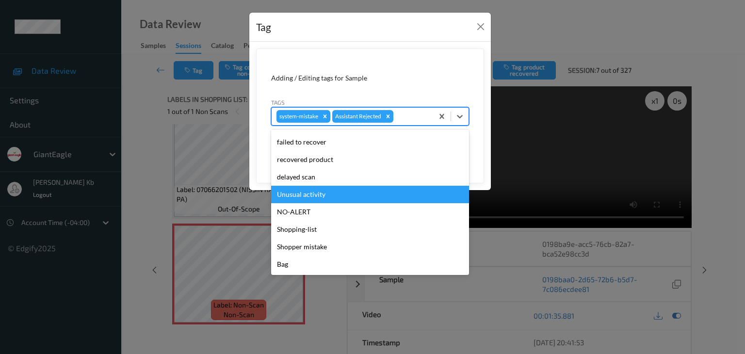
click at [309, 196] on div "Unusual activity" at bounding box center [370, 194] width 198 height 17
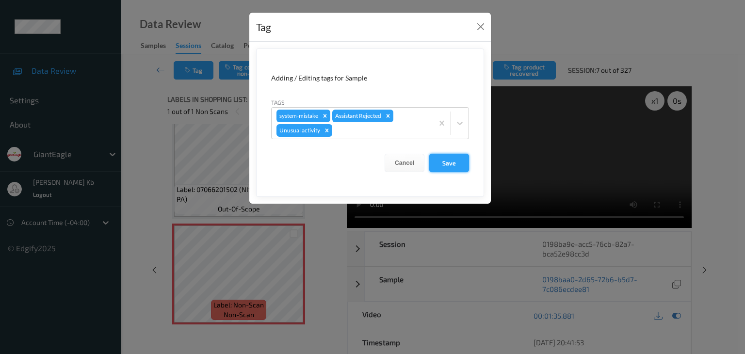
click at [466, 157] on button "Save" at bounding box center [449, 163] width 40 height 18
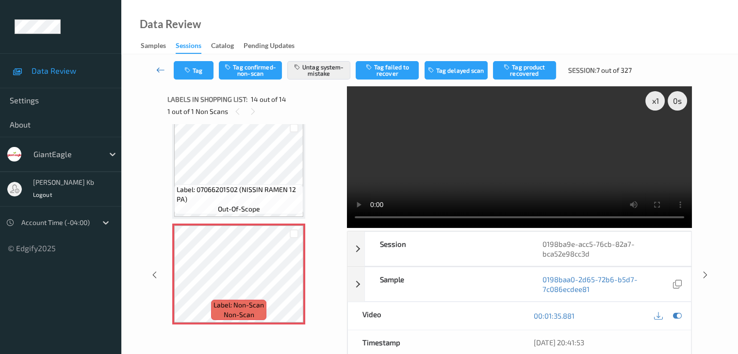
click at [165, 71] on link at bounding box center [161, 70] width 26 height 18
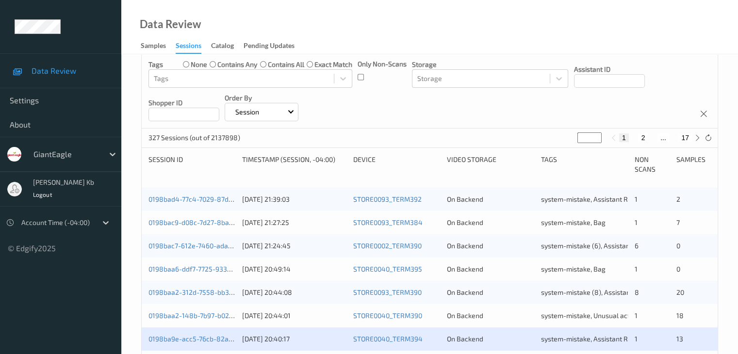
scroll to position [243, 0]
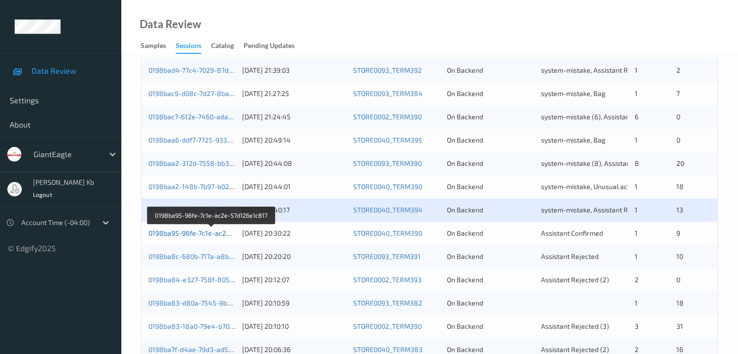
click at [200, 233] on link "0198ba95-96fe-7c1e-ac2e-57d126e1c817" at bounding box center [211, 233] width 127 height 8
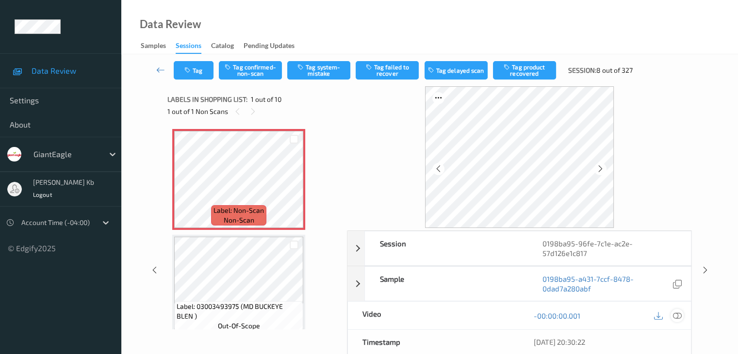
click at [675, 312] on icon at bounding box center [677, 316] width 9 height 9
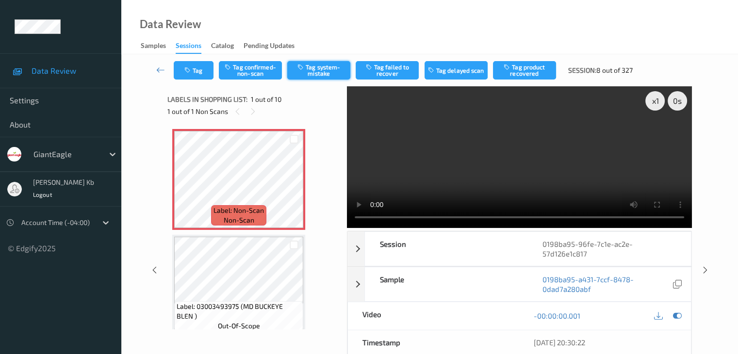
click at [304, 71] on button "Tag system-mistake" at bounding box center [318, 70] width 63 height 18
click at [203, 67] on button "Tag" at bounding box center [194, 70] width 40 height 18
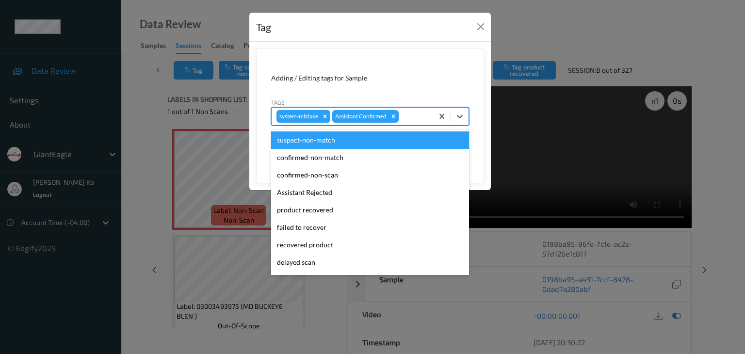
click at [416, 115] on div at bounding box center [415, 117] width 28 height 12
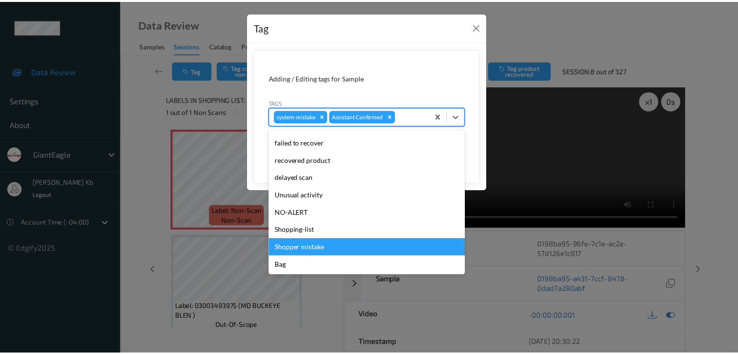
scroll to position [85, 0]
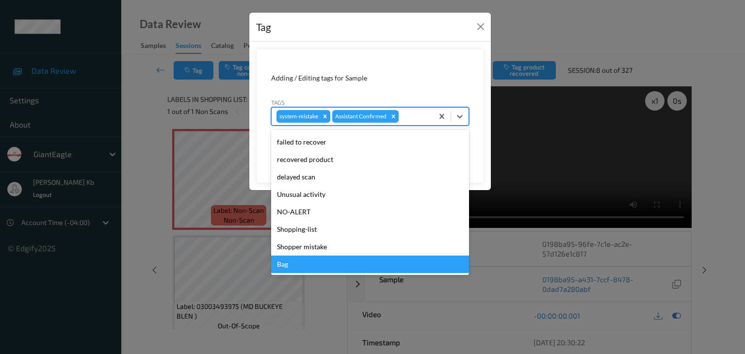
click at [293, 264] on div "Bag" at bounding box center [370, 264] width 198 height 17
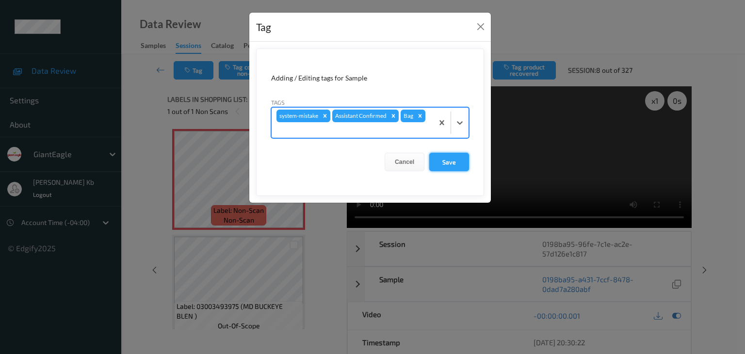
click at [445, 160] on button "Save" at bounding box center [449, 162] width 40 height 18
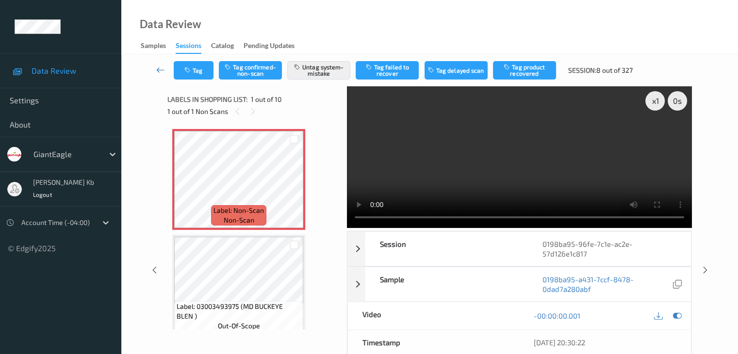
click at [155, 70] on link at bounding box center [161, 70] width 26 height 18
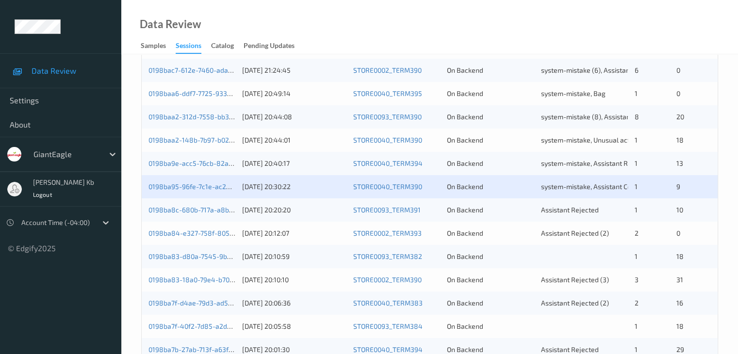
scroll to position [291, 0]
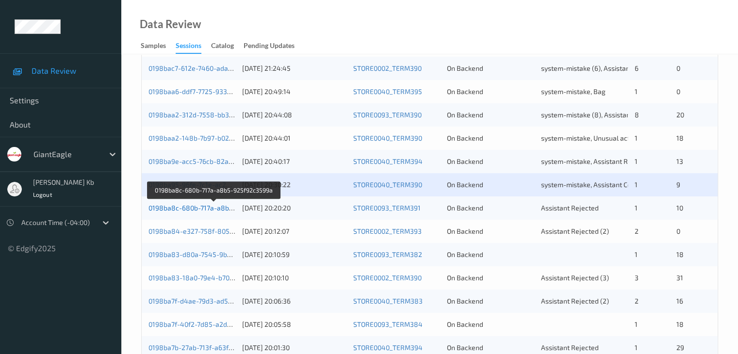
click at [209, 210] on link "0198ba8c-680b-717a-a8b5-925f92c3599a" at bounding box center [214, 208] width 132 height 8
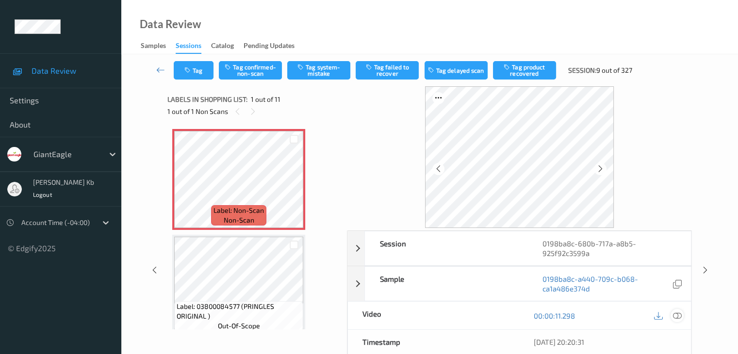
click at [678, 315] on icon at bounding box center [677, 316] width 9 height 9
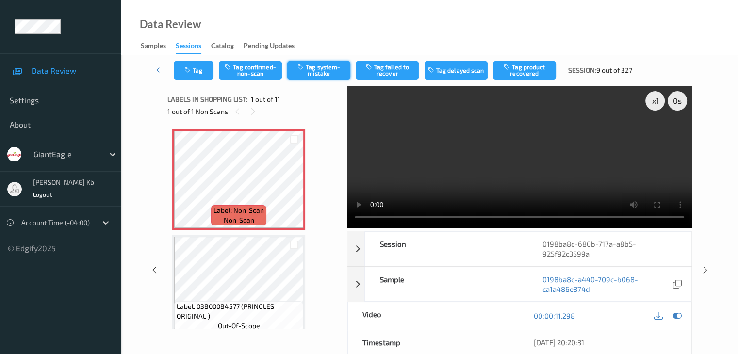
click at [312, 69] on button "Tag system-mistake" at bounding box center [318, 70] width 63 height 18
click at [206, 70] on button "Tag" at bounding box center [194, 70] width 40 height 18
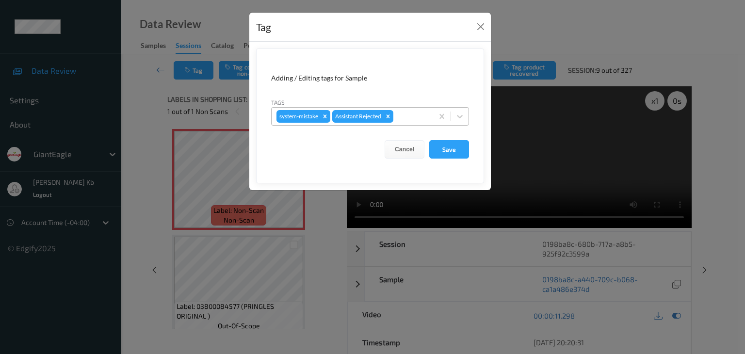
click at [417, 115] on div at bounding box center [411, 117] width 33 height 12
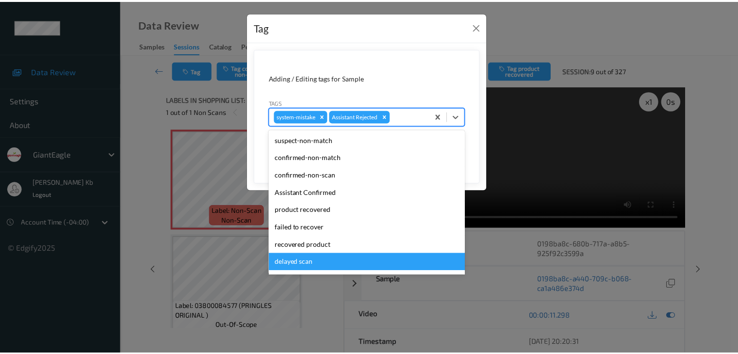
scroll to position [85, 0]
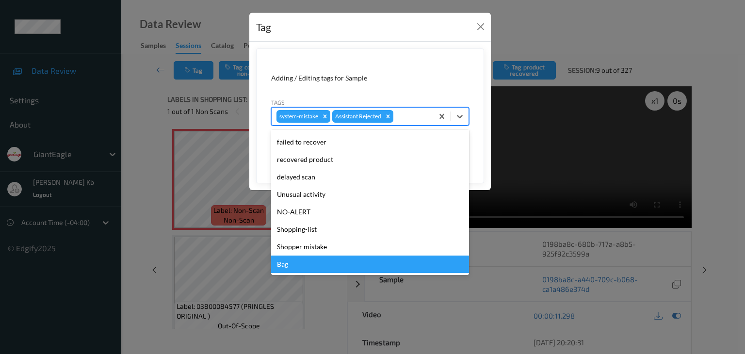
click at [294, 264] on div "Bag" at bounding box center [370, 264] width 198 height 17
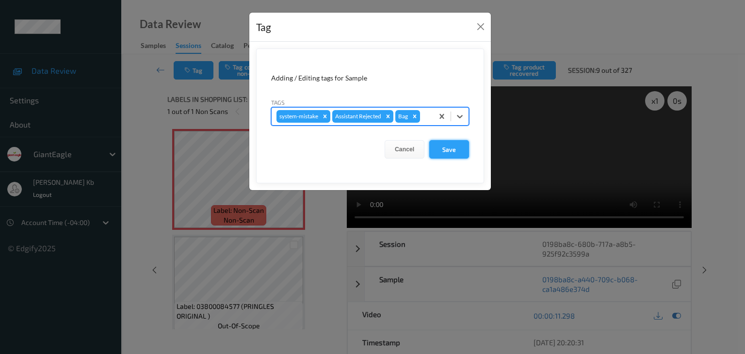
click at [444, 145] on button "Save" at bounding box center [449, 149] width 40 height 18
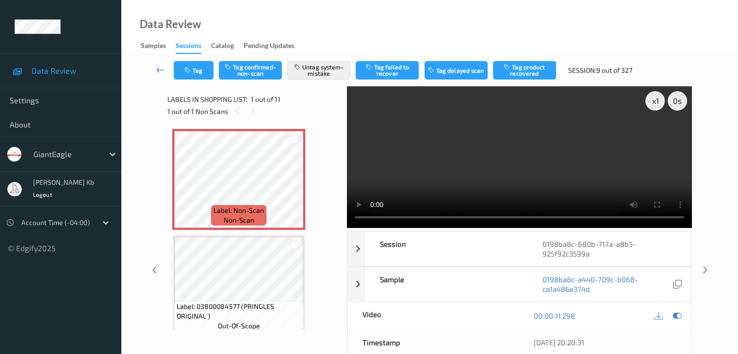
click at [157, 67] on icon at bounding box center [160, 70] width 9 height 10
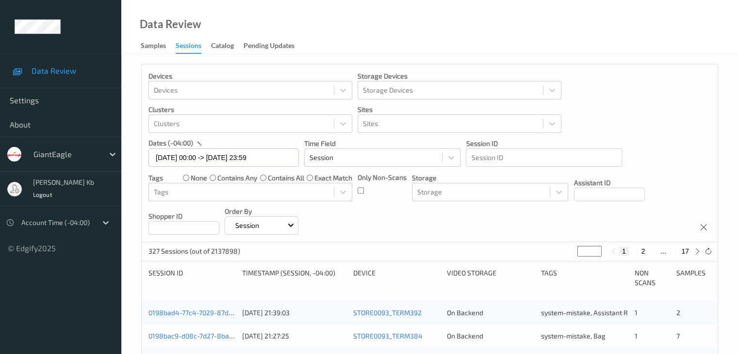
scroll to position [243, 0]
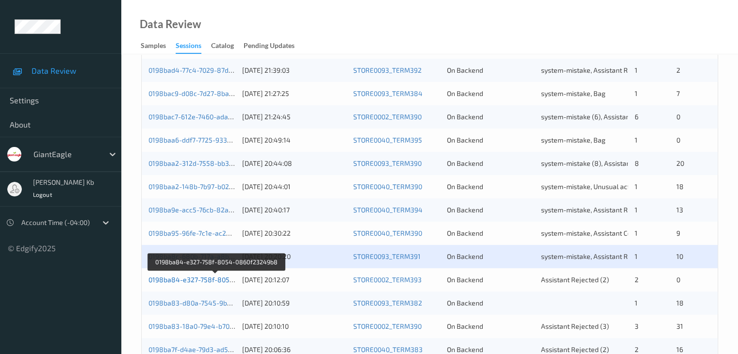
click at [194, 280] on link "0198ba84-e327-758f-8054-0860f23249b8" at bounding box center [215, 280] width 135 height 8
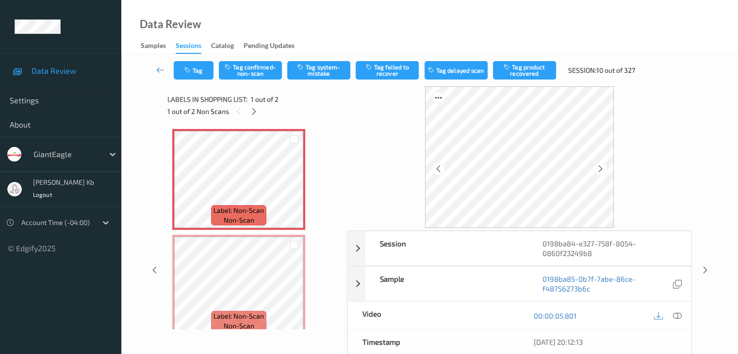
click at [679, 314] on icon at bounding box center [677, 316] width 9 height 9
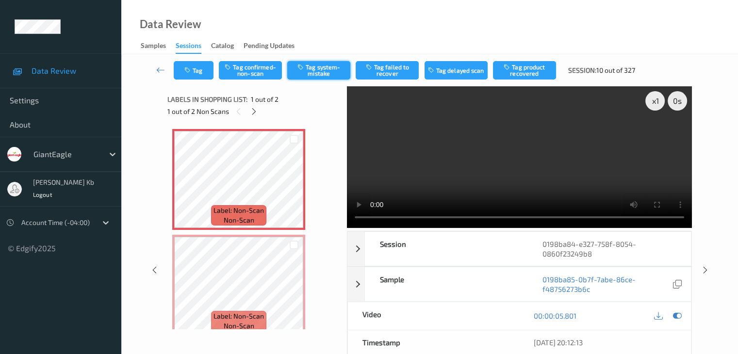
click at [312, 69] on button "Tag system-mistake" at bounding box center [318, 70] width 63 height 18
click at [203, 69] on button "Tag" at bounding box center [194, 70] width 40 height 18
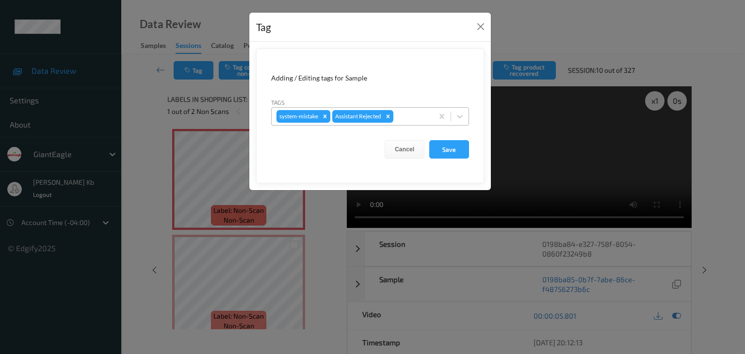
click at [408, 114] on div at bounding box center [411, 117] width 33 height 12
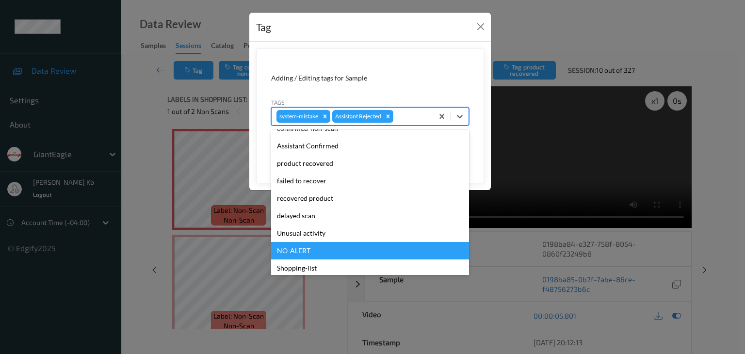
scroll to position [85, 0]
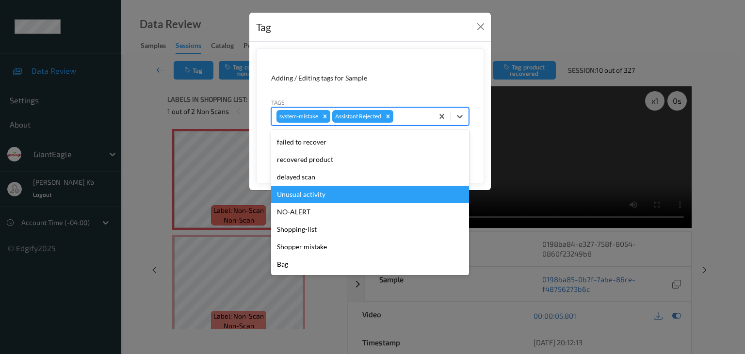
click at [310, 193] on div "Unusual activity" at bounding box center [370, 194] width 198 height 17
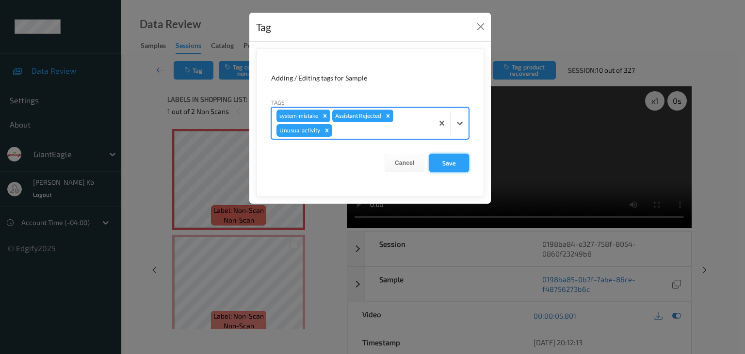
click at [447, 164] on button "Save" at bounding box center [449, 163] width 40 height 18
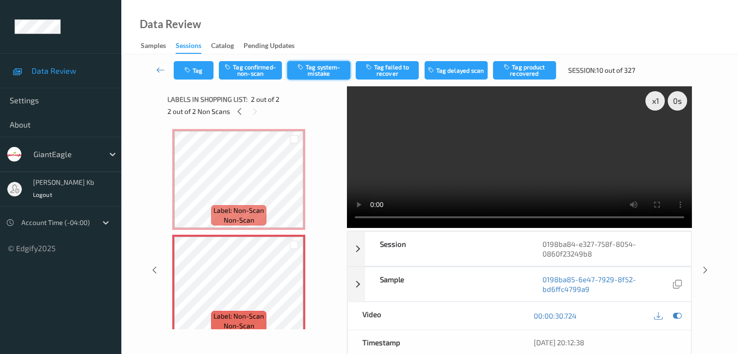
click at [309, 70] on button "Tag system-mistake" at bounding box center [318, 70] width 63 height 18
click at [210, 65] on button "Tag" at bounding box center [194, 70] width 40 height 18
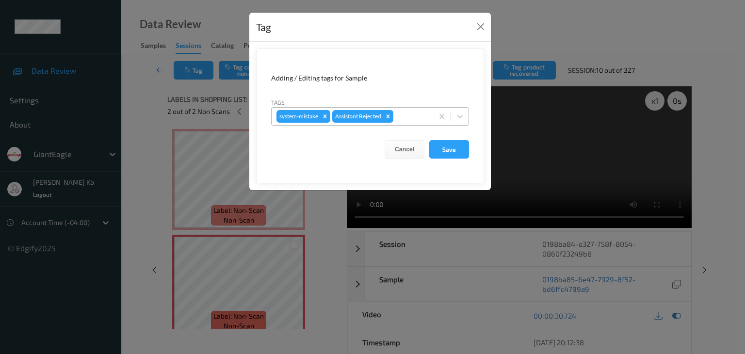
click at [406, 113] on div at bounding box center [411, 117] width 33 height 12
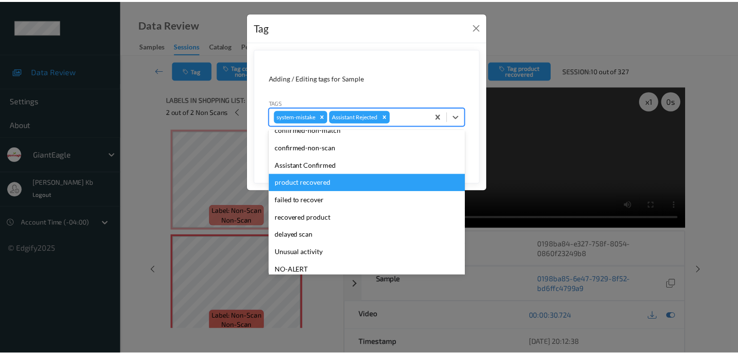
scroll to position [49, 0]
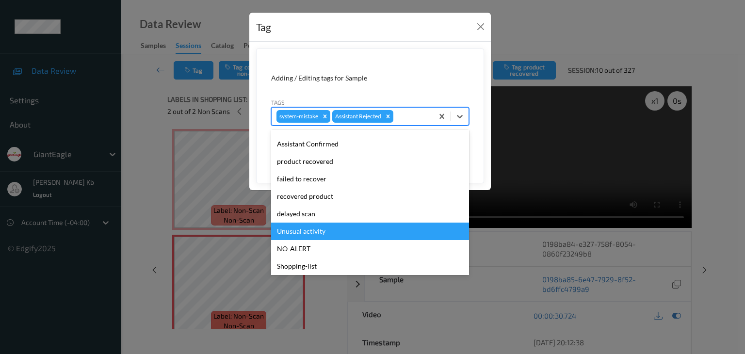
drag, startPoint x: 307, startPoint y: 230, endPoint x: 313, endPoint y: 227, distance: 7.4
click at [307, 230] on div "Unusual activity" at bounding box center [370, 231] width 198 height 17
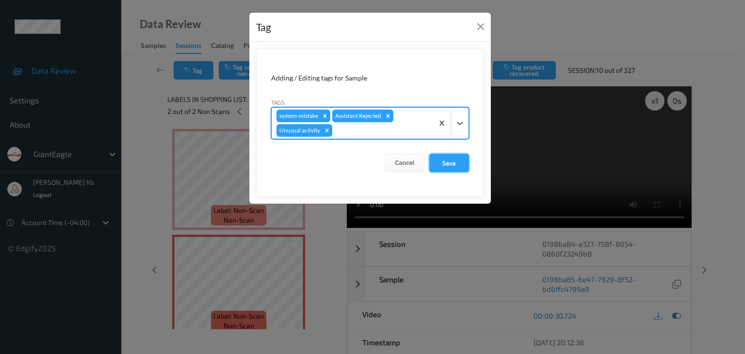
click at [452, 159] on button "Save" at bounding box center [449, 163] width 40 height 18
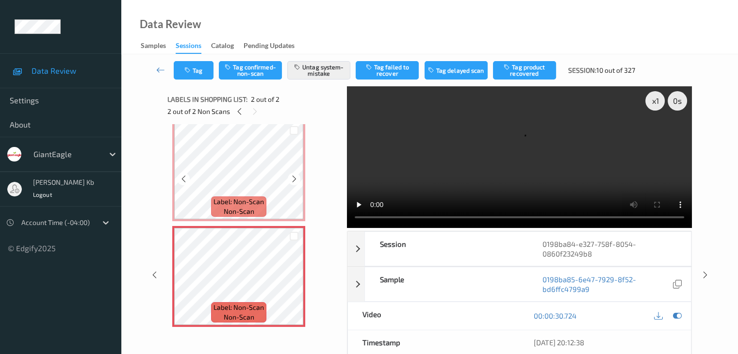
scroll to position [11, 0]
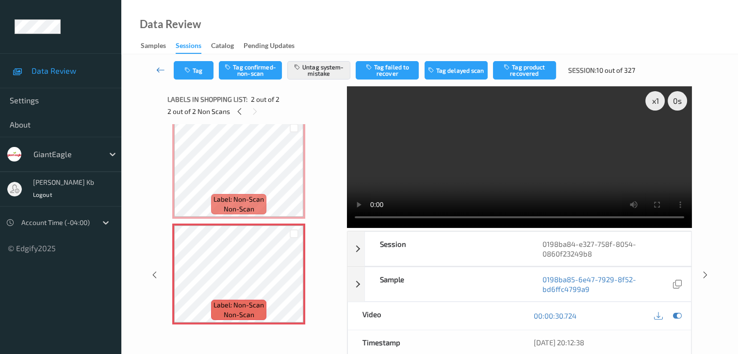
click at [157, 72] on icon at bounding box center [160, 70] width 9 height 10
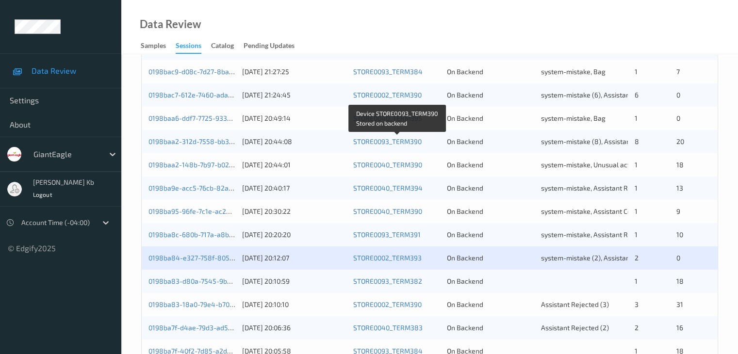
scroll to position [291, 0]
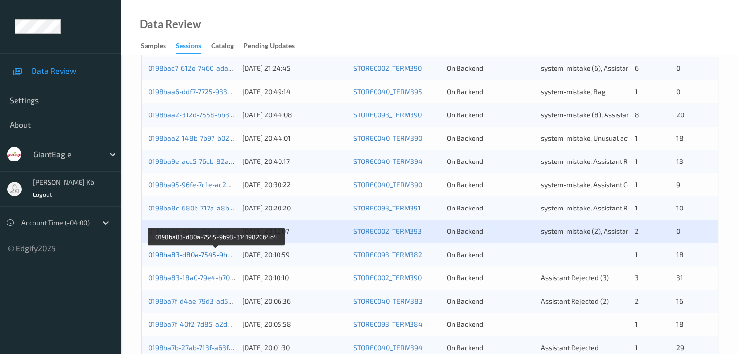
click at [213, 257] on link "0198ba83-d80a-7545-9b98-3141982064c4" at bounding box center [216, 254] width 136 height 8
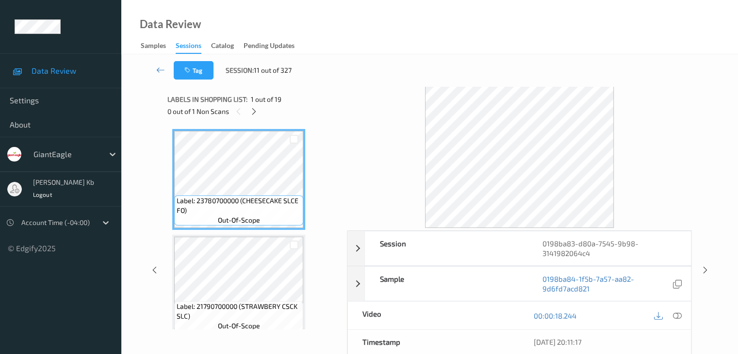
drag, startPoint x: 256, startPoint y: 111, endPoint x: 263, endPoint y: 120, distance: 11.1
click at [256, 111] on icon at bounding box center [254, 111] width 8 height 9
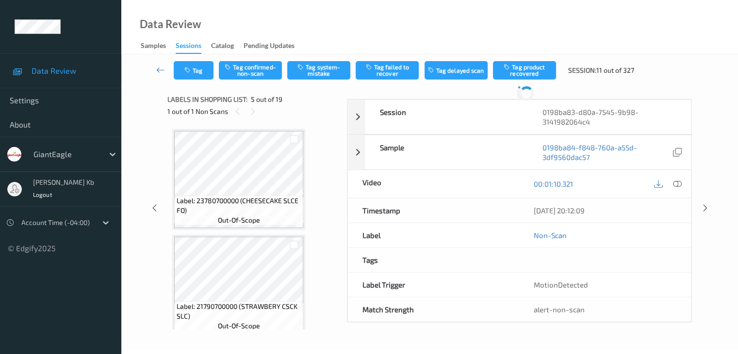
scroll to position [322, 0]
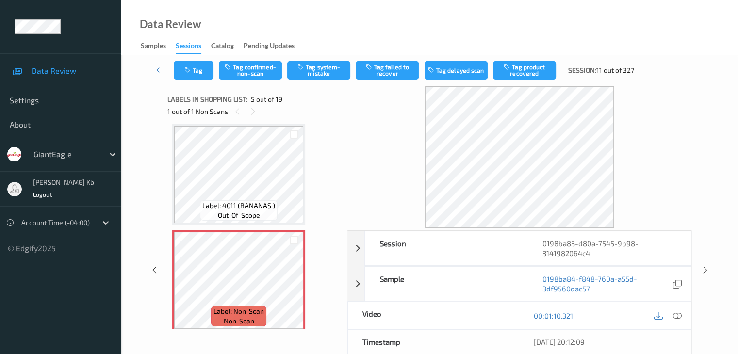
click at [679, 314] on icon at bounding box center [677, 316] width 9 height 9
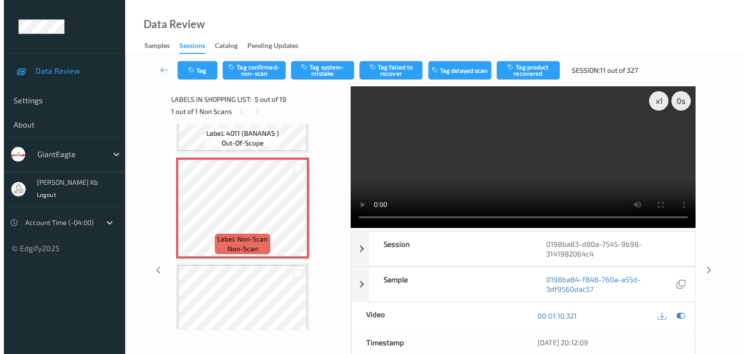
scroll to position [371, 0]
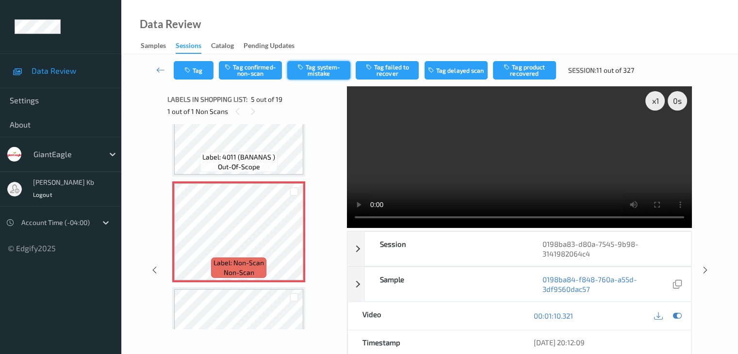
click at [329, 71] on button "Tag system-mistake" at bounding box center [318, 70] width 63 height 18
click at [210, 68] on button "Tag" at bounding box center [194, 70] width 40 height 18
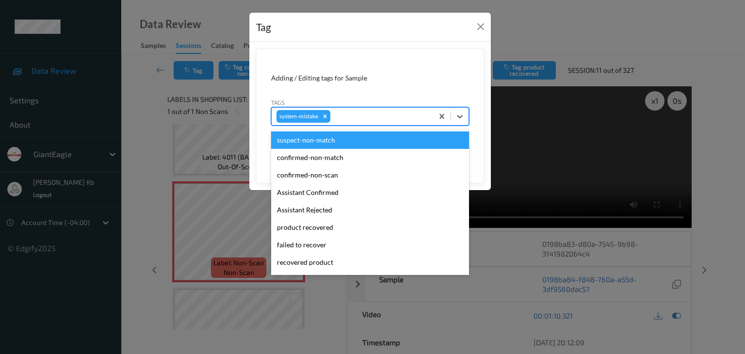
click at [355, 116] on div at bounding box center [380, 117] width 96 height 12
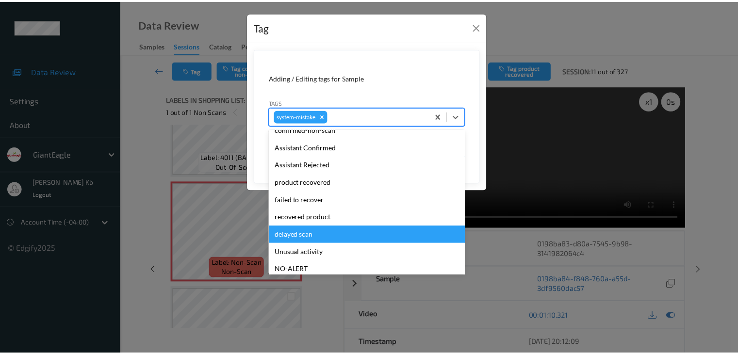
scroll to position [97, 0]
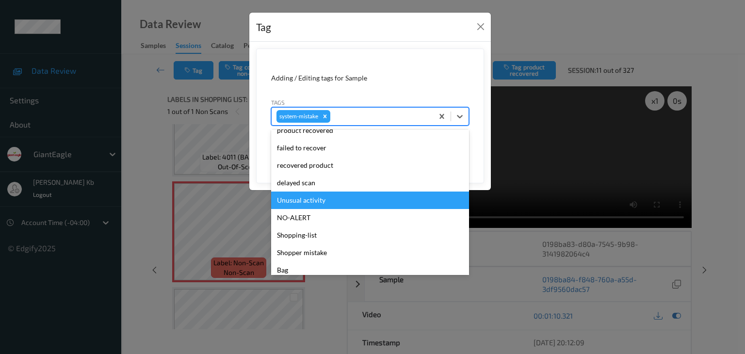
click at [311, 199] on div "Unusual activity" at bounding box center [370, 200] width 198 height 17
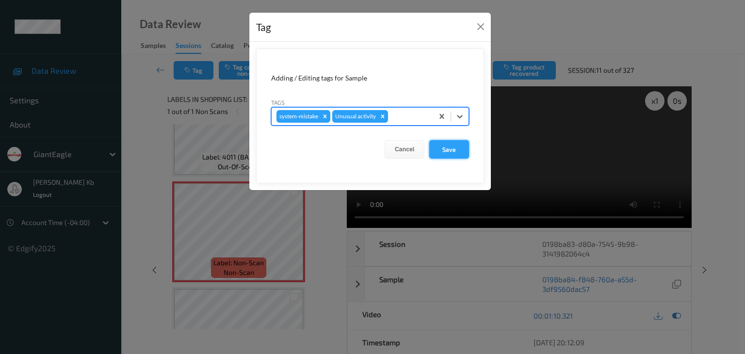
click at [452, 146] on button "Save" at bounding box center [449, 149] width 40 height 18
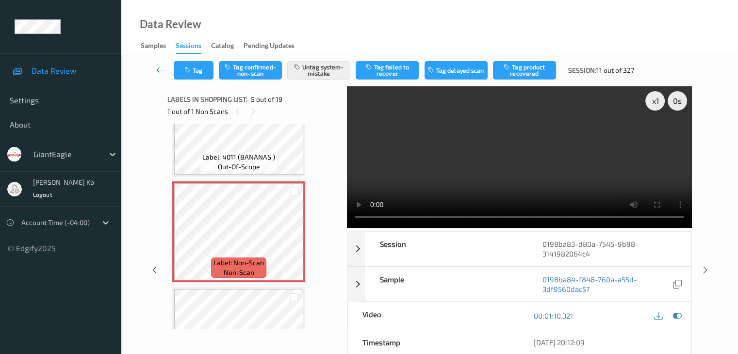
click at [165, 74] on link at bounding box center [161, 70] width 26 height 18
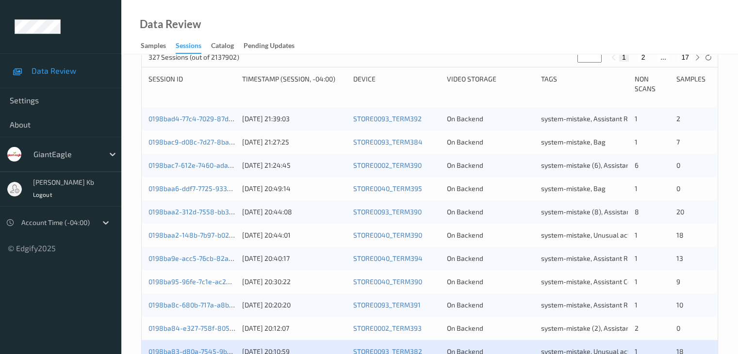
scroll to position [340, 0]
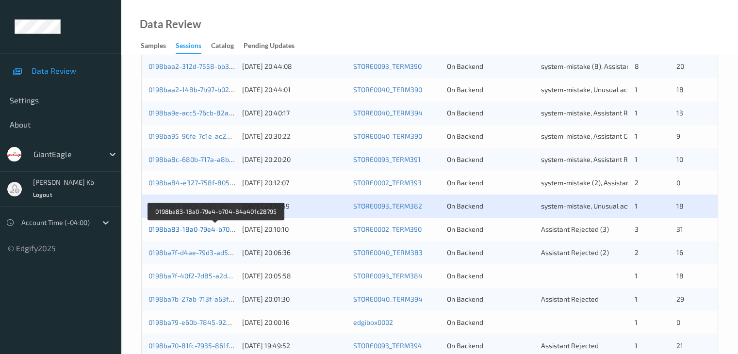
click at [197, 230] on link "0198ba83-18a0-79e4-b704-84a401c28795" at bounding box center [215, 229] width 135 height 8
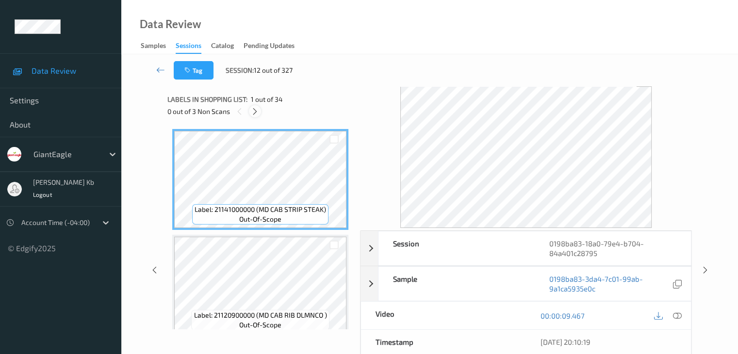
click at [258, 113] on icon at bounding box center [255, 111] width 8 height 9
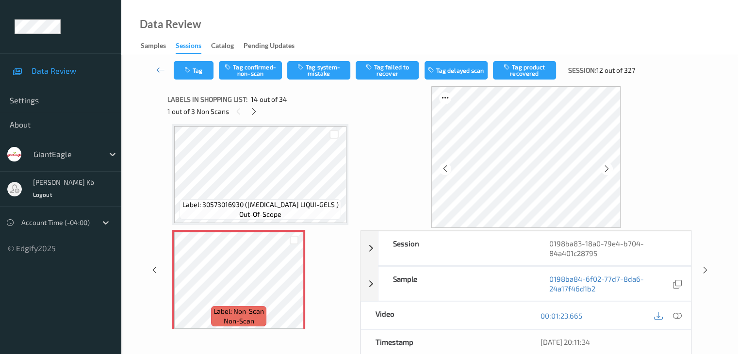
click at [680, 315] on icon at bounding box center [677, 316] width 9 height 9
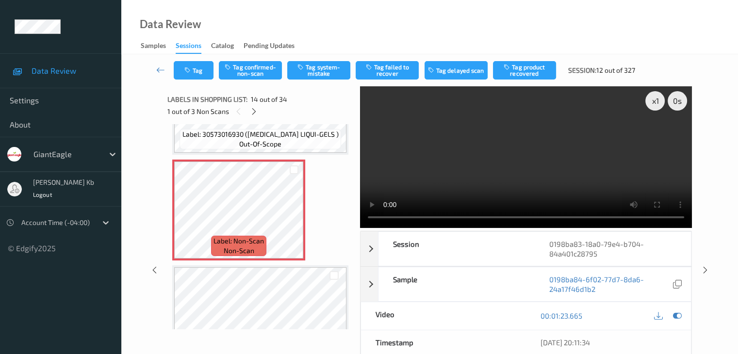
scroll to position [1323, 0]
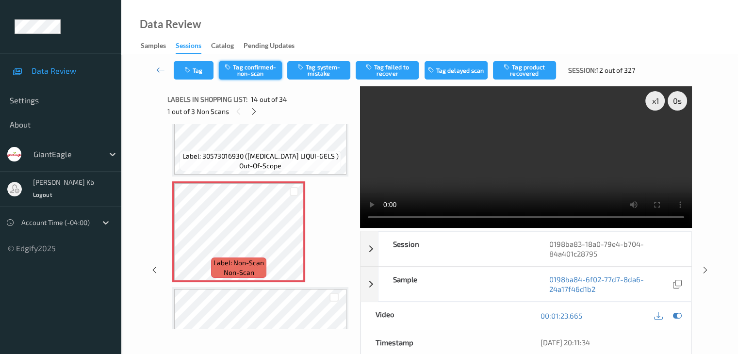
click at [250, 70] on button "Tag confirmed-non-scan" at bounding box center [250, 70] width 63 height 18
click at [388, 74] on button "Tag failed to recover" at bounding box center [387, 70] width 63 height 18
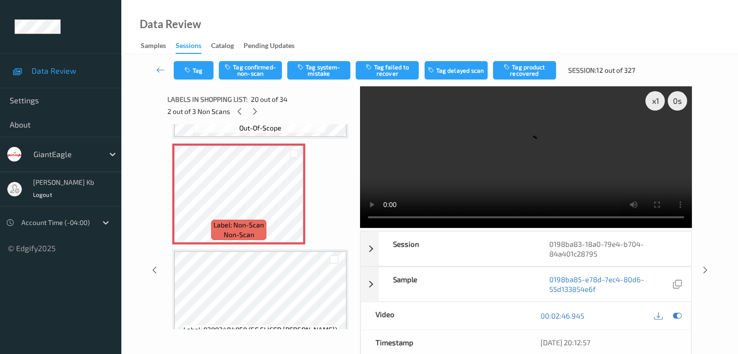
scroll to position [1954, 0]
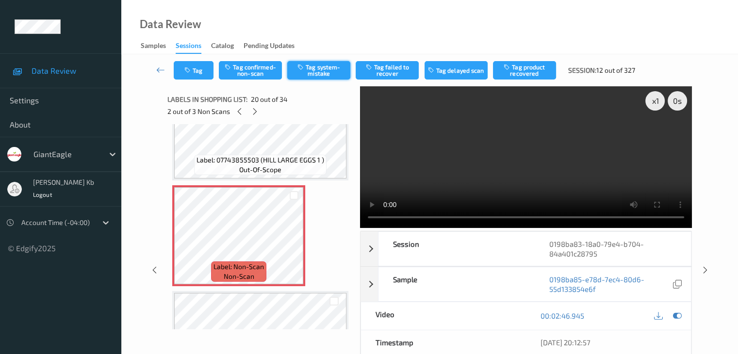
click at [326, 66] on button "Tag system-mistake" at bounding box center [318, 70] width 63 height 18
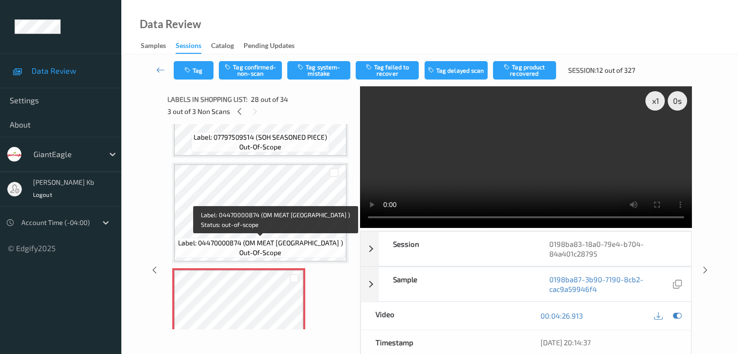
scroll to position [2814, 0]
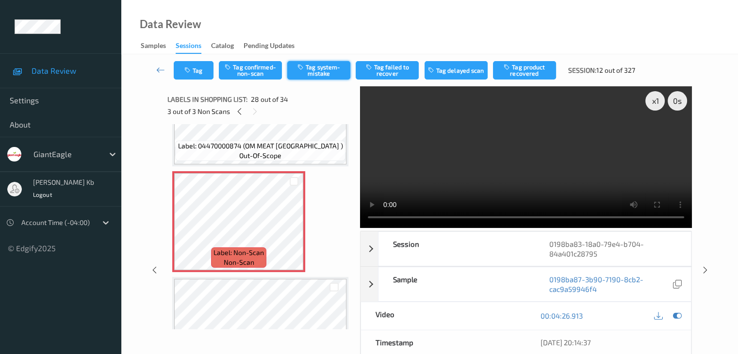
click at [315, 69] on button "Tag system-mistake" at bounding box center [318, 70] width 63 height 18
click at [159, 70] on icon at bounding box center [160, 70] width 9 height 10
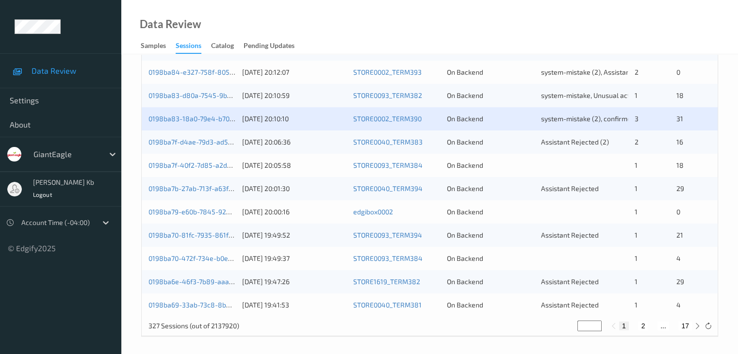
scroll to position [452, 0]
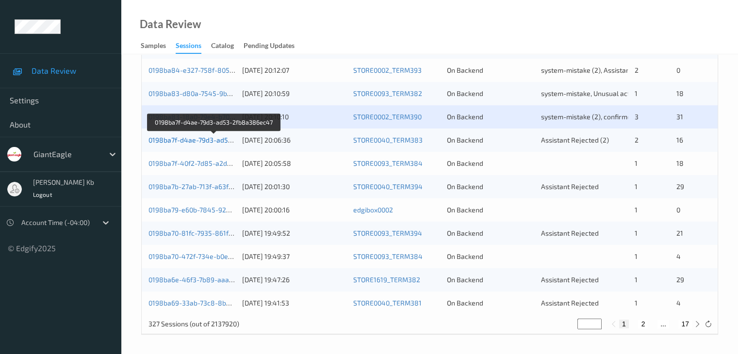
click at [196, 140] on link "0198ba7f-d4ae-79d3-ad53-2fb8a386ec47" at bounding box center [214, 140] width 132 height 8
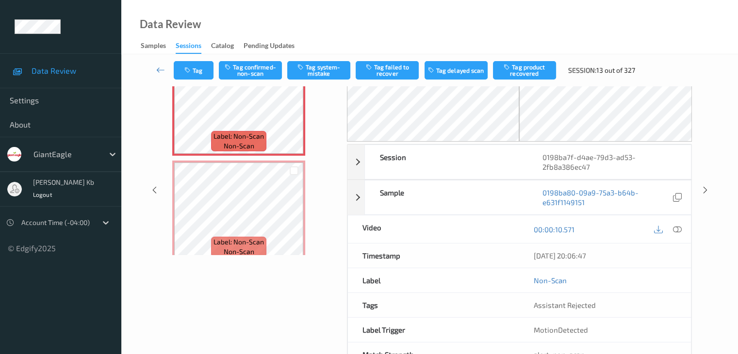
scroll to position [107, 0]
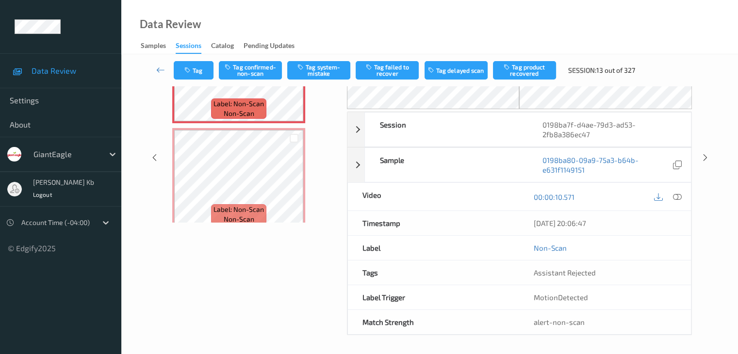
drag, startPoint x: 264, startPoint y: 0, endPoint x: 549, endPoint y: 24, distance: 286.3
click at [549, 24] on div "Data Review Samples Sessions Catalog Pending Updates" at bounding box center [429, 27] width 617 height 54
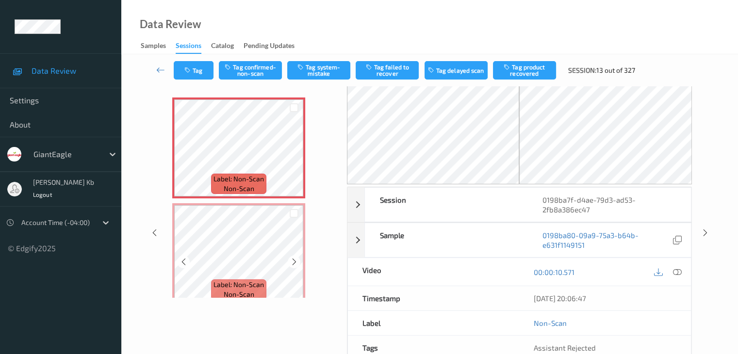
scroll to position [10, 0]
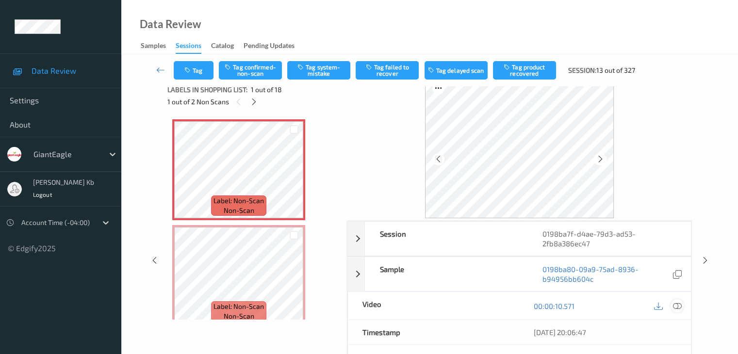
click at [680, 307] on icon at bounding box center [677, 306] width 9 height 9
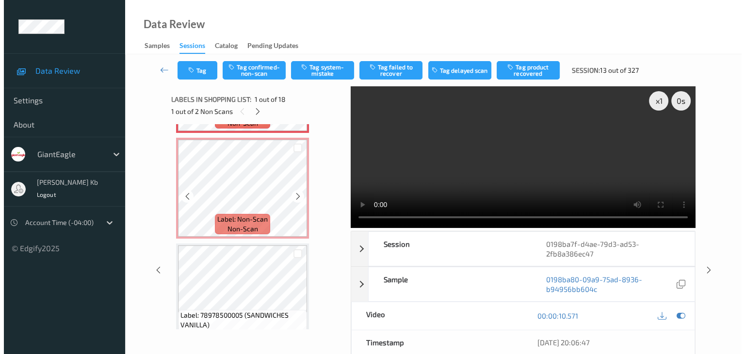
scroll to position [0, 0]
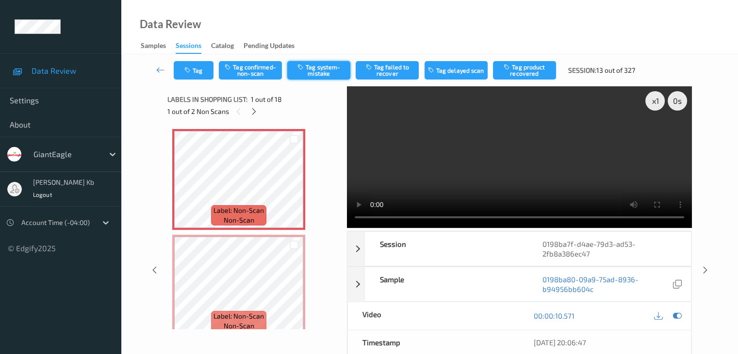
click at [324, 72] on button "Tag system-mistake" at bounding box center [318, 70] width 63 height 18
click at [206, 70] on button "Tag" at bounding box center [194, 70] width 40 height 18
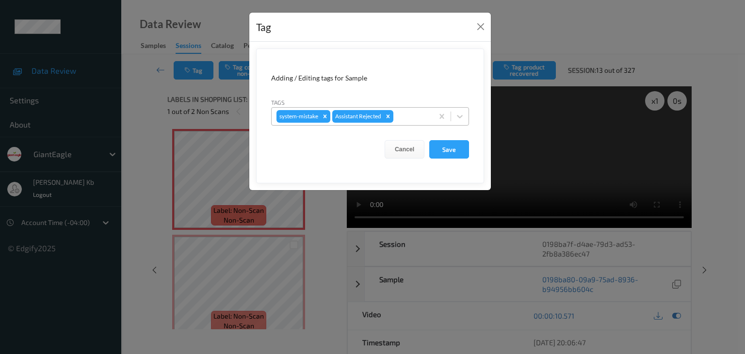
click at [414, 116] on div at bounding box center [411, 117] width 33 height 12
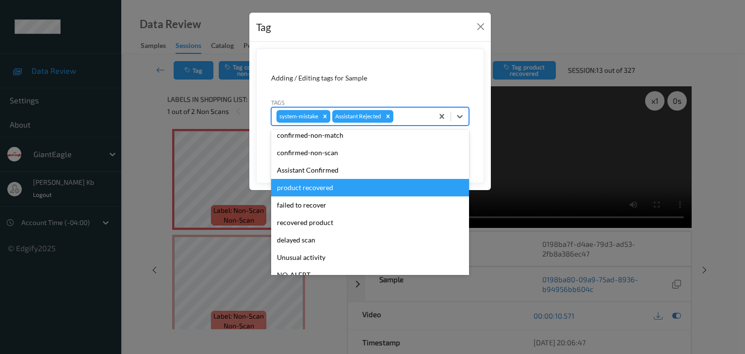
scroll to position [85, 0]
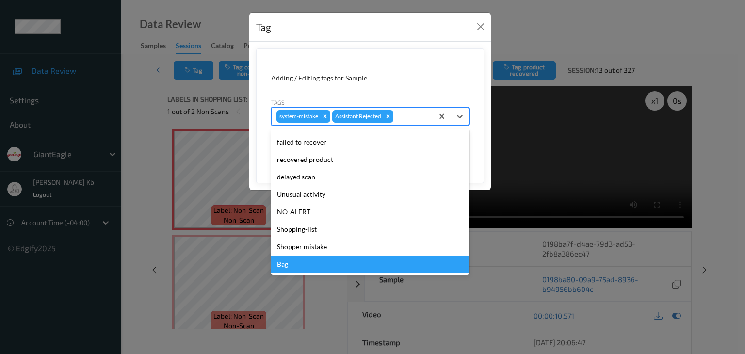
drag, startPoint x: 295, startPoint y: 266, endPoint x: 296, endPoint y: 257, distance: 9.3
click at [295, 266] on div "Bag" at bounding box center [370, 264] width 198 height 17
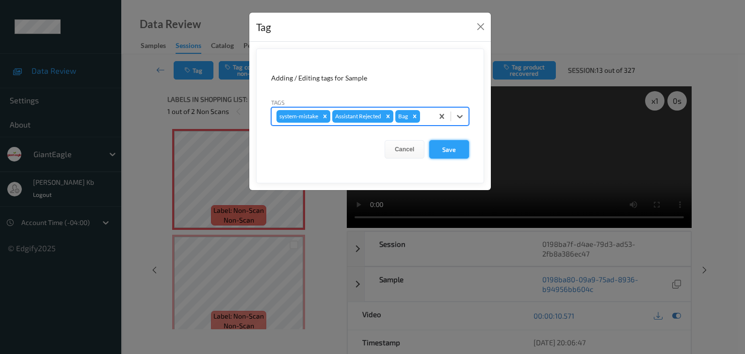
click at [449, 147] on button "Save" at bounding box center [449, 149] width 40 height 18
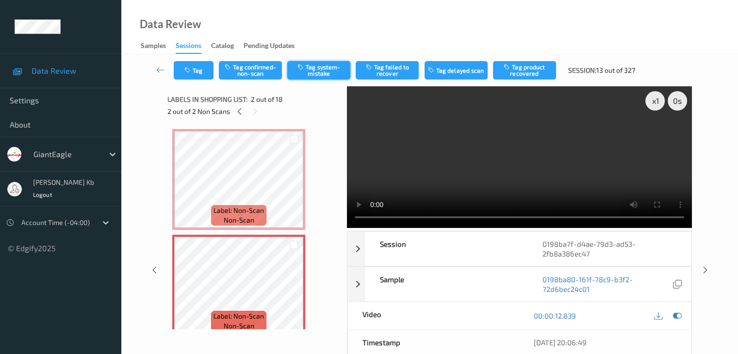
click at [324, 74] on button "Tag system-mistake" at bounding box center [318, 70] width 63 height 18
click at [208, 70] on button "Tag" at bounding box center [194, 70] width 40 height 18
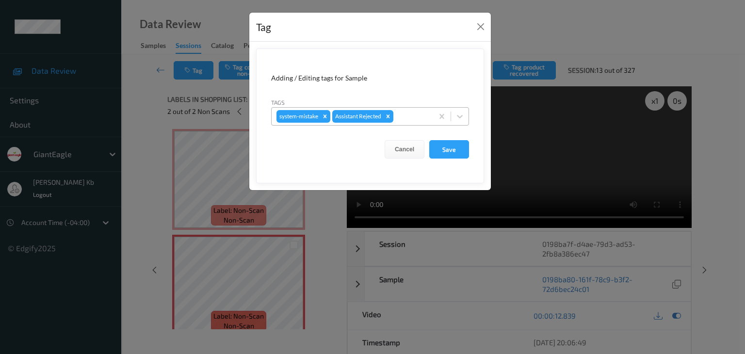
click at [400, 112] on div at bounding box center [411, 117] width 33 height 12
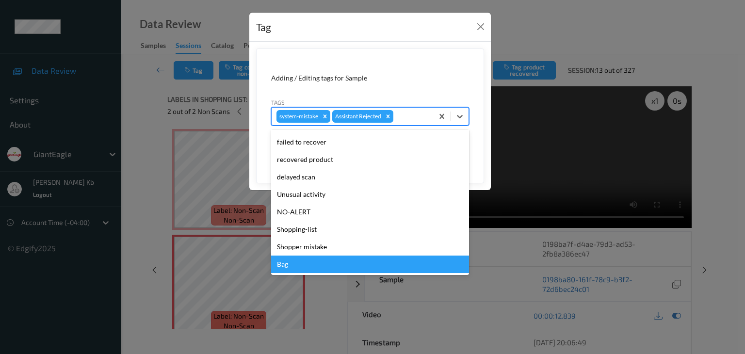
click at [301, 270] on div "Bag" at bounding box center [370, 264] width 198 height 17
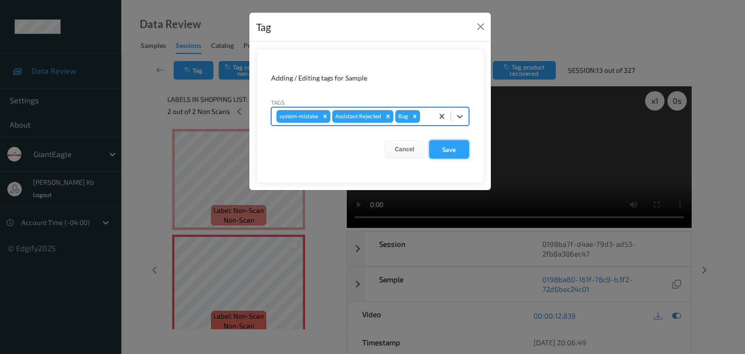
click at [454, 148] on button "Save" at bounding box center [449, 149] width 40 height 18
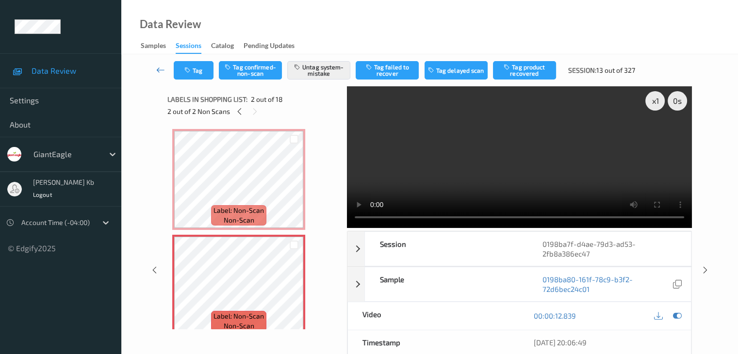
click at [161, 68] on icon at bounding box center [160, 70] width 9 height 10
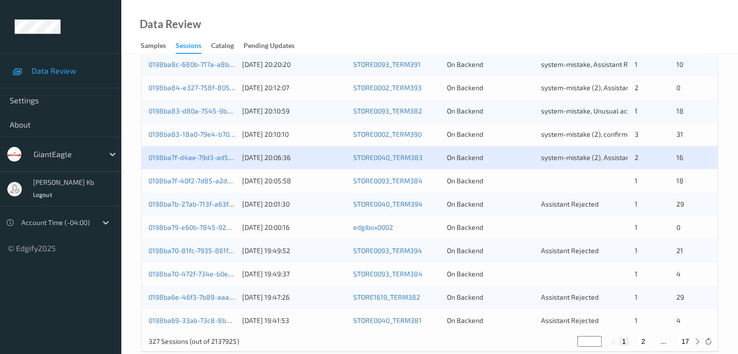
scroll to position [437, 0]
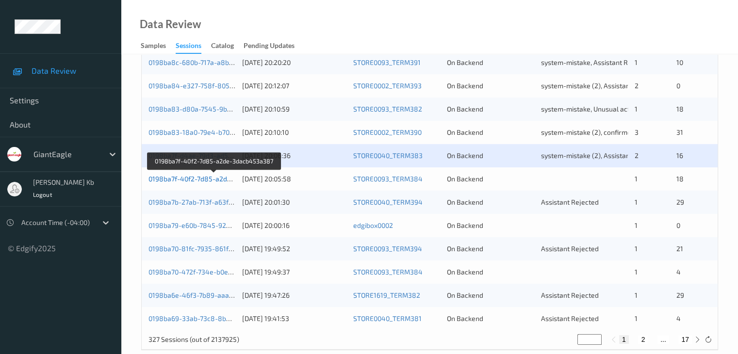
click at [200, 179] on link "0198ba7f-40f2-7d85-a2de-3dacb453a387" at bounding box center [214, 179] width 132 height 8
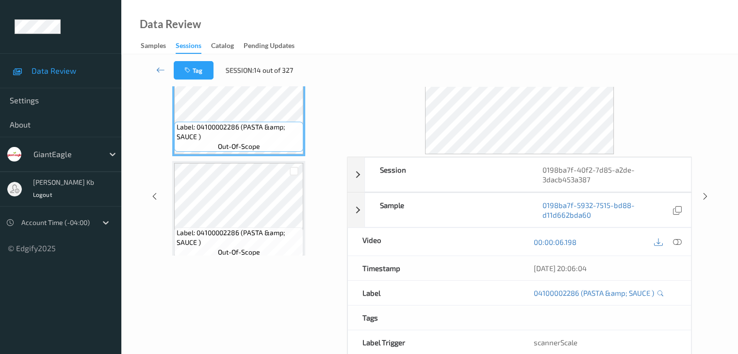
scroll to position [21, 0]
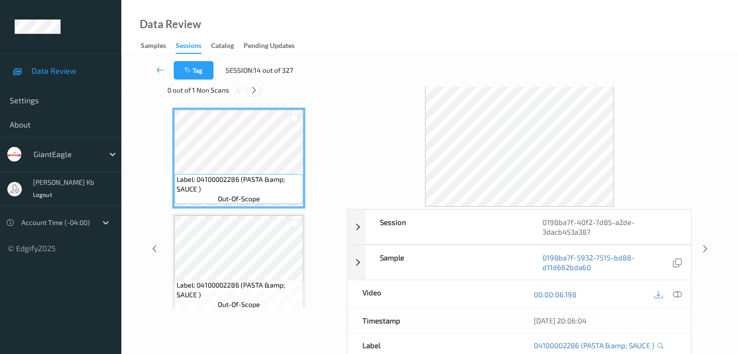
click at [253, 89] on icon at bounding box center [254, 90] width 8 height 9
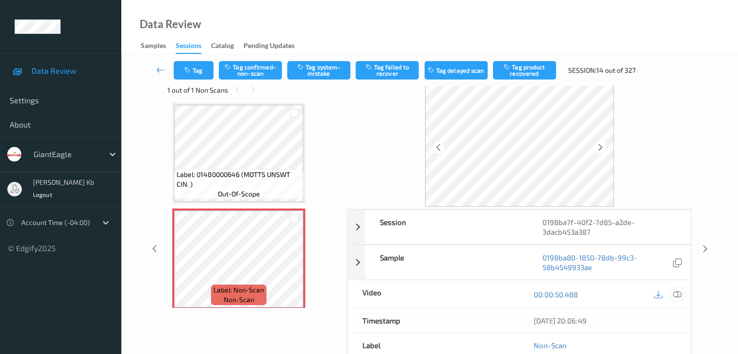
click at [676, 294] on icon at bounding box center [677, 294] width 9 height 9
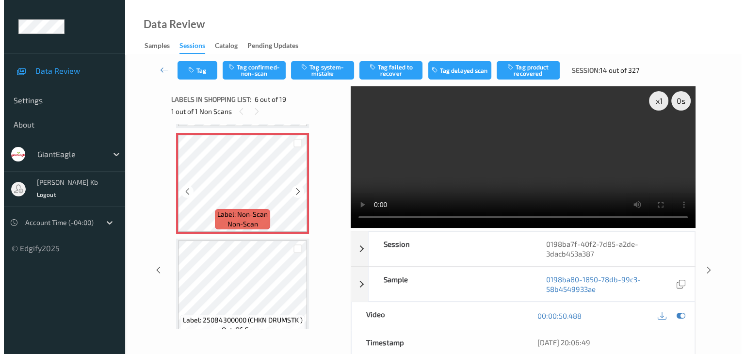
scroll to position [476, 0]
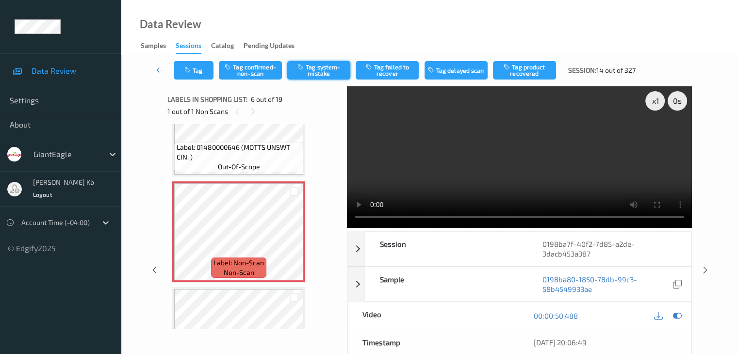
drag, startPoint x: 322, startPoint y: 72, endPoint x: 322, endPoint y: 78, distance: 5.8
click at [322, 72] on button "Tag system-mistake" at bounding box center [318, 70] width 63 height 18
click at [202, 70] on button "Tag" at bounding box center [194, 70] width 40 height 18
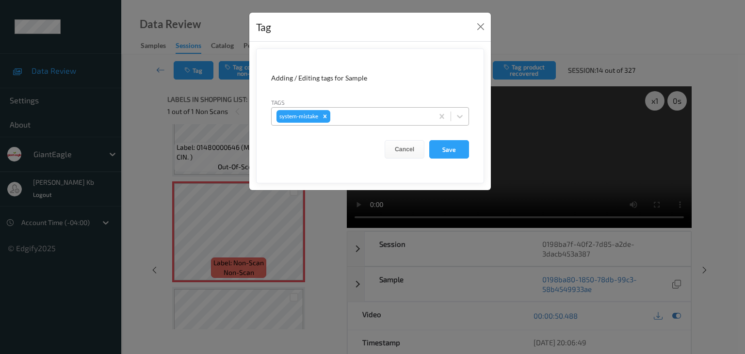
click at [358, 112] on div at bounding box center [380, 117] width 96 height 12
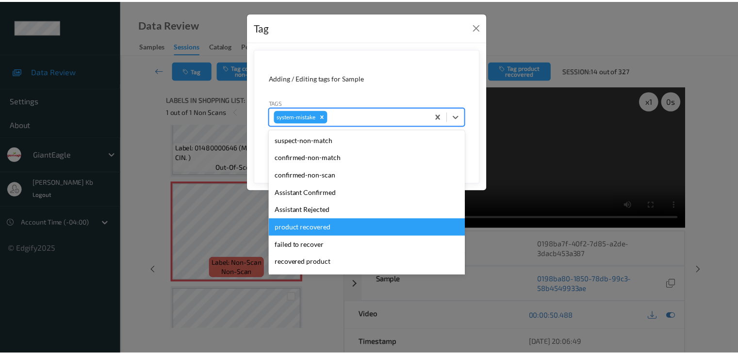
scroll to position [49, 0]
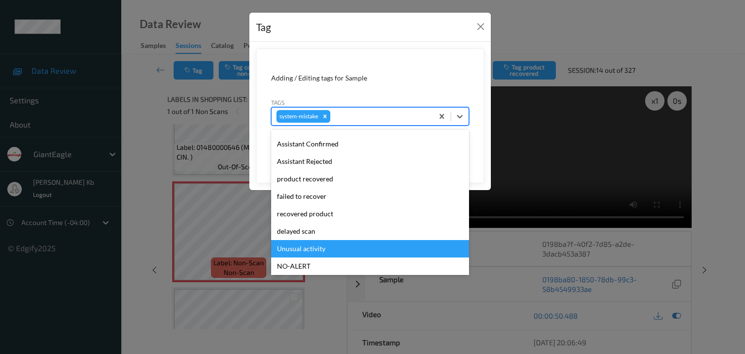
drag, startPoint x: 325, startPoint y: 250, endPoint x: 334, endPoint y: 239, distance: 14.2
click at [325, 250] on div "Unusual activity" at bounding box center [370, 248] width 198 height 17
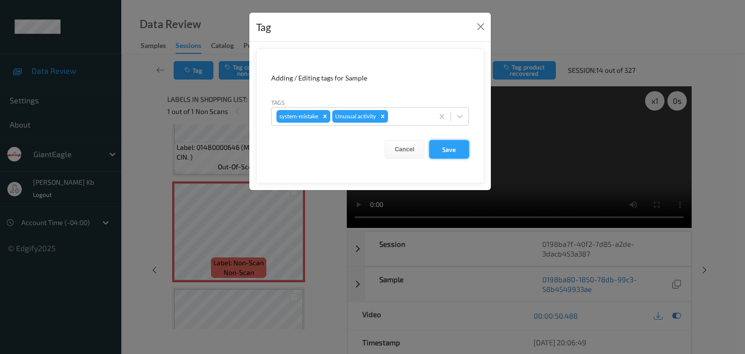
click at [452, 143] on button "Save" at bounding box center [449, 149] width 40 height 18
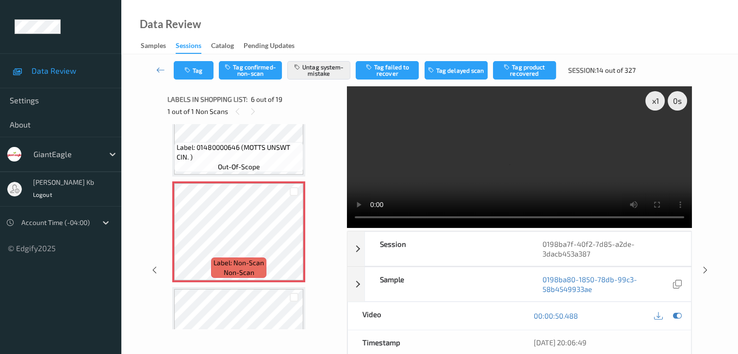
drag, startPoint x: 159, startPoint y: 68, endPoint x: 173, endPoint y: 49, distance: 23.6
click at [159, 68] on icon at bounding box center [160, 70] width 9 height 10
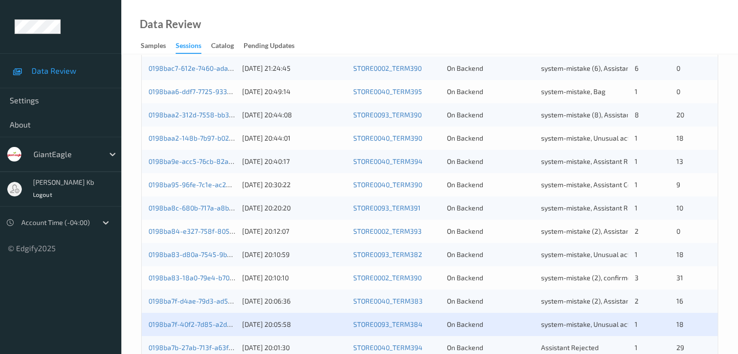
scroll to position [437, 0]
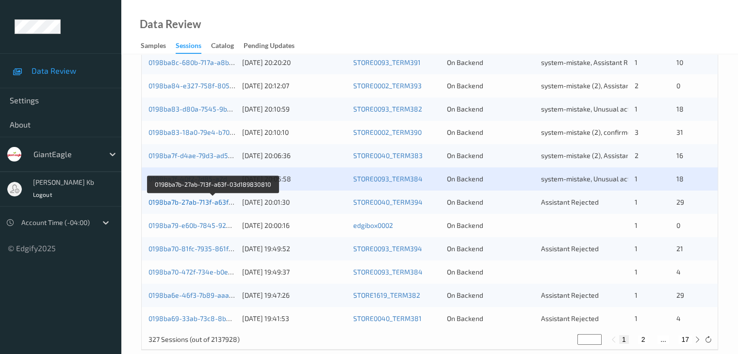
click at [205, 204] on link "0198ba7b-27ab-713f-a63f-03d189830810" at bounding box center [212, 202] width 129 height 8
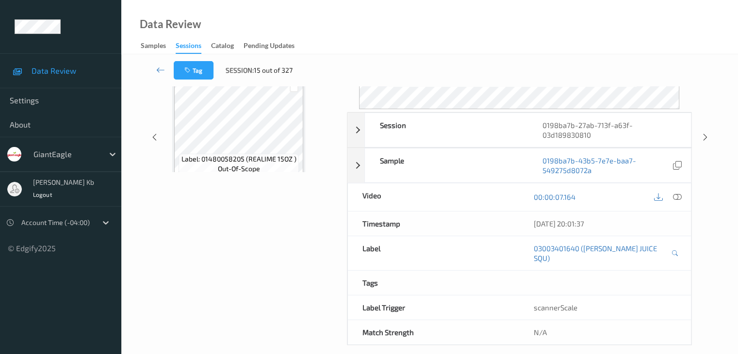
scroll to position [118, 0]
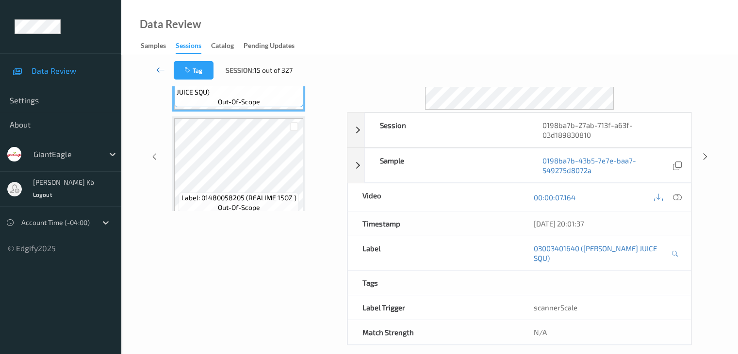
click at [155, 68] on link at bounding box center [161, 70] width 26 height 18
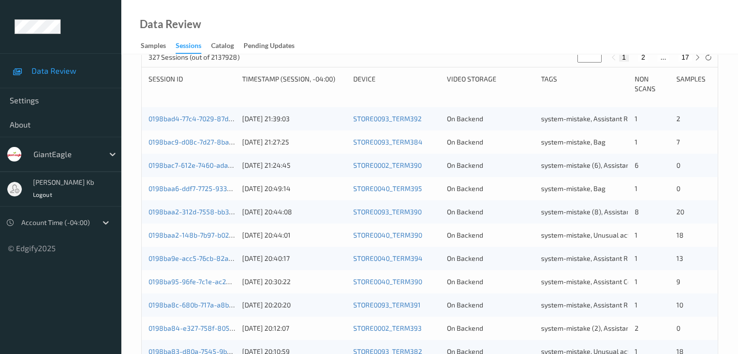
scroll to position [340, 0]
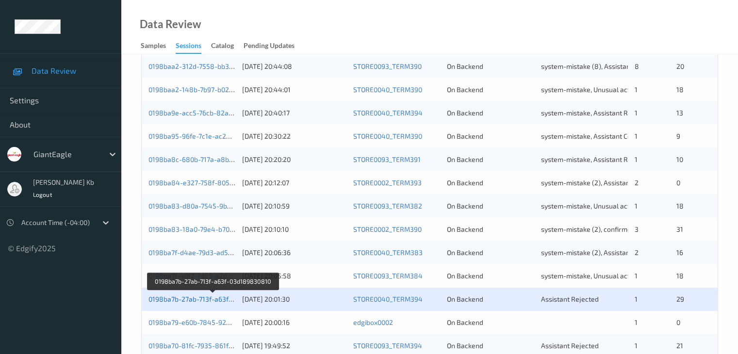
click at [210, 301] on link "0198ba7b-27ab-713f-a63f-03d189830810" at bounding box center [212, 299] width 129 height 8
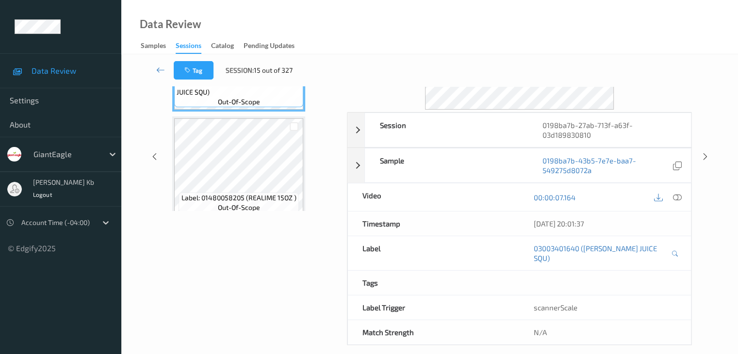
click at [290, 18] on div "Data Review Samples Sessions Catalog Pending Updates" at bounding box center [429, 27] width 617 height 54
drag, startPoint x: 238, startPoint y: 0, endPoint x: 487, endPoint y: 22, distance: 249.9
click at [506, 21] on div "Data Review Samples Sessions Catalog Pending Updates" at bounding box center [429, 27] width 617 height 54
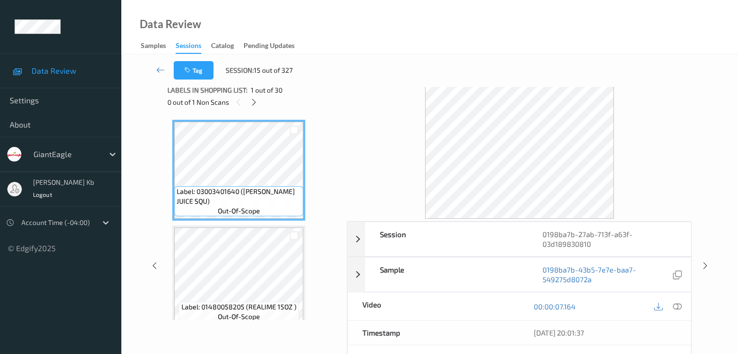
scroll to position [0, 0]
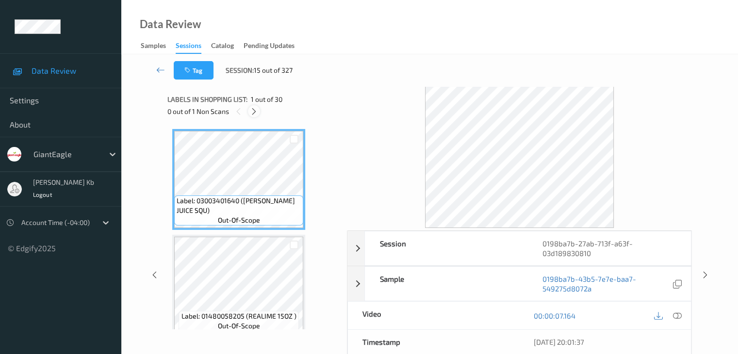
click at [258, 113] on icon at bounding box center [254, 111] width 8 height 9
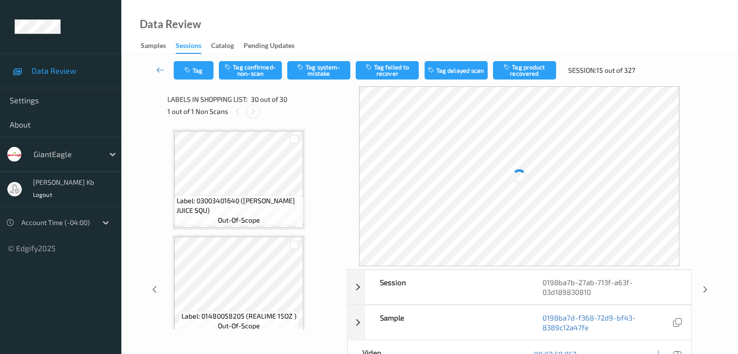
scroll to position [2967, 0]
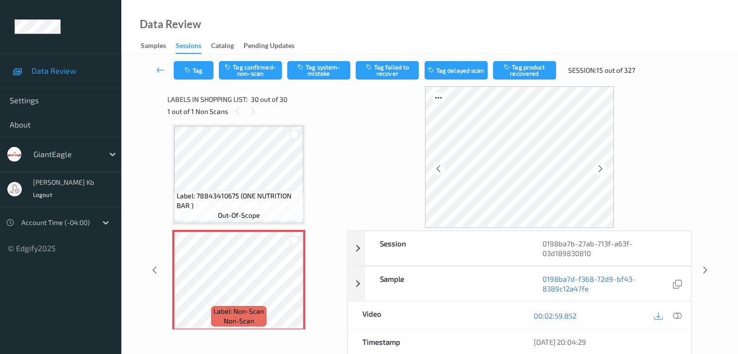
click at [680, 316] on icon at bounding box center [677, 316] width 9 height 9
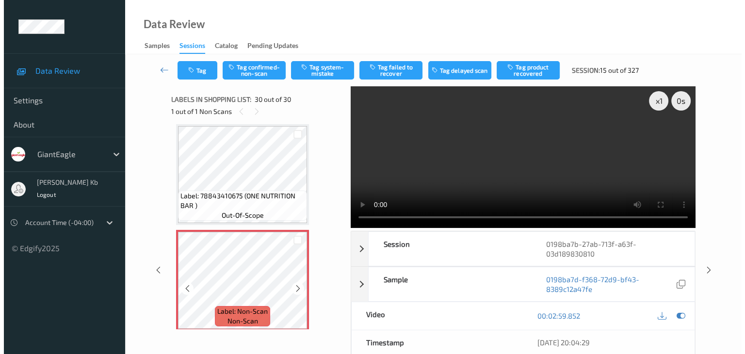
scroll to position [2973, 0]
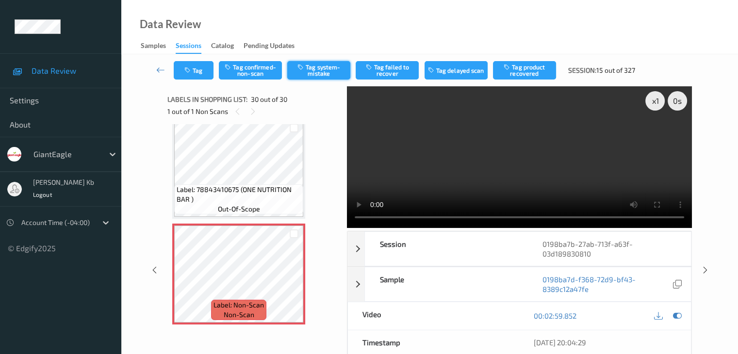
click at [317, 66] on button "Tag system-mistake" at bounding box center [318, 70] width 63 height 18
click at [206, 68] on button "Tag" at bounding box center [194, 70] width 40 height 18
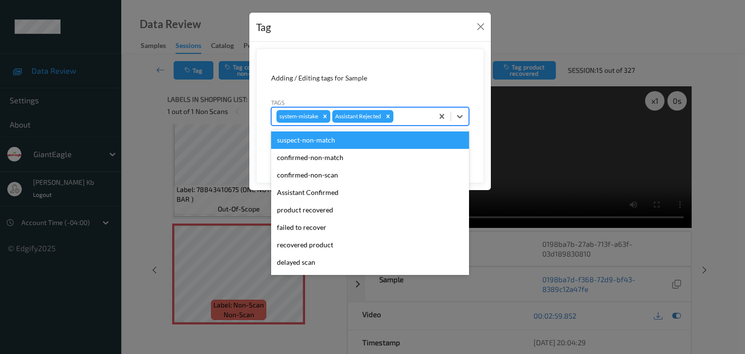
click at [409, 118] on div at bounding box center [411, 117] width 33 height 12
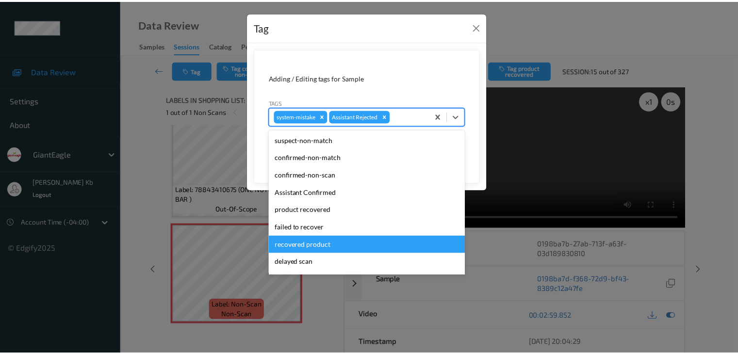
scroll to position [85, 0]
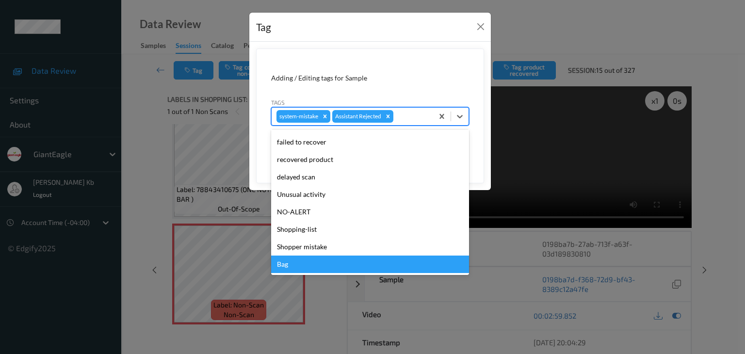
click at [296, 266] on div "Bag" at bounding box center [370, 264] width 198 height 17
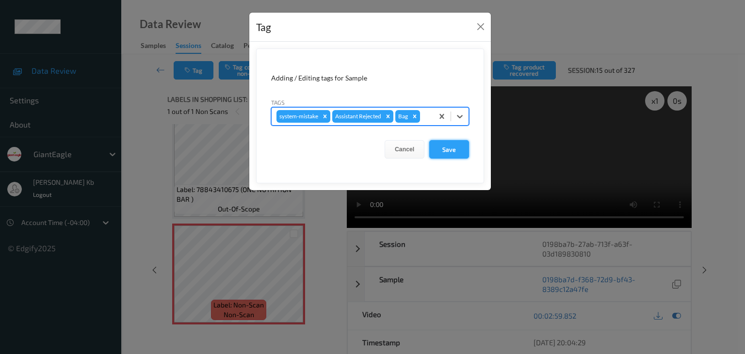
click at [455, 149] on button "Save" at bounding box center [449, 149] width 40 height 18
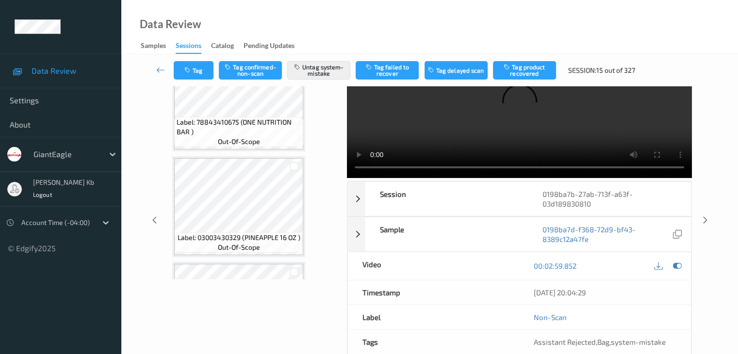
scroll to position [2973, 0]
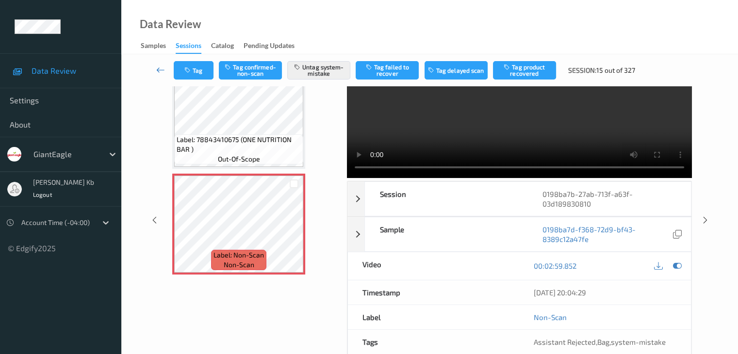
click at [161, 70] on icon at bounding box center [160, 70] width 9 height 10
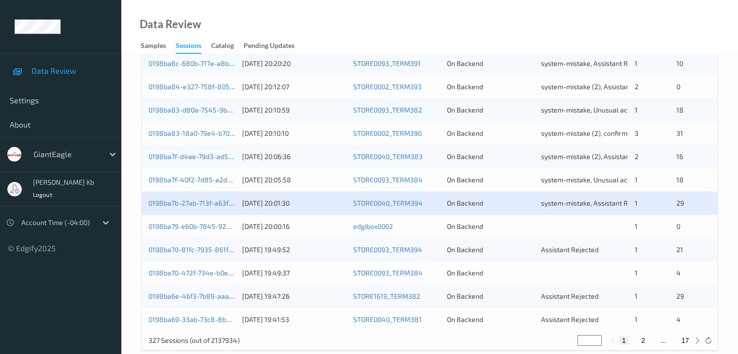
scroll to position [437, 0]
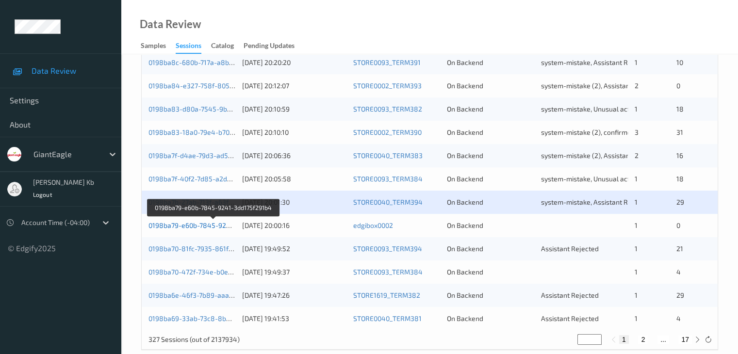
click at [209, 225] on link "0198ba79-e60b-7845-9241-3dd175f291b4" at bounding box center [213, 225] width 131 height 8
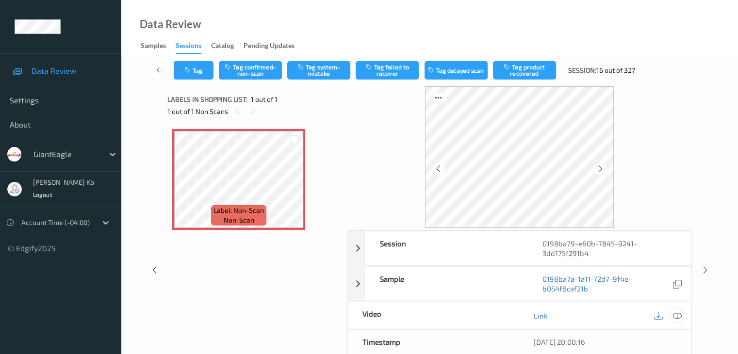
click at [679, 315] on icon at bounding box center [677, 316] width 9 height 9
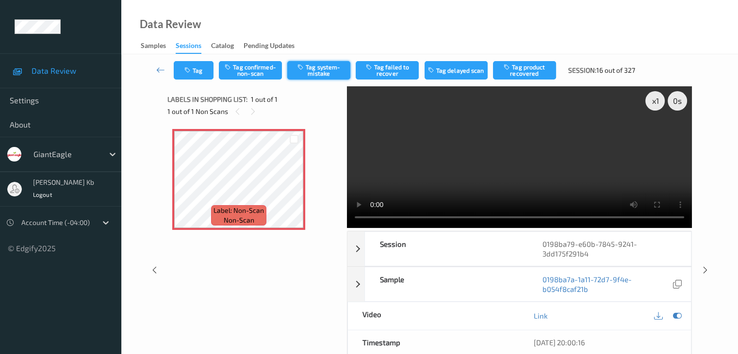
click at [321, 70] on button "Tag system-mistake" at bounding box center [318, 70] width 63 height 18
click at [203, 71] on button "Tag" at bounding box center [194, 70] width 40 height 18
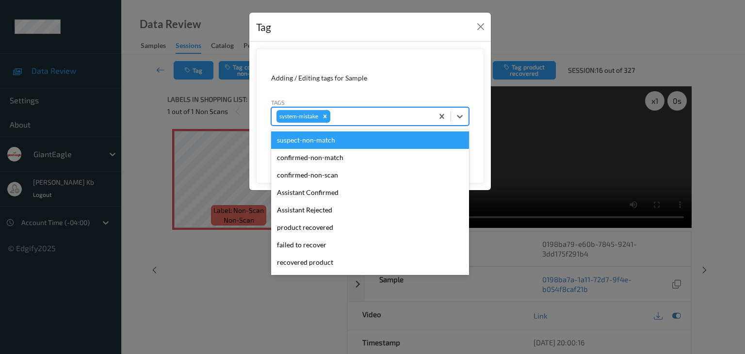
click at [367, 116] on div at bounding box center [380, 117] width 96 height 12
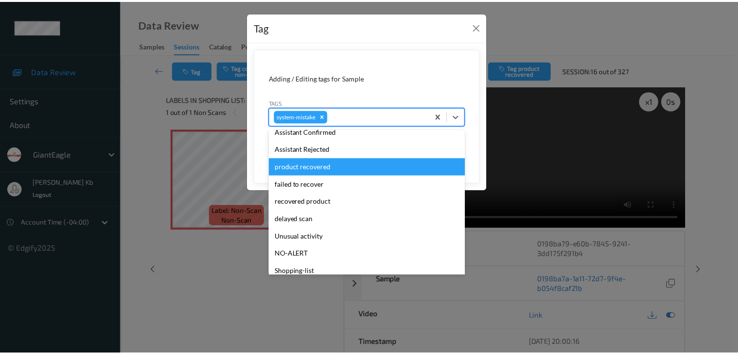
scroll to position [97, 0]
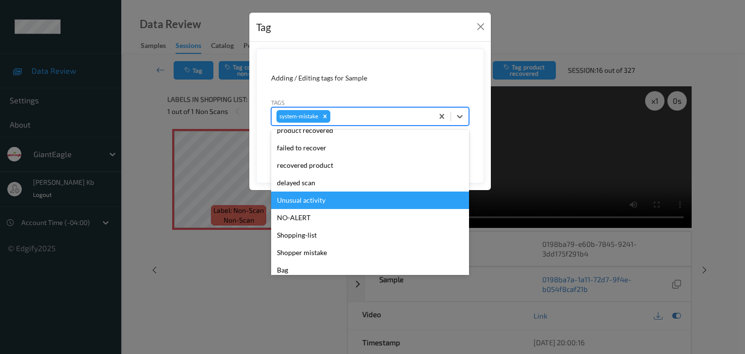
click at [316, 201] on div "Unusual activity" at bounding box center [370, 200] width 198 height 17
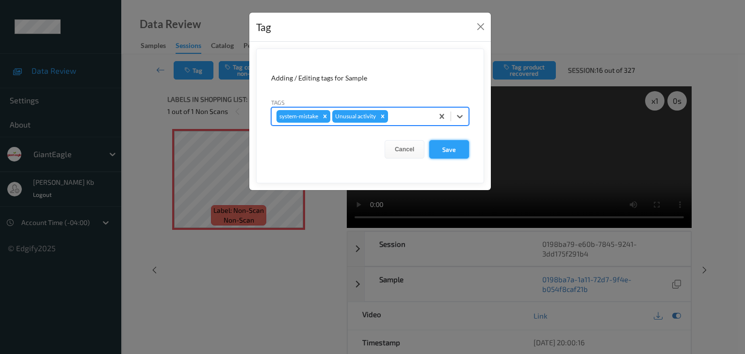
click at [446, 148] on button "Save" at bounding box center [449, 149] width 40 height 18
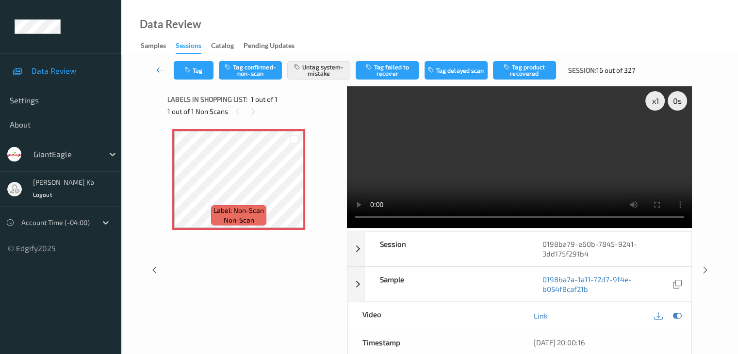
click at [157, 69] on icon at bounding box center [160, 70] width 9 height 10
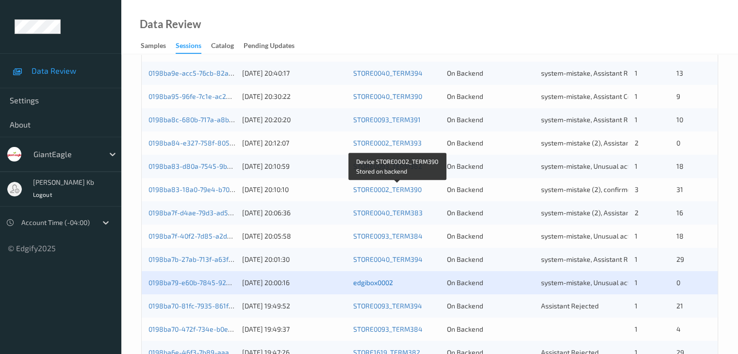
scroll to position [437, 0]
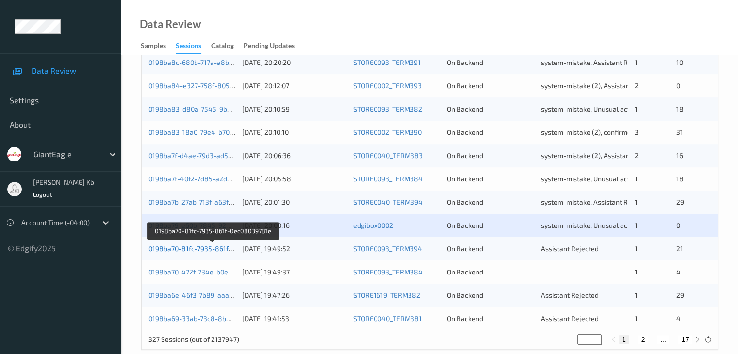
click at [220, 247] on link "0198ba70-81fc-7935-861f-0ec08039781e" at bounding box center [212, 249] width 129 height 8
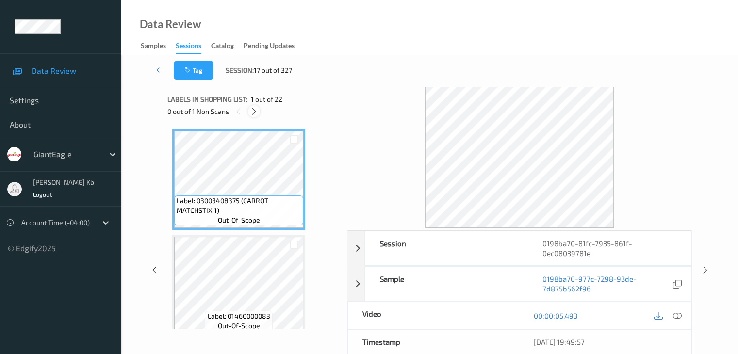
click at [255, 113] on icon at bounding box center [254, 111] width 8 height 9
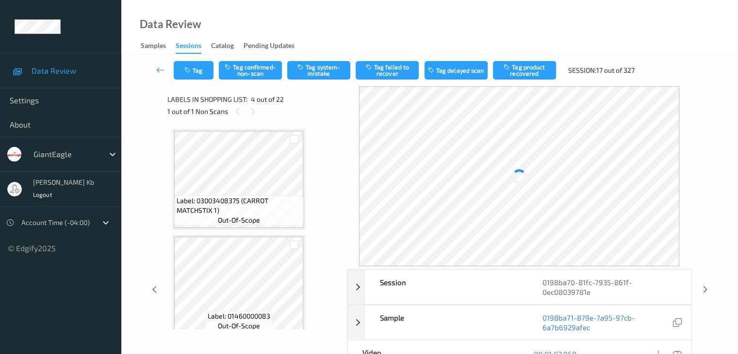
scroll to position [216, 0]
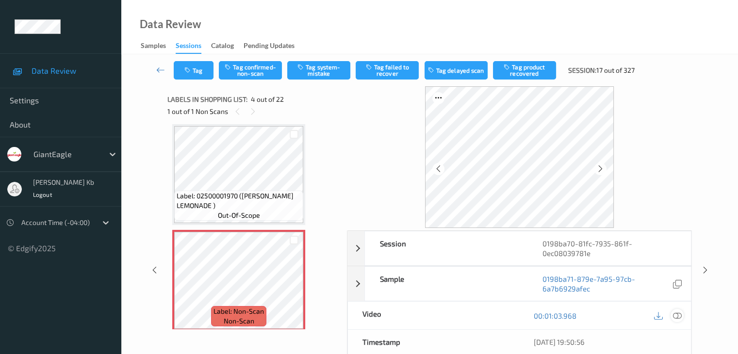
click at [675, 314] on icon at bounding box center [677, 316] width 9 height 9
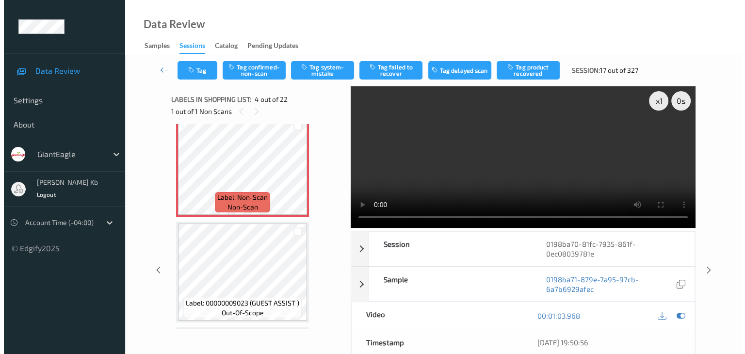
scroll to position [313, 0]
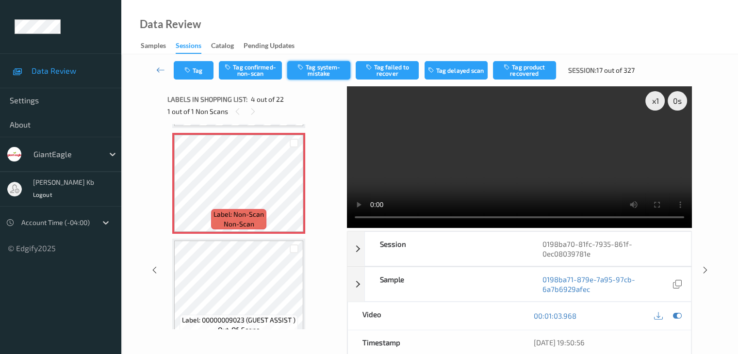
click at [322, 70] on button "Tag system-mistake" at bounding box center [318, 70] width 63 height 18
click at [200, 71] on button "Tag" at bounding box center [194, 70] width 40 height 18
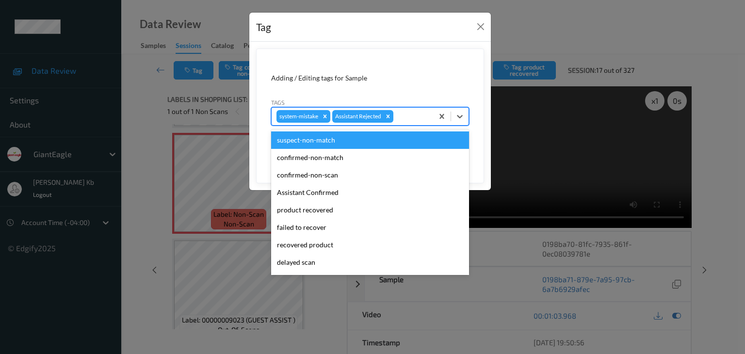
click at [410, 116] on div at bounding box center [411, 117] width 33 height 12
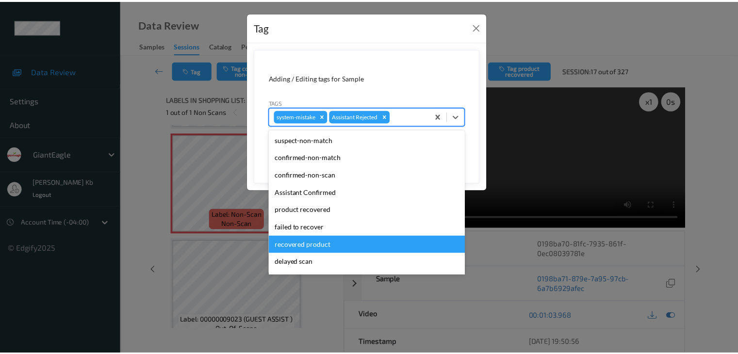
scroll to position [49, 0]
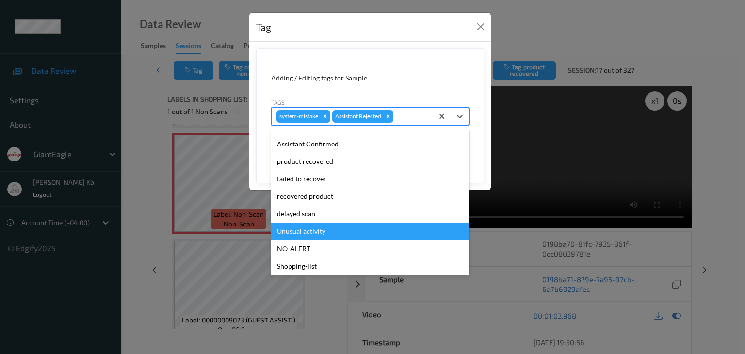
click at [312, 231] on div "Unusual activity" at bounding box center [370, 231] width 198 height 17
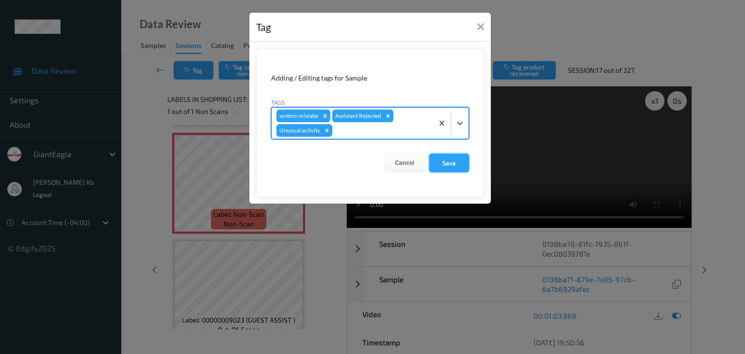
click at [456, 163] on button "Save" at bounding box center [449, 163] width 40 height 18
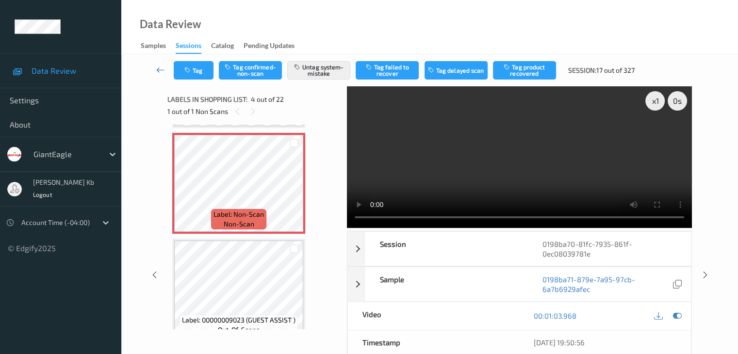
click at [161, 69] on icon at bounding box center [160, 70] width 9 height 10
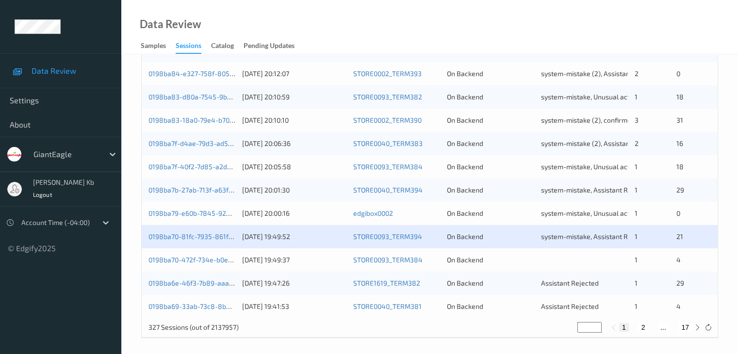
scroll to position [452, 0]
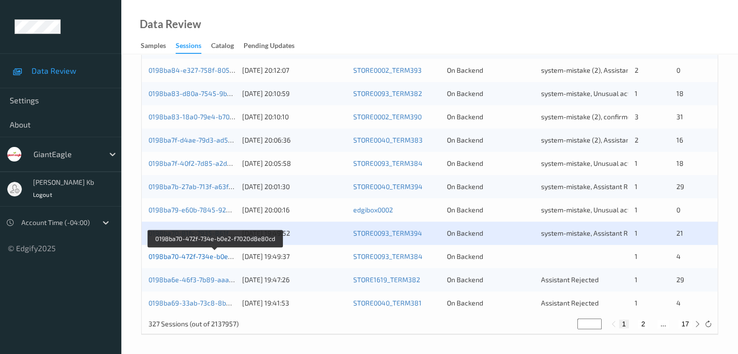
click at [221, 257] on link "0198ba70-472f-734e-b0e2-f7020d8e80cd" at bounding box center [213, 256] width 131 height 8
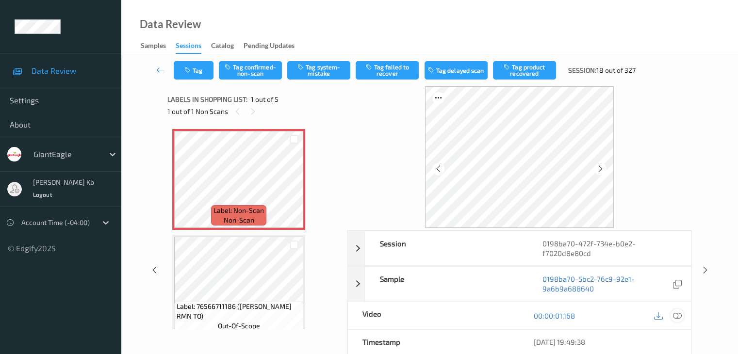
click at [680, 315] on icon at bounding box center [677, 316] width 9 height 9
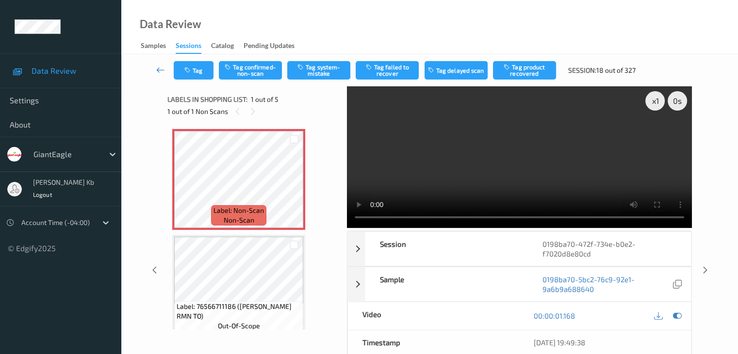
click at [160, 66] on icon at bounding box center [160, 70] width 9 height 10
